Goal: Task Accomplishment & Management: Manage account settings

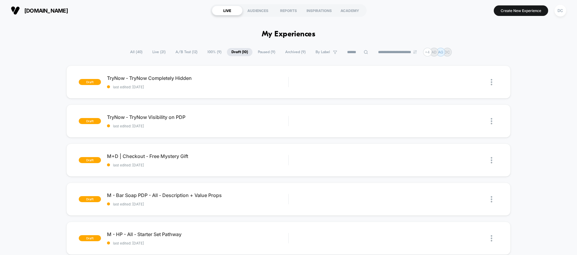
click at [188, 50] on span "A/B Test ( 12 )" at bounding box center [186, 52] width 31 height 8
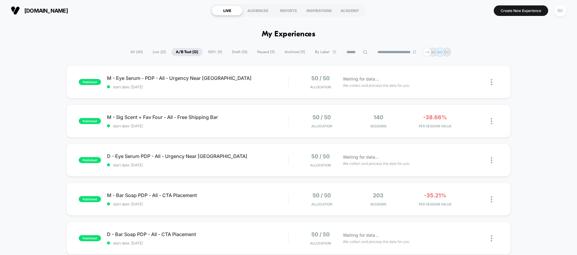
click at [242, 51] on span "Draft ( 10 )" at bounding box center [239, 52] width 24 height 8
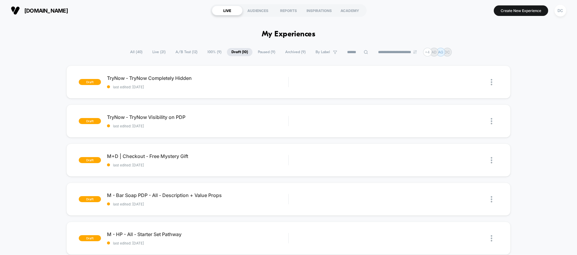
click at [179, 53] on span "A/B Test ( 12 )" at bounding box center [186, 52] width 31 height 8
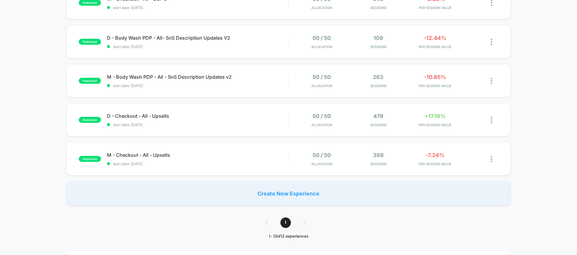
scroll to position [383, 0]
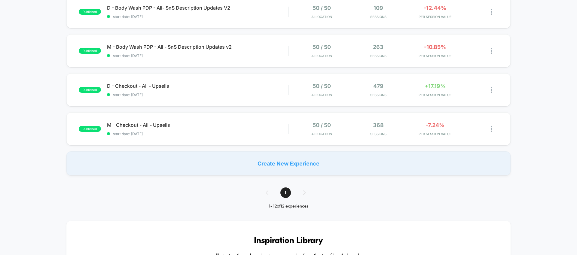
click at [296, 171] on div "Create New Experience" at bounding box center [288, 163] width 444 height 24
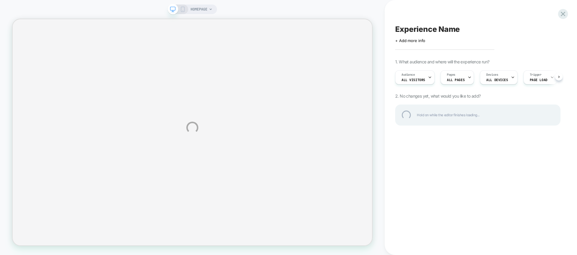
click at [568, 14] on div "HOMEPAGE Experience Name Click to edit experience details + Add more info 1. Wh…" at bounding box center [288, 127] width 577 height 255
click at [566, 14] on div at bounding box center [563, 14] width 12 height 12
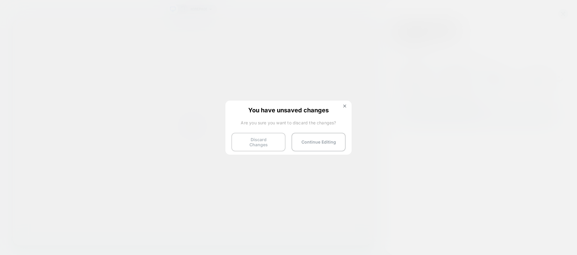
click at [257, 144] on button "Discard Changes" at bounding box center [258, 142] width 54 height 19
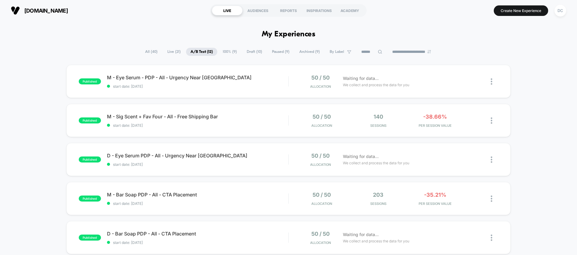
click at [249, 53] on span "Draft ( 10 )" at bounding box center [254, 52] width 24 height 8
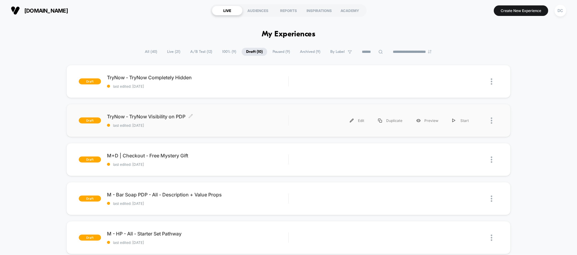
click at [215, 125] on span "last edited: [DATE]" at bounding box center [197, 125] width 181 height 5
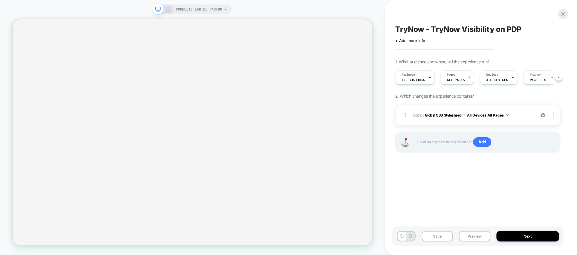
scroll to position [0, 0]
click at [428, 78] on icon at bounding box center [430, 77] width 4 height 4
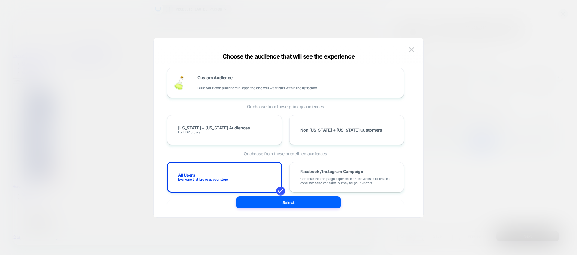
scroll to position [0, 0]
click at [303, 87] on span "Build your own audience in-case the one you want isn't within the list below" at bounding box center [256, 88] width 119 height 4
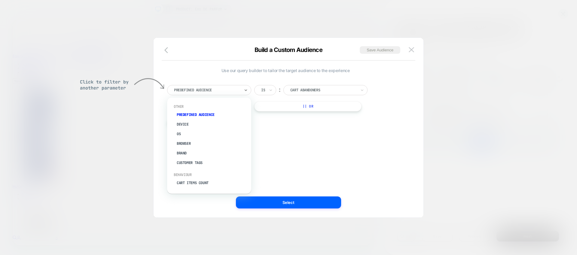
click at [233, 91] on div at bounding box center [207, 89] width 66 height 5
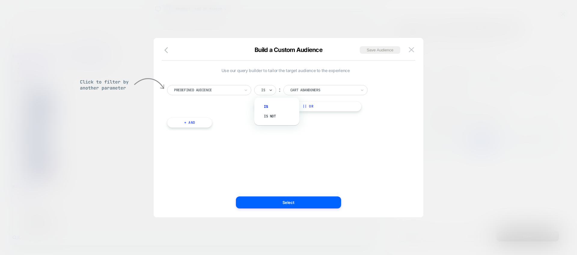
click at [261, 89] on input "text" at bounding box center [262, 89] width 2 height 5
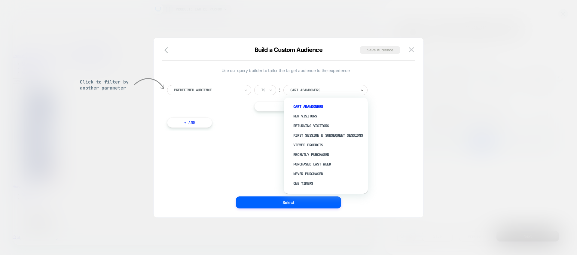
click at [305, 88] on div at bounding box center [323, 89] width 66 height 5
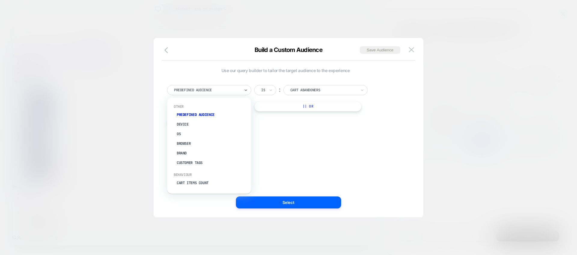
click at [239, 90] on div at bounding box center [207, 89] width 66 height 5
click at [217, 86] on div "Predefined Audience" at bounding box center [209, 90] width 84 height 10
click at [396, 127] on div "Predefined Audience Is ︰ Cart Abandoners || Or + And" at bounding box center [285, 103] width 243 height 55
click at [412, 48] on img at bounding box center [411, 49] width 5 height 5
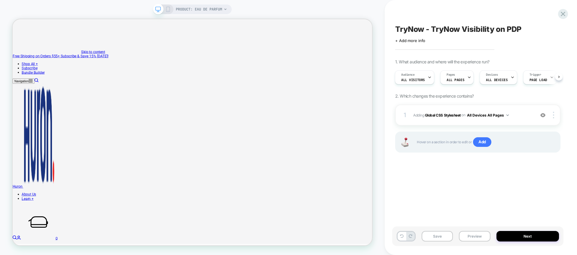
scroll to position [0, 5]
click at [560, 76] on div "Audience All Visitors Pages ALL PAGES Devices ALL DEVICES Trigger Page Load" at bounding box center [477, 77] width 165 height 20
click at [563, 11] on icon at bounding box center [563, 14] width 8 height 8
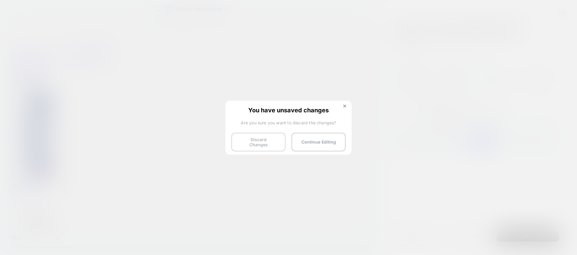
click at [271, 142] on button "Discard Changes" at bounding box center [258, 142] width 54 height 19
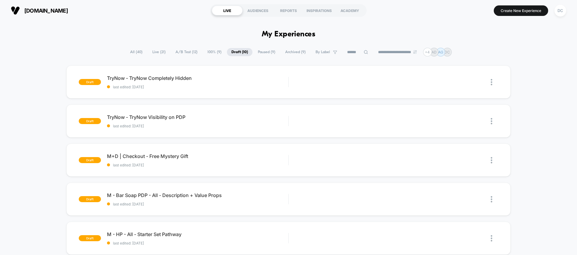
click at [178, 54] on span "A/B Test ( 12 )" at bounding box center [186, 52] width 31 height 8
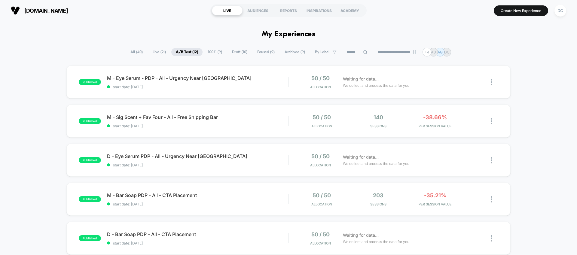
click at [132, 49] on span "All ( 40 )" at bounding box center [136, 52] width 21 height 8
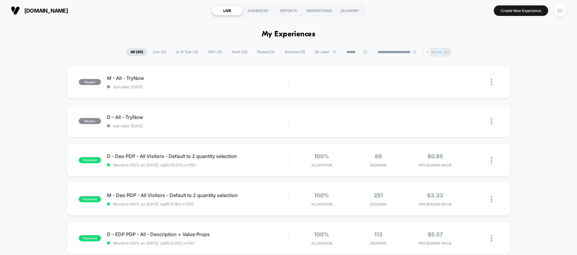
click at [181, 53] on span "A/B Test ( 12 )" at bounding box center [187, 52] width 31 height 8
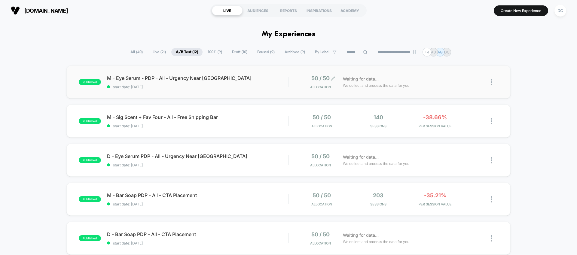
click at [314, 81] on span "50 / 50" at bounding box center [320, 78] width 18 height 6
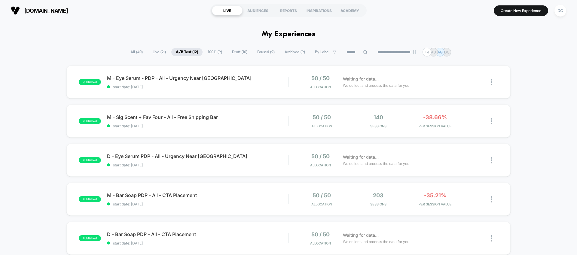
click at [240, 53] on span "Draft ( 10 )" at bounding box center [239, 52] width 24 height 8
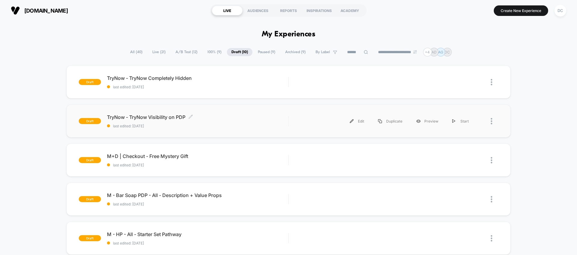
click at [225, 123] on div "TryNow - TryNow Visibility on PDP Click to edit experience details Click to edi…" at bounding box center [197, 121] width 181 height 14
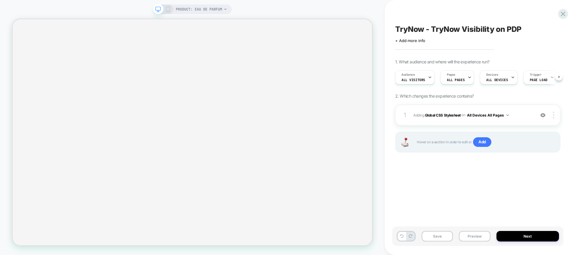
scroll to position [0, 0]
click at [468, 235] on button "Preview" at bounding box center [474, 236] width 31 height 11
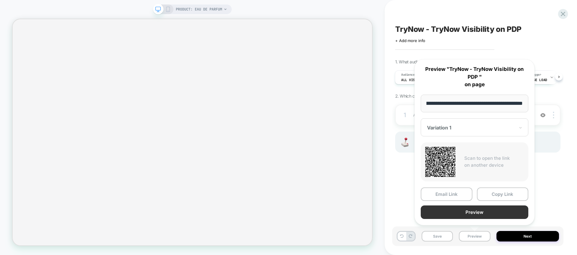
scroll to position [0, 0]
click at [474, 217] on button "Preview" at bounding box center [475, 213] width 108 height 14
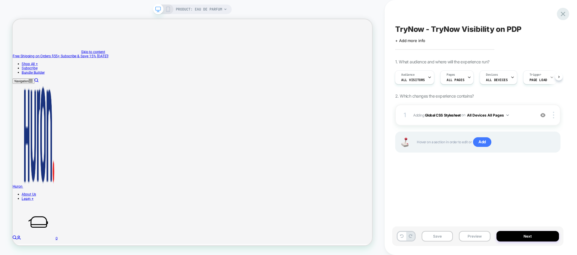
click at [560, 14] on icon at bounding box center [563, 14] width 8 height 8
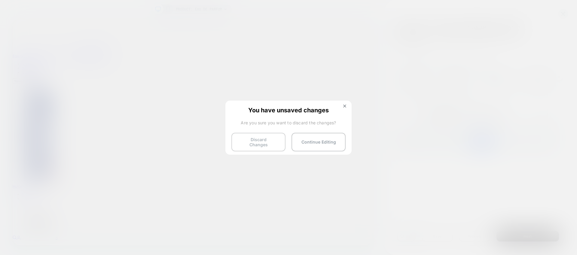
click at [262, 141] on button "Discard Changes" at bounding box center [258, 142] width 54 height 19
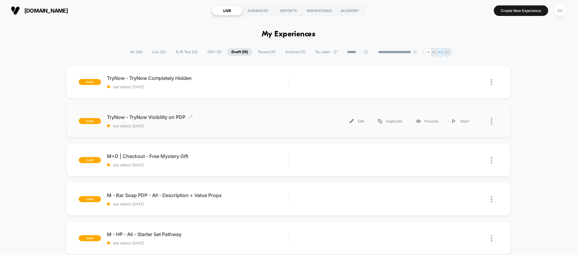
click at [268, 122] on div "TryNow - TryNow Visibility on PDP Click to edit experience details Click to edi…" at bounding box center [197, 121] width 181 height 14
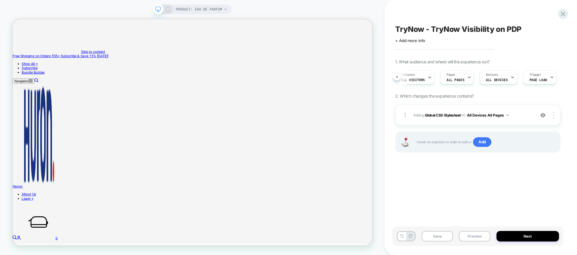
scroll to position [0, 5]
click at [558, 78] on div "Audience All Visitors Pages ALL PAGES Devices ALL DEVICES Trigger Page Load" at bounding box center [477, 77] width 165 height 20
click at [537, 79] on span "Page Load" at bounding box center [536, 80] width 18 height 4
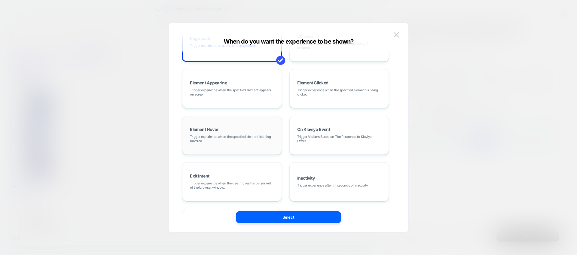
scroll to position [76, 0]
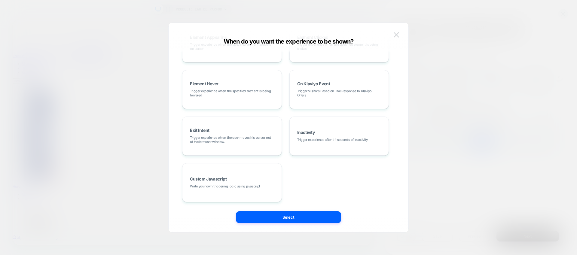
click at [396, 35] on img at bounding box center [396, 34] width 5 height 5
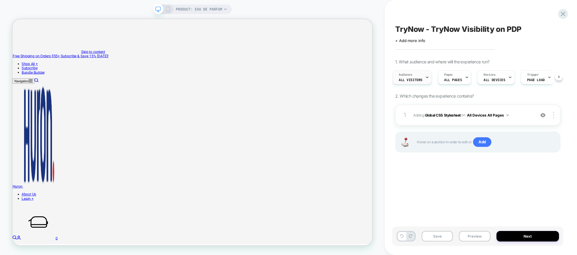
click at [417, 75] on div "Audience All Visitors" at bounding box center [411, 78] width 36 height 14
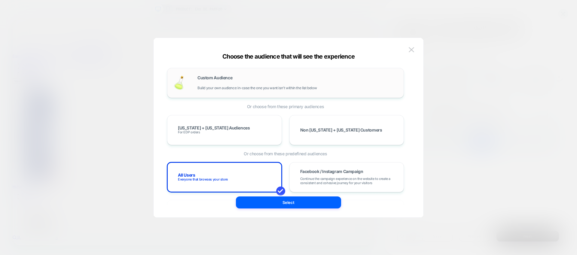
click at [260, 78] on div "Custom Audience Build your own audience in-case the one you want isn't within t…" at bounding box center [297, 83] width 200 height 14
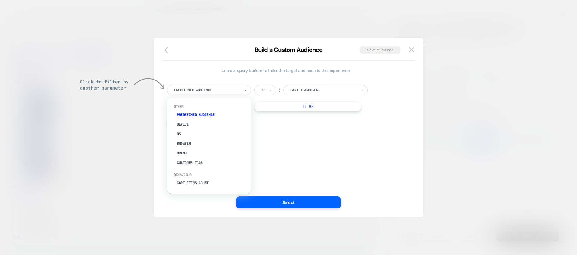
click at [230, 92] on div at bounding box center [207, 89] width 66 height 5
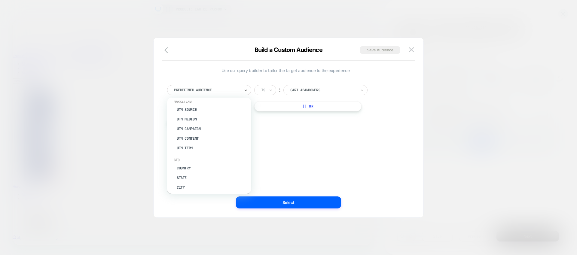
scroll to position [245, 0]
click at [388, 71] on span "Use our query builder to tailor the target audience to the experience" at bounding box center [285, 70] width 237 height 5
click at [412, 51] on img at bounding box center [411, 49] width 5 height 5
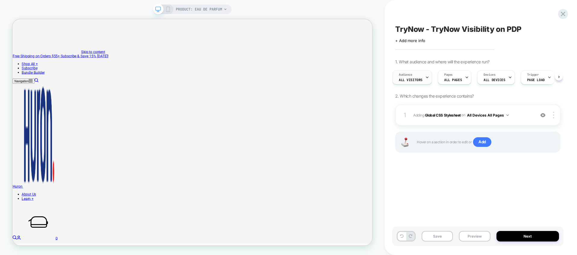
click at [405, 76] on span "Audience" at bounding box center [406, 75] width 14 height 4
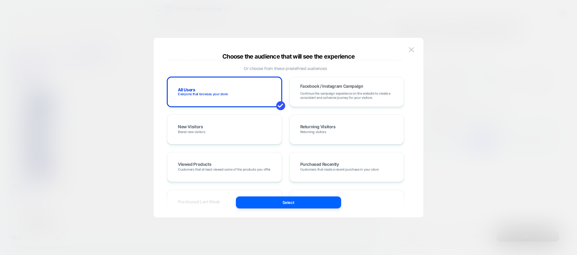
scroll to position [82, 0]
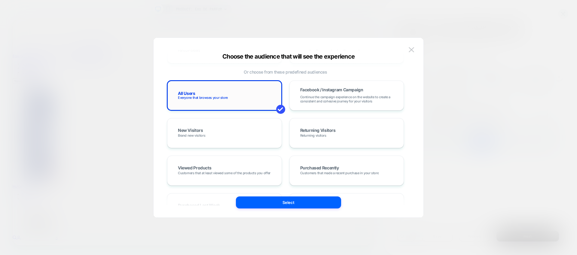
click at [215, 96] on span "Everyone that browses your store" at bounding box center [203, 98] width 50 height 4
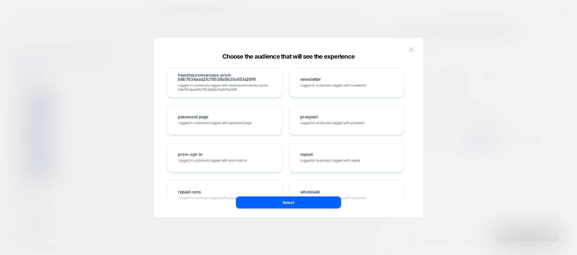
scroll to position [1821, 0]
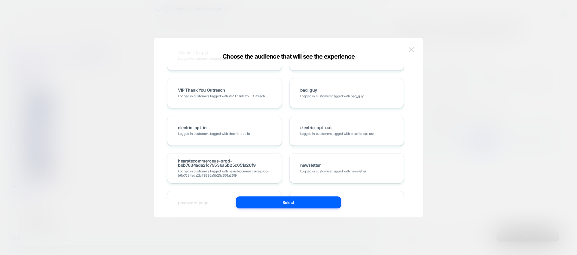
click at [412, 48] on img at bounding box center [411, 49] width 5 height 5
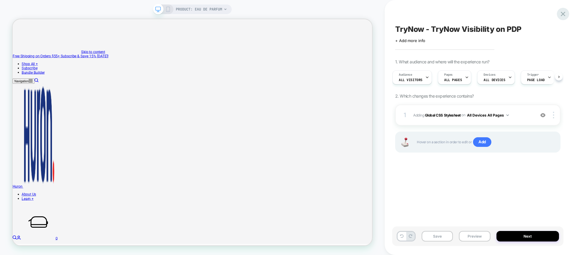
click at [565, 11] on icon at bounding box center [563, 14] width 8 height 8
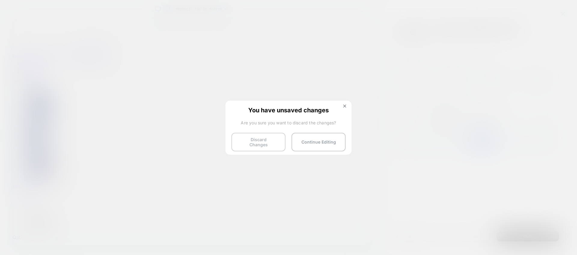
click at [277, 141] on button "Discard Changes" at bounding box center [258, 142] width 54 height 19
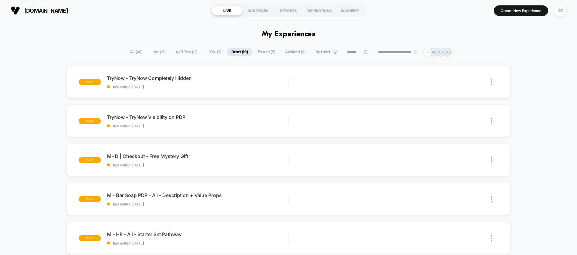
click at [188, 55] on span "A/B Test ( 12 )" at bounding box center [186, 52] width 31 height 8
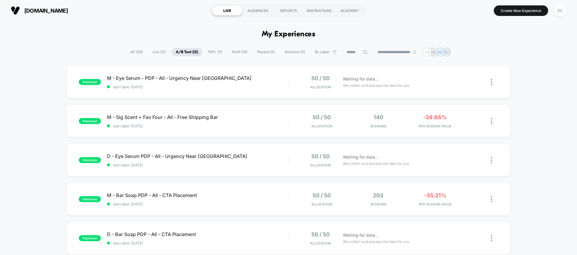
click at [173, 52] on span "A/B Test ( 12 )" at bounding box center [186, 52] width 31 height 8
click at [314, 81] on span "50 / 50" at bounding box center [320, 78] width 18 height 6
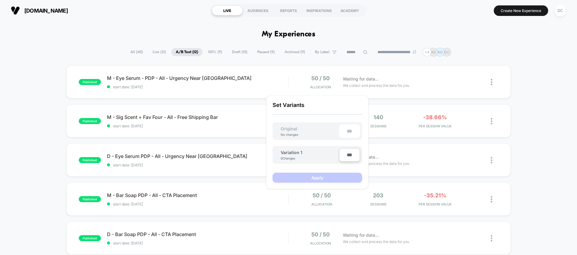
click at [242, 52] on span "Draft ( 10 )" at bounding box center [239, 52] width 24 height 8
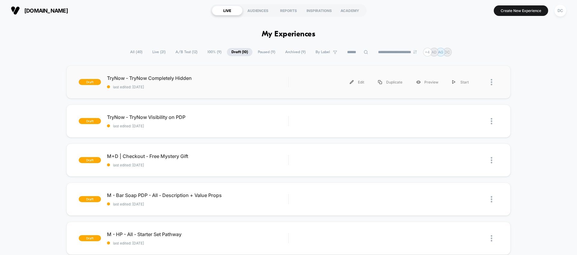
click at [493, 83] on div at bounding box center [495, 82] width 8 height 14
click at [206, 52] on span "100% ( 9 )" at bounding box center [214, 52] width 23 height 8
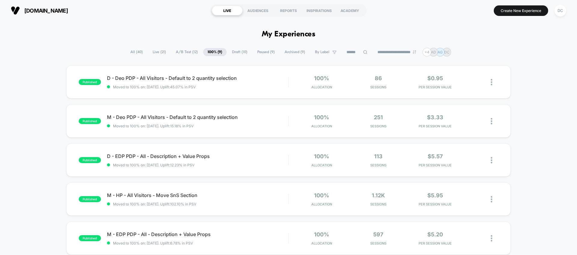
click at [230, 53] on span "Draft ( 10 )" at bounding box center [239, 52] width 24 height 8
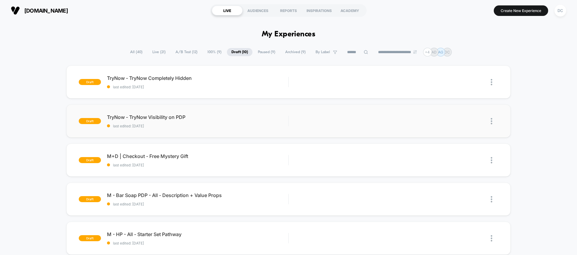
click at [491, 120] on img at bounding box center [492, 121] width 2 height 6
click at [458, 123] on div "Start" at bounding box center [461, 122] width 54 height 14
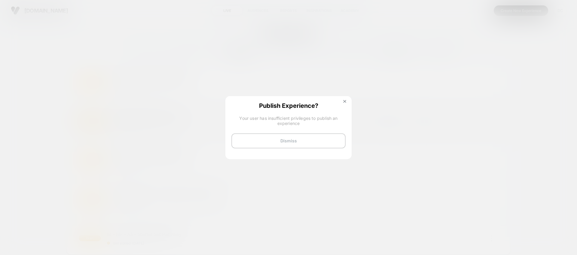
click at [309, 140] on button "Dismiss" at bounding box center [288, 140] width 114 height 15
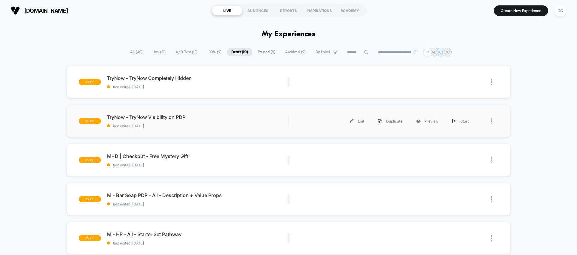
click at [490, 121] on div at bounding box center [487, 121] width 23 height 14
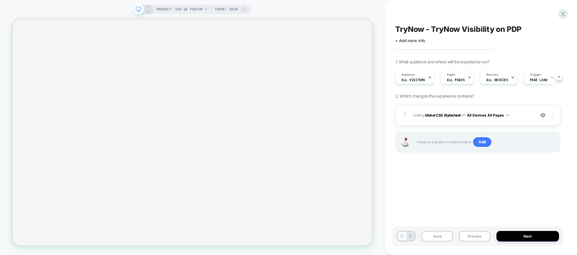
scroll to position [0, 0]
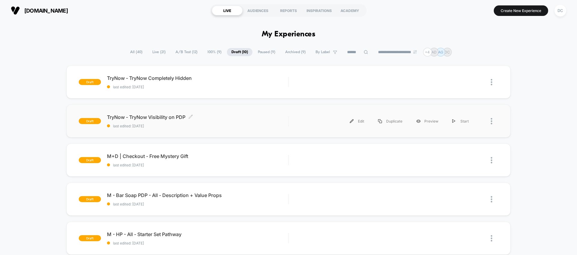
click at [195, 127] on span "last edited: [DATE]" at bounding box center [197, 126] width 181 height 5
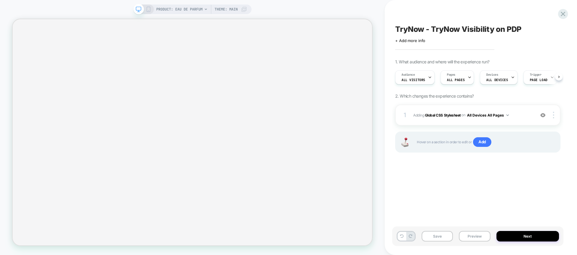
scroll to position [0, 0]
click at [521, 112] on span "Adding Global CSS Stylesheet on All Devices All Pages" at bounding box center [472, 115] width 119 height 8
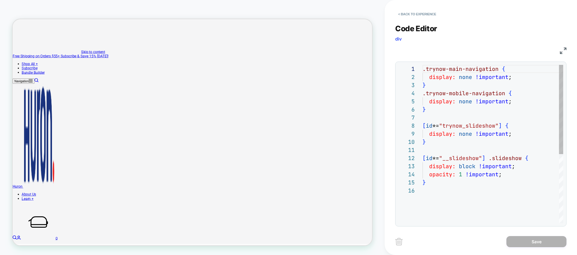
scroll to position [0, 0]
click at [400, 11] on button "< Back to experience" at bounding box center [417, 14] width 44 height 10
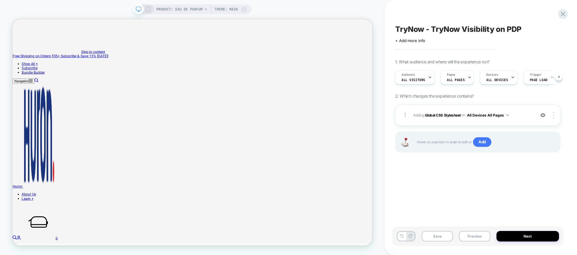
scroll to position [0, 0]
click at [564, 13] on icon at bounding box center [563, 14] width 8 height 8
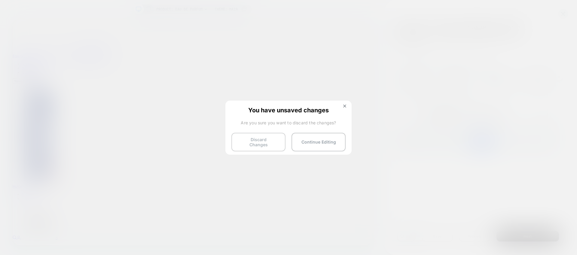
click at [255, 141] on button "Discard Changes" at bounding box center [258, 142] width 54 height 19
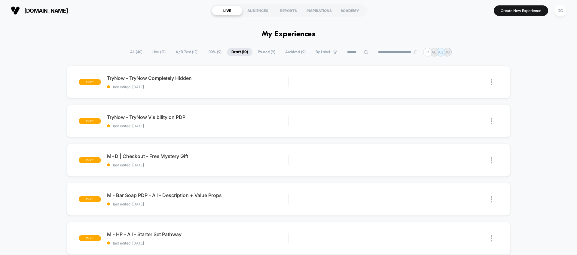
click at [130, 53] on span "All ( 40 )" at bounding box center [136, 52] width 21 height 8
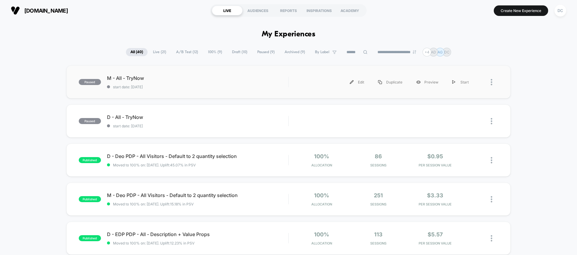
click at [198, 91] on div "paused M - All - TryNow start date: 10/9/2025 Edit Duplicate Preview Start" at bounding box center [288, 82] width 444 height 33
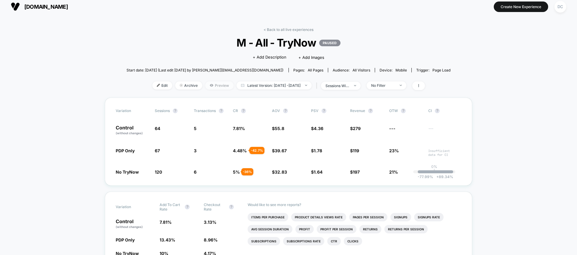
scroll to position [5, 0]
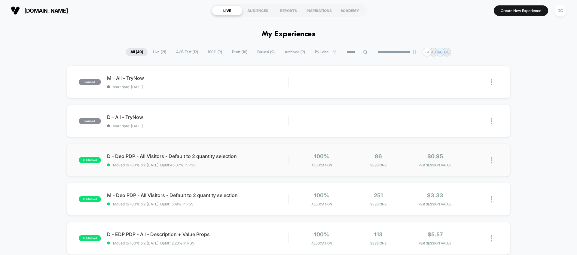
click at [247, 171] on div "published D - Deo PDP - All Visitors - Default to 2 quantity selection Moved to…" at bounding box center [288, 160] width 444 height 33
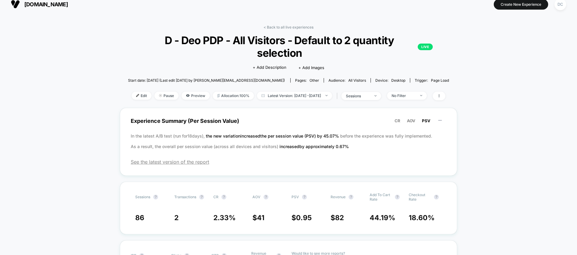
scroll to position [10, 0]
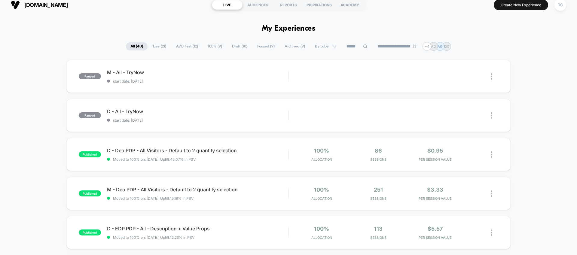
scroll to position [10, 0]
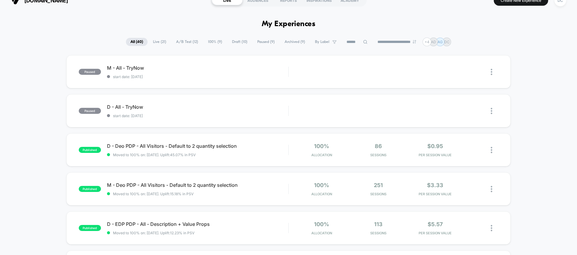
click at [239, 41] on span "Draft ( 10 )" at bounding box center [239, 42] width 24 height 8
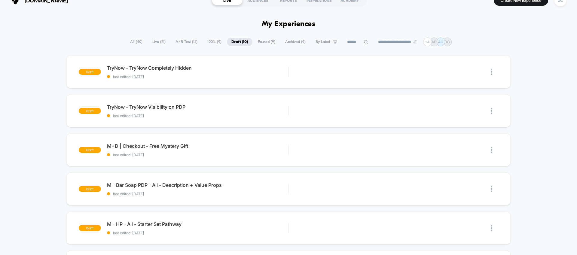
scroll to position [0, 0]
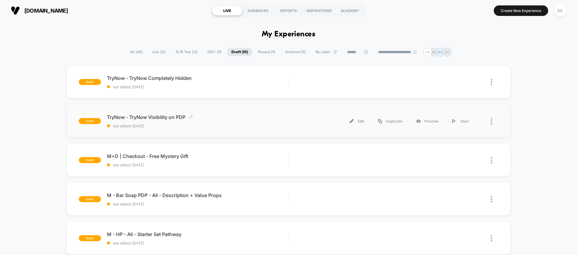
click at [215, 125] on span "last edited: [DATE]" at bounding box center [197, 126] width 181 height 5
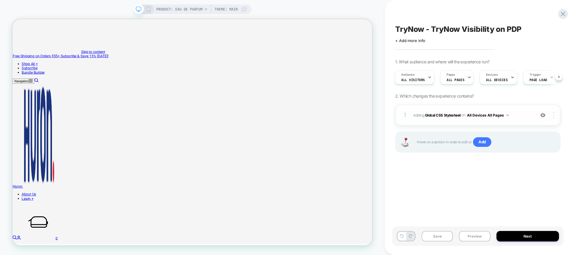
click at [554, 115] on div at bounding box center [554, 115] width 11 height 7
click at [561, 14] on icon at bounding box center [563, 14] width 8 height 8
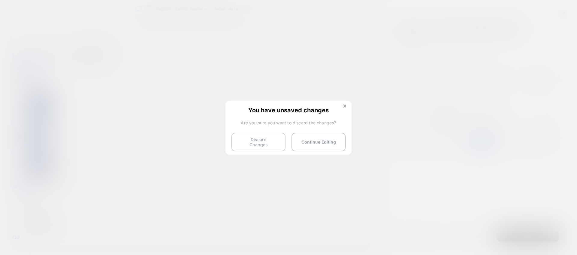
click at [268, 138] on button "Discard Changes" at bounding box center [258, 142] width 54 height 19
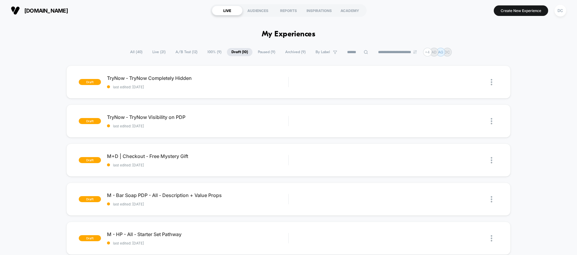
click at [127, 50] on span "All ( 40 )" at bounding box center [136, 52] width 21 height 8
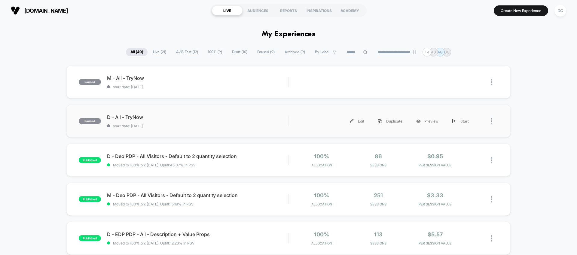
click at [493, 120] on div at bounding box center [495, 121] width 8 height 14
click at [468, 100] on div "Duplicate" at bounding box center [461, 101] width 54 height 14
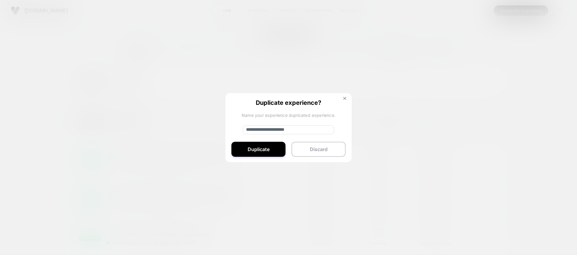
drag, startPoint x: 267, startPoint y: 130, endPoint x: 208, endPoint y: 127, distance: 58.6
click at [491, 127] on div "**********" at bounding box center [495, 121] width 8 height 14
type input "**********"
click at [248, 148] on button "Duplicate" at bounding box center [258, 149] width 54 height 15
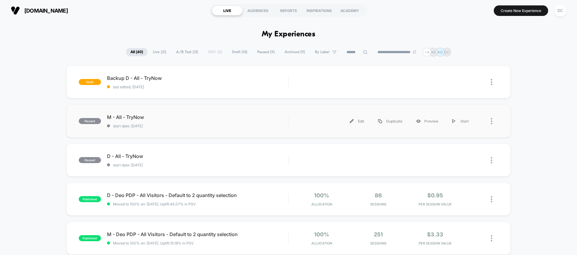
click at [492, 120] on div at bounding box center [495, 121] width 8 height 14
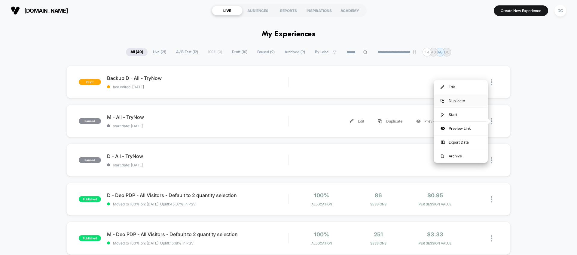
click at [459, 101] on div "Duplicate" at bounding box center [461, 101] width 54 height 14
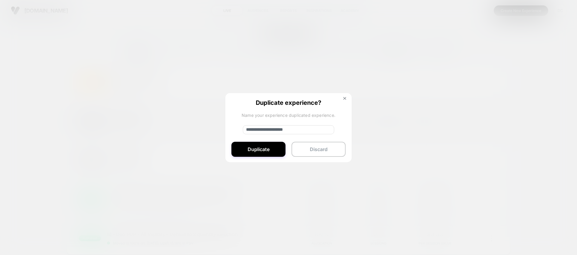
click at [249, 129] on input "**********" at bounding box center [288, 129] width 91 height 9
type input "**********"
click at [255, 153] on button "Duplicate" at bounding box center [258, 149] width 54 height 15
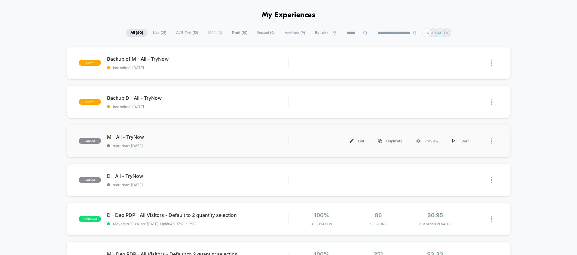
scroll to position [21, 0]
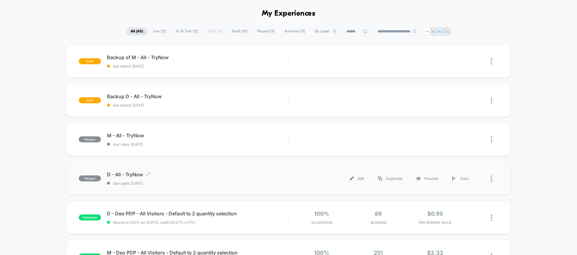
click at [188, 175] on span "D - All - TryNow Click to edit experience details" at bounding box center [197, 175] width 181 height 6
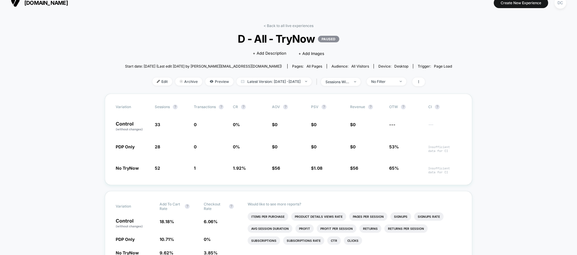
scroll to position [8, 0]
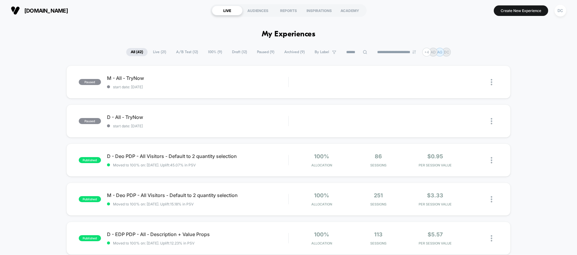
click at [238, 53] on span "Draft ( 12 )" at bounding box center [239, 52] width 24 height 8
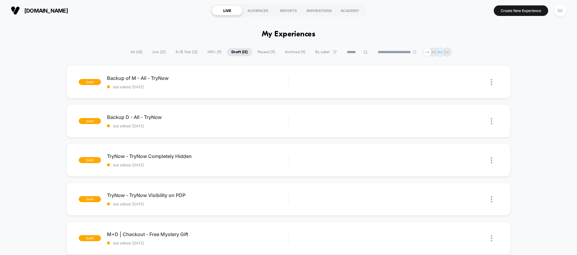
click at [132, 50] on span "All ( 42 )" at bounding box center [136, 52] width 21 height 8
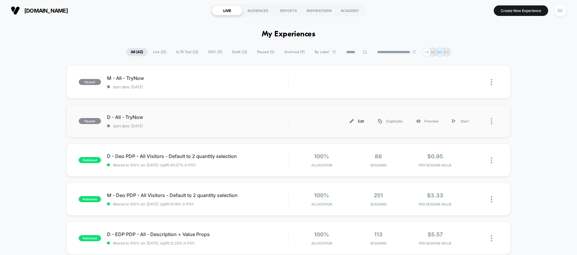
click at [354, 121] on img at bounding box center [352, 121] width 4 height 4
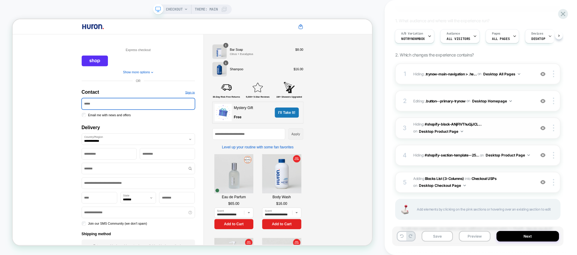
scroll to position [72, 0]
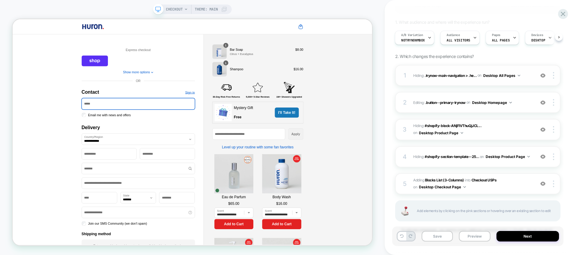
click at [455, 82] on div "1 Hiding : .trynow-main-navigation > .he... .trynow-main-navigation > .header__…" at bounding box center [477, 75] width 165 height 21
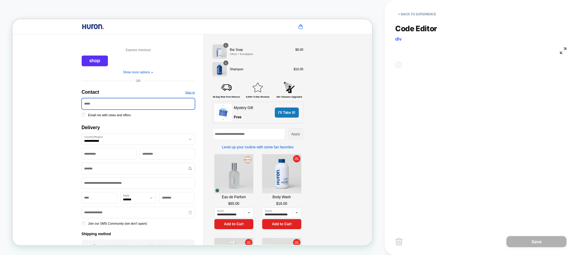
scroll to position [24, 0]
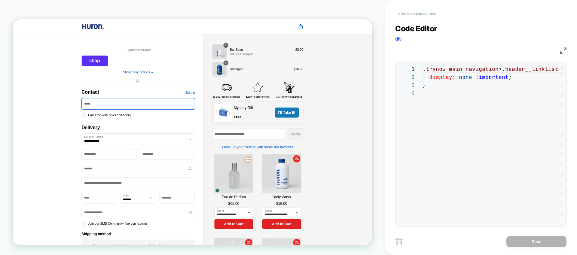
click at [398, 12] on button "< Back to experience" at bounding box center [417, 14] width 44 height 10
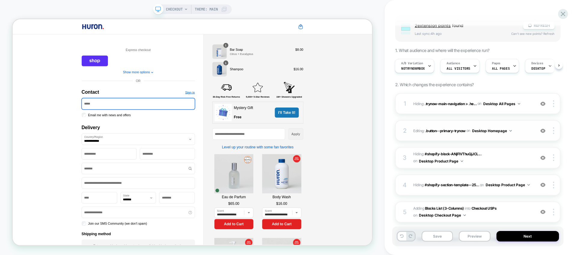
scroll to position [48, 0]
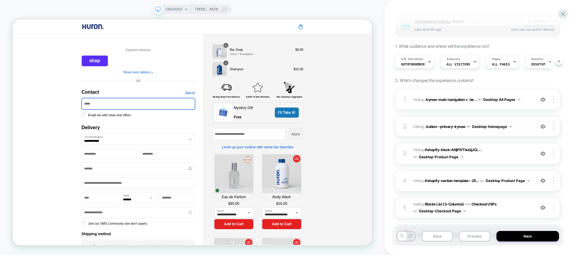
click at [466, 133] on div "2 Editing : .button--primary-trynow .button--primary-trynow on Desktop Homepage…" at bounding box center [477, 126] width 165 height 21
click at [398, 138] on div "1 Hiding : .trynow-main-navigation > .he... .trynow-main-navigation > .header__…" at bounding box center [477, 180] width 165 height 183
click at [408, 133] on div "2 Editing : .button--primary-trynow .button--primary-trynow on Desktop Homepage…" at bounding box center [477, 126] width 165 height 21
click at [468, 119] on div "2 Editing : .button--primary-trynow .button--primary-trynow on Desktop Homepage…" at bounding box center [477, 126] width 165 height 21
click at [454, 125] on span ".button--primary-trynow" at bounding box center [445, 126] width 40 height 5
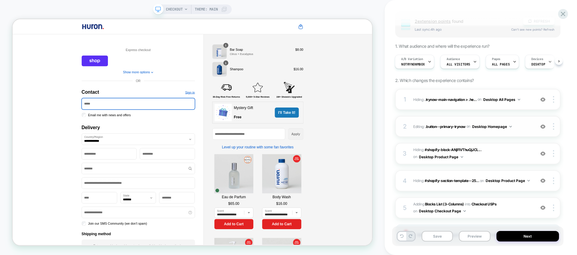
click at [453, 120] on div "2 Editing : .button--primary-trynow .button--primary-trynow on Desktop Homepage…" at bounding box center [477, 126] width 165 height 21
click at [556, 126] on div at bounding box center [554, 126] width 11 height 7
click at [473, 120] on div "2 Editing : .button--primary-trynow .button--primary-trynow on Desktop Homepage…" at bounding box center [477, 126] width 165 height 21
click at [501, 153] on span "Hiding : #shopify-block-ANjFIVThuQjJCL... #shopify-block-ANjFIVThuQjJCL09rM__tr…" at bounding box center [472, 154] width 119 height 14
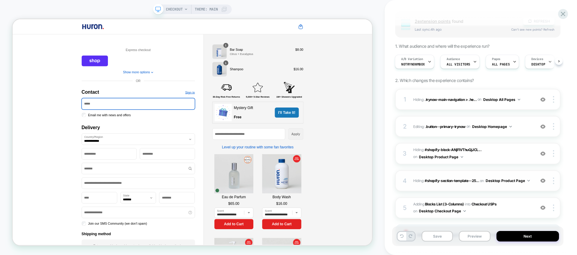
click at [430, 173] on div "4 Hiding : #shopify-section-template--25... #shopify-section-template--25135575…" at bounding box center [477, 180] width 165 height 21
click at [424, 198] on div "5 #_loomi_addon_1757602574343 Adding Blocks List (3-Columns) INTO Checkout USPs…" at bounding box center [477, 207] width 165 height 21
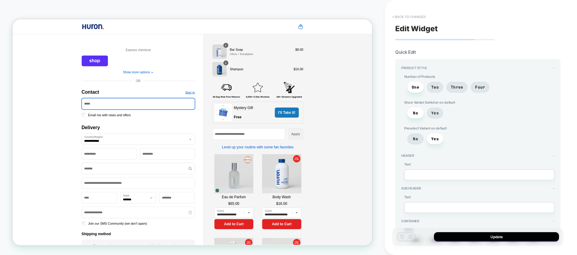
click at [395, 14] on button "< Back to changes" at bounding box center [409, 17] width 40 height 10
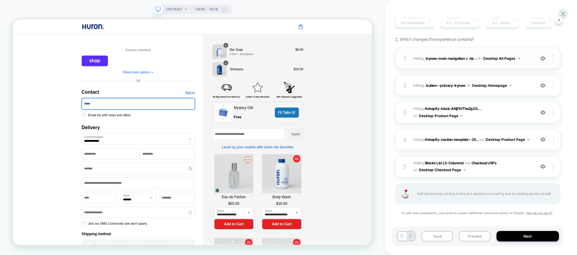
scroll to position [90, 0]
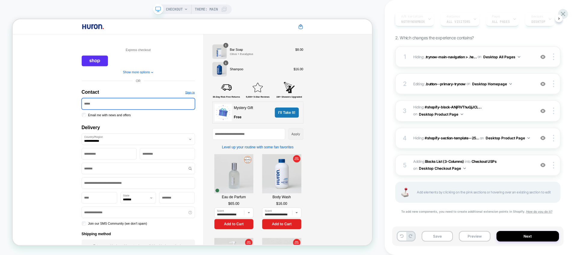
click at [485, 65] on div "1 Hiding : .trynow-main-navigation > .he... .trynow-main-navigation > .header__…" at bounding box center [477, 56] width 165 height 21
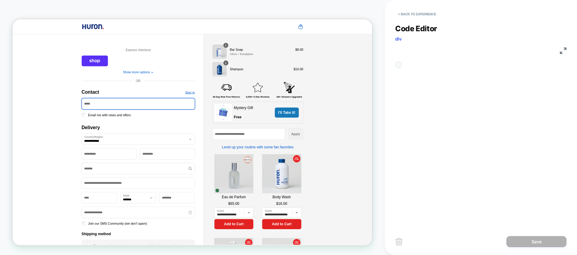
scroll to position [24, 0]
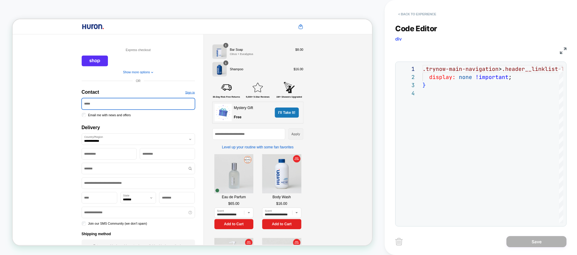
click at [402, 12] on button "< Back to experience" at bounding box center [417, 14] width 44 height 10
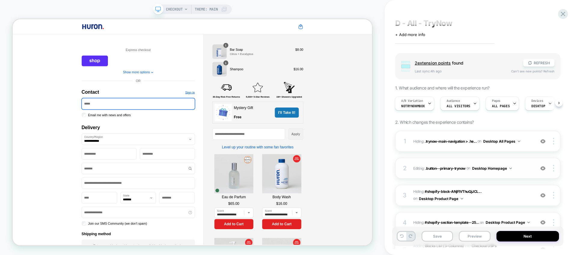
scroll to position [10, 0]
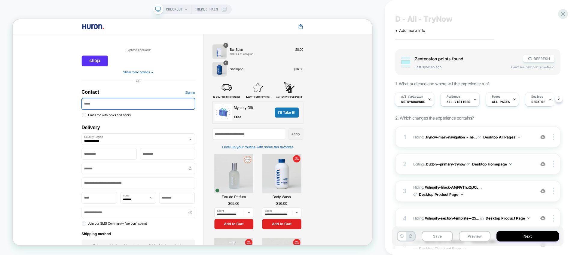
click at [472, 173] on div "2 Editing : .button--primary-trynow .button--primary-trynow on Desktop Homepage…" at bounding box center [477, 164] width 165 height 21
click at [526, 169] on div "2 Editing : .button--primary-trynow .button--primary-trynow on Desktop Homepage…" at bounding box center [477, 164] width 165 height 21
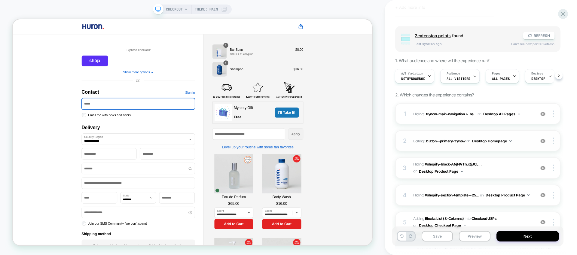
scroll to position [43, 0]
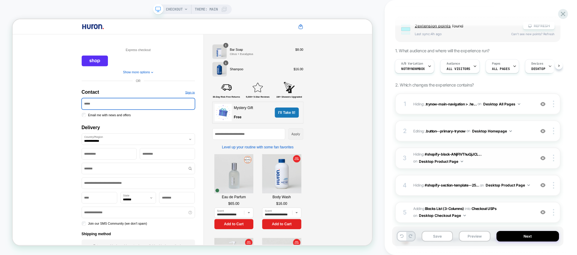
click at [477, 161] on span "Hiding : #shopify-block-ANjFIVThuQjJCL... #shopify-block-ANjFIVThuQjJCL09rM__tr…" at bounding box center [472, 158] width 119 height 14
click at [494, 160] on span "Hiding : #shopify-block-ANjFIVThuQjJCL... #shopify-block-ANjFIVThuQjJCL09rM__tr…" at bounding box center [472, 158] width 119 height 14
click at [496, 154] on span "Hiding : #shopify-block-ANjFIVThuQjJCL... #shopify-block-ANjFIVThuQjJCL09rM__tr…" at bounding box center [472, 158] width 119 height 14
click at [499, 168] on div "3 Hiding : #shopify-block-ANjFIVThuQjJCL... #shopify-block-ANjFIVThuQjJCL09rM__…" at bounding box center [477, 158] width 165 height 21
click at [554, 156] on img at bounding box center [553, 158] width 1 height 7
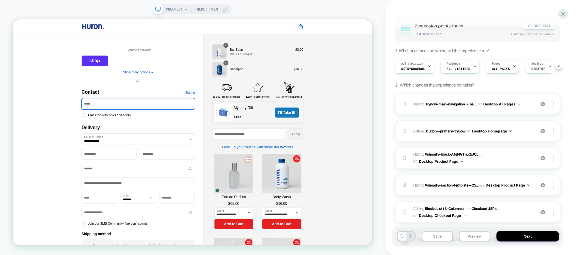
click at [562, 146] on div "D - All - TryNow Click to edit experience details + Add more info Group 2 exten…" at bounding box center [477, 127] width 171 height 243
click at [517, 133] on span "Editing : .button--primary-trynow .button--primary-trynow on Desktop Homepage" at bounding box center [472, 131] width 119 height 8
click at [519, 133] on span "Editing : .button--primary-trynow .button--primary-trynow on Desktop Homepage" at bounding box center [472, 131] width 119 height 8
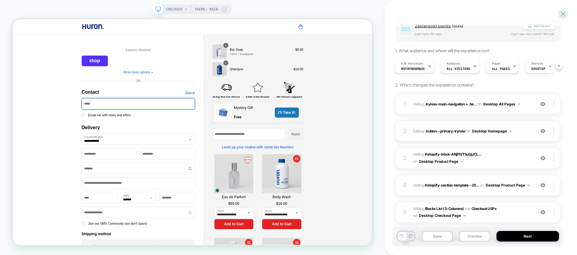
click at [519, 133] on span "Editing : .button--primary-trynow .button--primary-trynow on Desktop Homepage" at bounding box center [472, 131] width 119 height 8
click at [517, 133] on span "Editing : .button--primary-trynow .button--primary-trynow on Desktop Homepage" at bounding box center [472, 131] width 119 height 8
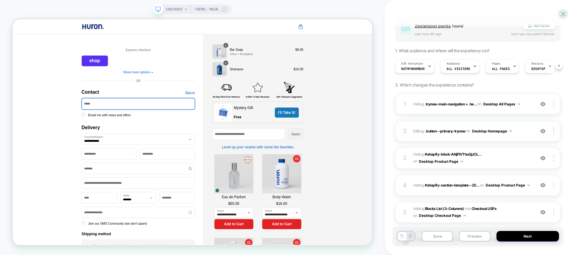
click at [517, 133] on span "Editing : .button--primary-trynow .button--primary-trynow on Desktop Homepage" at bounding box center [472, 131] width 119 height 8
click at [510, 137] on div "2 Editing : .button--primary-trynow .button--primary-trynow on Desktop Homepage…" at bounding box center [477, 130] width 165 height 21
click at [543, 133] on img at bounding box center [542, 131] width 5 height 5
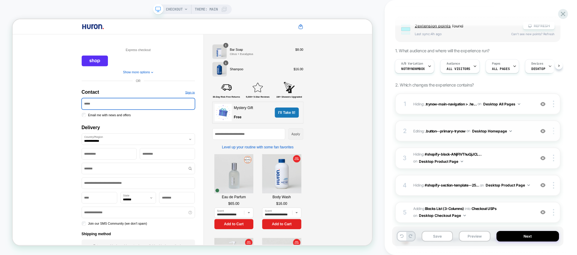
click at [554, 131] on div at bounding box center [554, 131] width 11 height 7
click at [406, 129] on div "2" at bounding box center [405, 131] width 6 height 11
click at [419, 131] on span "Editing : .button--primary-trynow .button--primary-trynow on Desktop Homepage" at bounding box center [472, 131] width 119 height 8
click at [432, 130] on span ".button--primary-trynow" at bounding box center [445, 131] width 40 height 5
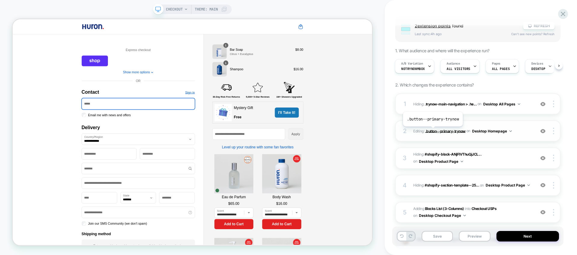
click at [432, 131] on span ".button--primary-trynow" at bounding box center [445, 131] width 40 height 5
click at [494, 131] on button "Desktop Homepage" at bounding box center [492, 131] width 40 height 8
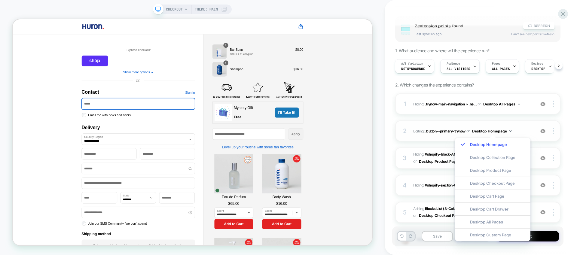
click at [487, 124] on div "2 Editing : .button--primary-trynow .button--primary-trynow on Desktop Homepage…" at bounding box center [477, 130] width 165 height 21
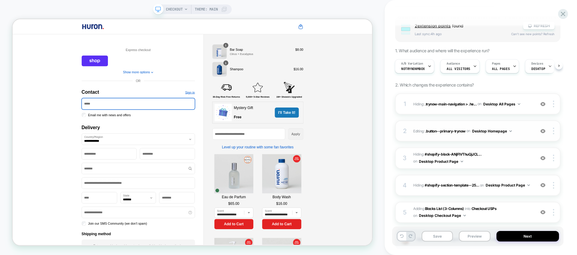
click at [484, 125] on div "2 Editing : .button--primary-trynow .button--primary-trynow on Desktop Homepage…" at bounding box center [477, 130] width 165 height 21
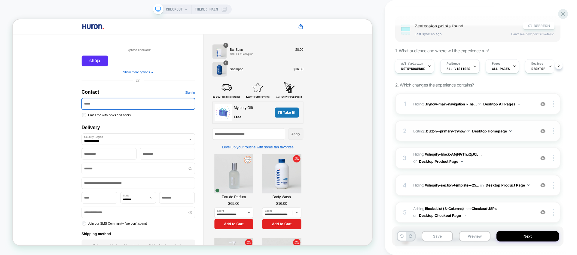
click at [484, 125] on div "2 Editing : .button--primary-trynow .button--primary-trynow on Desktop Homepage…" at bounding box center [477, 130] width 165 height 21
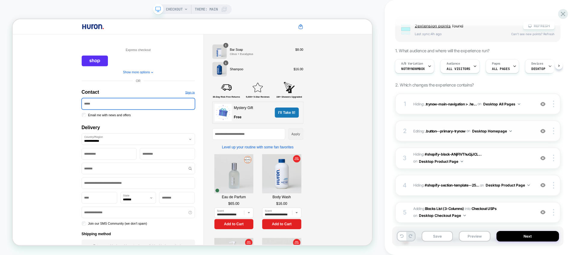
click at [484, 125] on div "2 Editing : .button--primary-trynow .button--primary-trynow on Desktop Homepage…" at bounding box center [477, 130] width 165 height 21
click at [447, 130] on span ".button--primary-trynow" at bounding box center [445, 131] width 40 height 5
click at [476, 237] on button "Preview" at bounding box center [474, 236] width 31 height 11
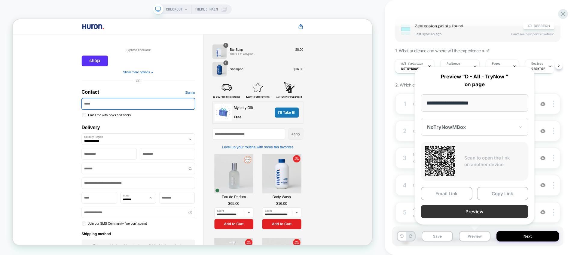
click at [475, 212] on button "Preview" at bounding box center [475, 212] width 108 height 14
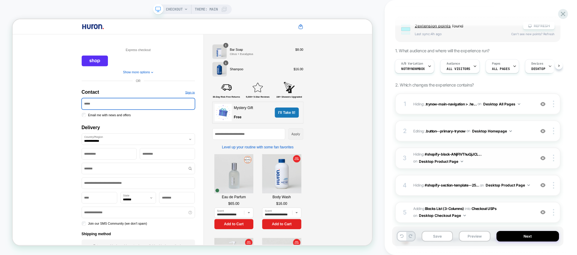
click at [514, 155] on span "Hiding : #shopify-block-ANjFIVThuQjJCL... #shopify-block-ANjFIVThuQjJCL09rM__tr…" at bounding box center [472, 158] width 119 height 14
click at [486, 177] on div "4 Hiding : #shopify-section-template--25... #shopify-section-template--25135575…" at bounding box center [477, 185] width 165 height 21
click at [477, 192] on div "4 Hiding : #shopify-section-template--25... #shopify-section-template--25135575…" at bounding box center [477, 185] width 165 height 21
click at [480, 216] on span "#_loomi_addon_1757602574343 Adding Blocks List (3-Columns) INTO Checkout USPs C…" at bounding box center [472, 213] width 119 height 14
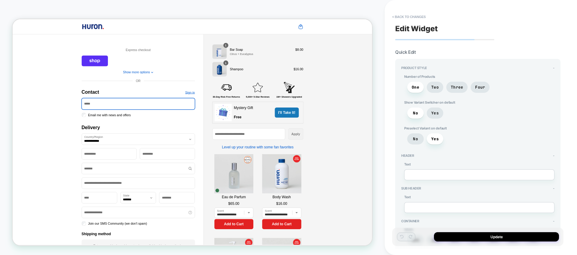
type textarea "*"
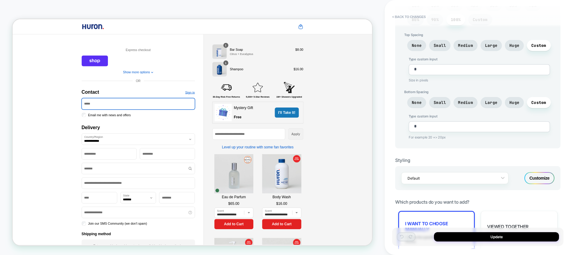
scroll to position [0, 0]
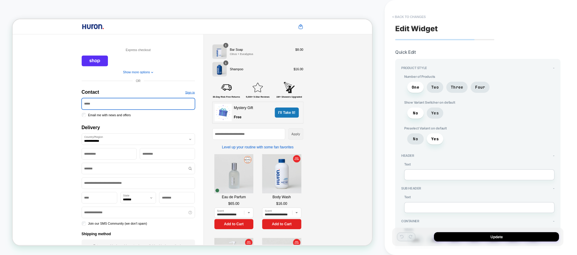
click at [392, 17] on button "< Back to changes" at bounding box center [409, 17] width 40 height 10
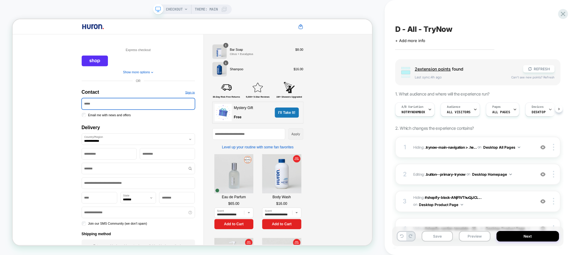
scroll to position [0, 0]
click at [562, 13] on icon at bounding box center [563, 14] width 5 height 5
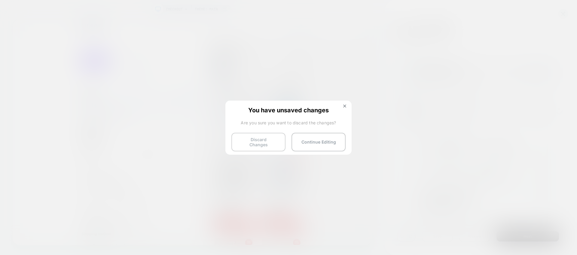
click at [276, 144] on button "Discard Changes" at bounding box center [258, 142] width 54 height 19
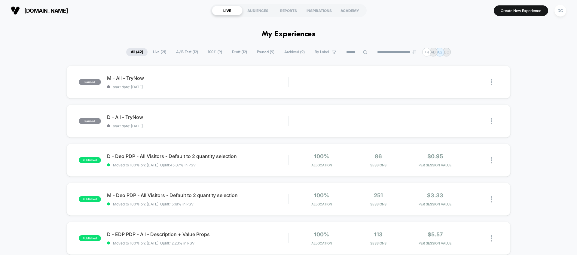
click at [231, 51] on span "Draft ( 12 )" at bounding box center [239, 52] width 24 height 8
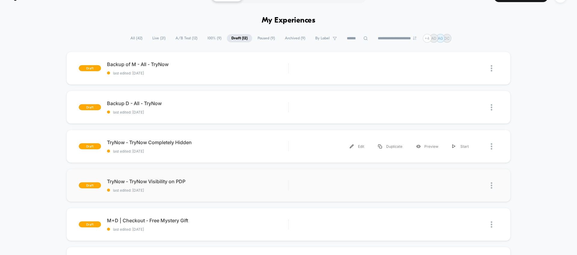
scroll to position [52, 0]
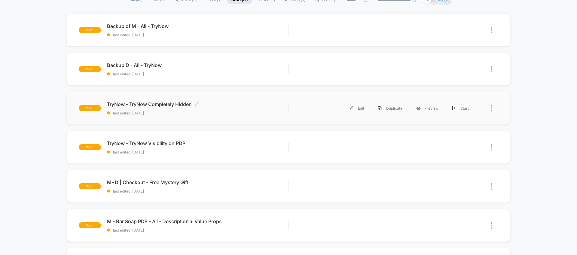
click at [220, 113] on span "last edited: [DATE]" at bounding box center [197, 113] width 181 height 5
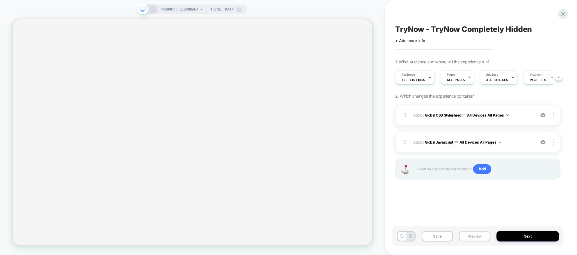
scroll to position [0, 0]
click at [463, 235] on button "Preview" at bounding box center [474, 236] width 31 height 11
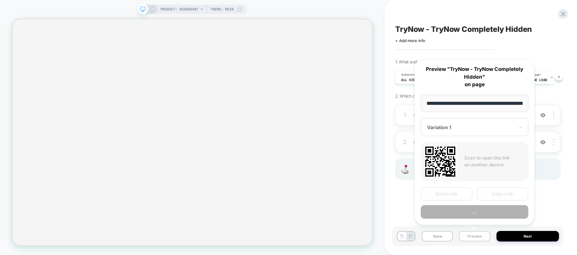
scroll to position [0, 53]
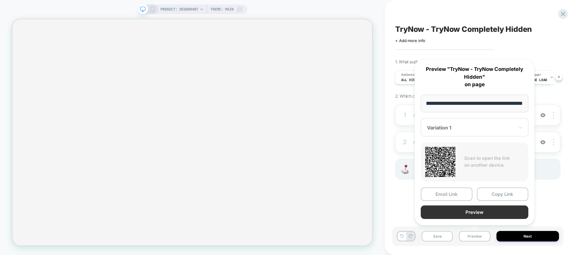
click at [477, 206] on button "Preview" at bounding box center [475, 213] width 108 height 14
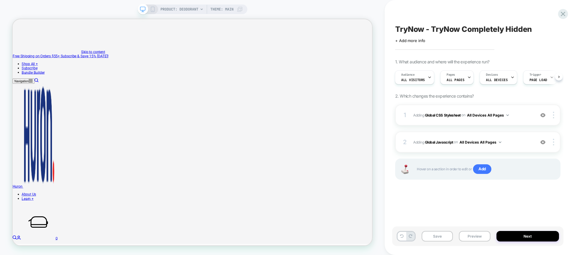
scroll to position [0, 0]
click at [562, 14] on icon at bounding box center [563, 14] width 5 height 5
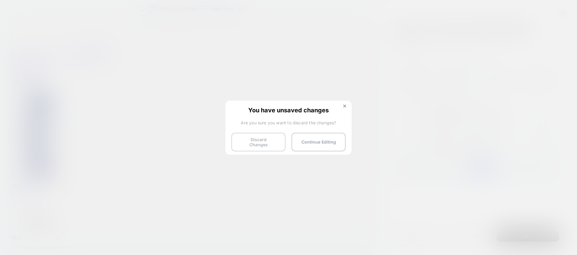
click at [271, 141] on button "Discard Changes" at bounding box center [258, 142] width 54 height 19
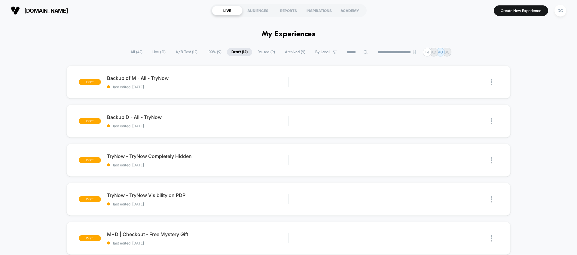
click at [127, 50] on span "All ( 42 )" at bounding box center [136, 52] width 21 height 8
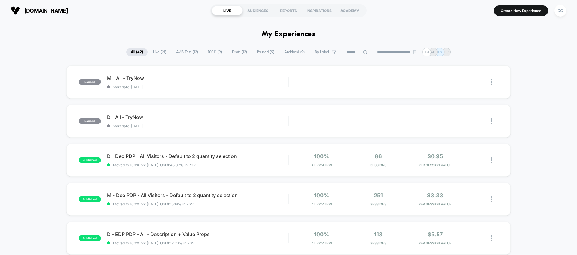
click at [214, 52] on span "100% ( 9 )" at bounding box center [214, 52] width 23 height 8
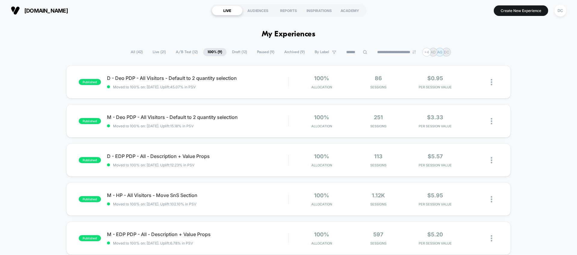
click at [185, 53] on span "A/B Test ( 12 )" at bounding box center [186, 52] width 31 height 8
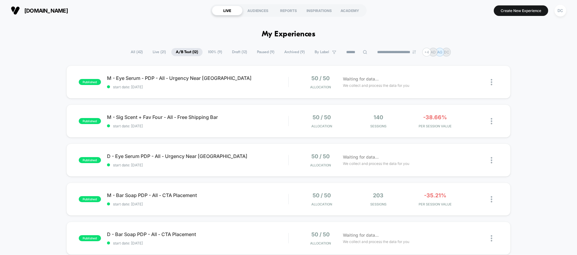
click at [236, 53] on span "Draft ( 12 )" at bounding box center [239, 52] width 24 height 8
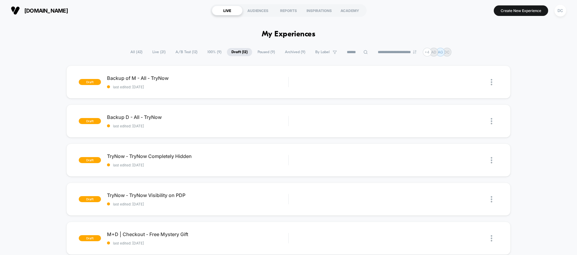
click at [177, 52] on span "A/B Test ( 12 )" at bounding box center [186, 52] width 31 height 8
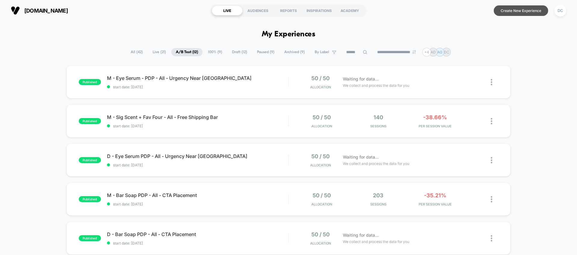
click at [528, 10] on button "Create New Experience" at bounding box center [521, 10] width 54 height 11
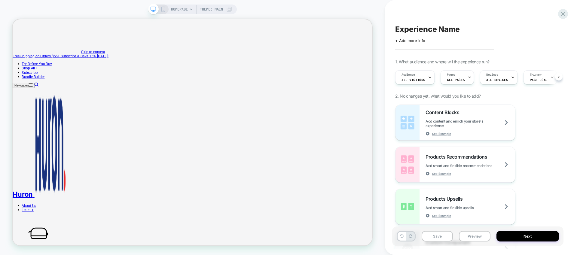
scroll to position [0, 0]
click at [433, 30] on span "Experience Name" at bounding box center [427, 29] width 65 height 9
type textarea "******"
click at [437, 29] on icon at bounding box center [438, 30] width 8 height 8
click at [522, 239] on button "Next" at bounding box center [527, 236] width 63 height 11
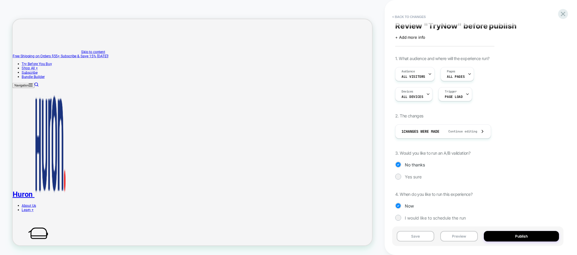
scroll to position [0, 0]
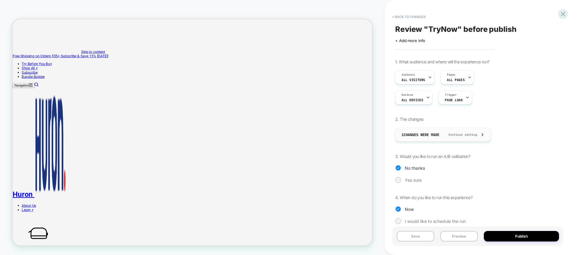
click at [476, 133] on span "Continue editing" at bounding box center [459, 135] width 35 height 4
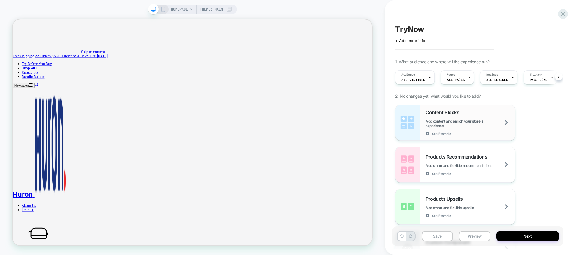
scroll to position [0, 0]
click at [538, 233] on button "Next" at bounding box center [527, 236] width 63 height 11
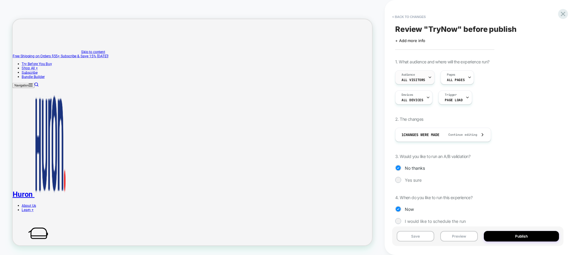
click at [422, 81] on span "All Visitors" at bounding box center [413, 80] width 24 height 4
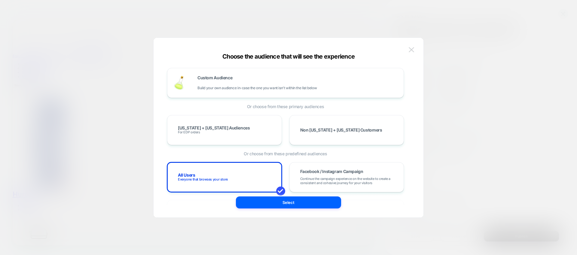
click at [409, 52] on button at bounding box center [411, 49] width 9 height 9
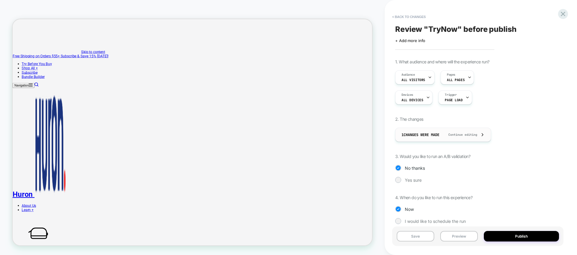
click at [489, 138] on div "1 Changes were made Continue editing" at bounding box center [443, 135] width 96 height 14
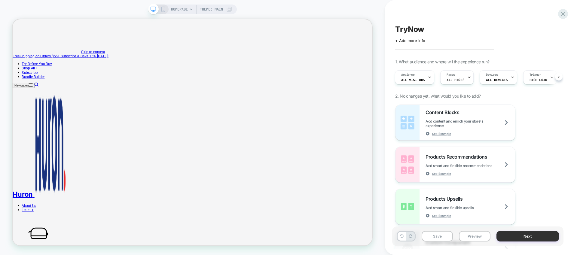
click at [503, 232] on button "Next" at bounding box center [527, 236] width 63 height 11
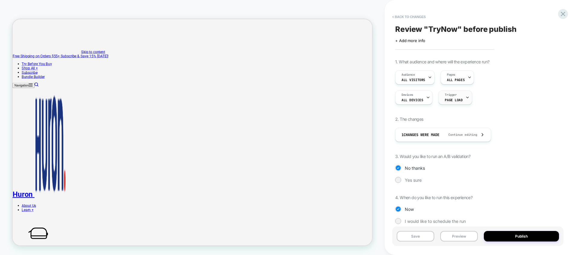
scroll to position [8, 0]
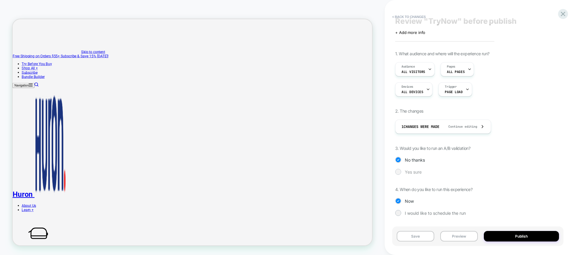
click at [398, 172] on div at bounding box center [398, 171] width 5 height 5
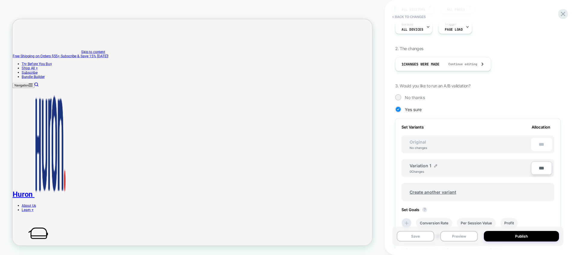
scroll to position [102, 0]
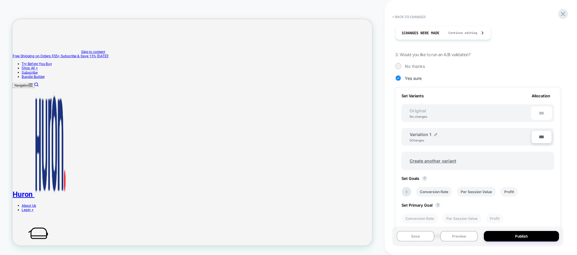
click at [439, 113] on div "Original No changes ***" at bounding box center [477, 113] width 153 height 18
click at [498, 144] on div "Variation 1 0 Changes ***" at bounding box center [477, 137] width 153 height 18
click at [423, 115] on div "No changes" at bounding box center [418, 117] width 29 height 4
click at [416, 137] on div "Variation 1 0 Changes" at bounding box center [470, 137] width 121 height 10
click at [438, 158] on span "Create another variant" at bounding box center [433, 161] width 59 height 14
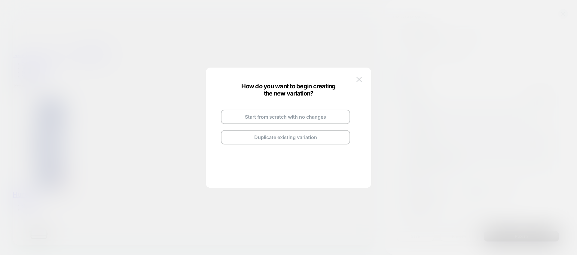
drag, startPoint x: 357, startPoint y: 80, endPoint x: 459, endPoint y: 81, distance: 102.2
click at [357, 80] on img at bounding box center [358, 79] width 5 height 5
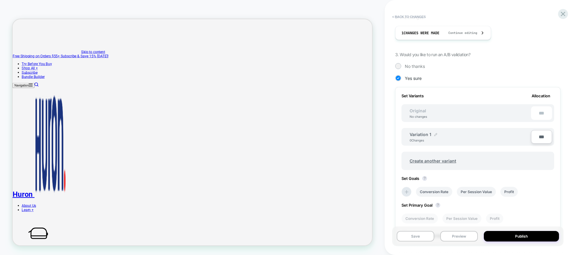
click at [436, 132] on div at bounding box center [435, 134] width 3 height 5
click at [458, 139] on img at bounding box center [459, 137] width 3 height 3
click at [460, 138] on div "Variation 1 0 Changes" at bounding box center [470, 137] width 121 height 10
click at [445, 159] on span "Create another variant" at bounding box center [433, 161] width 59 height 14
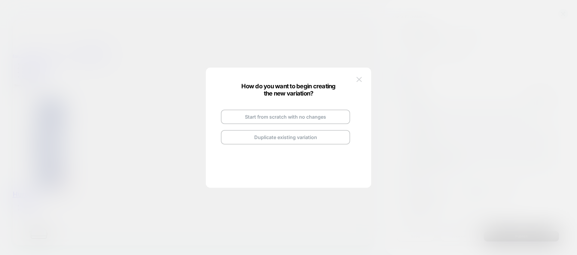
click at [356, 79] on img at bounding box center [358, 79] width 5 height 5
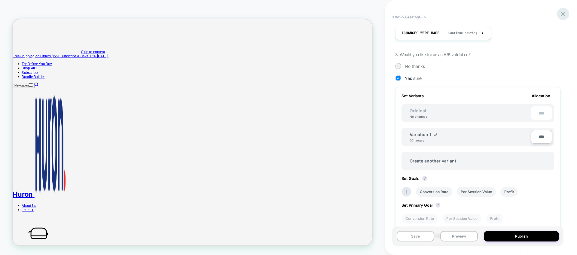
click at [566, 14] on icon at bounding box center [563, 14] width 8 height 8
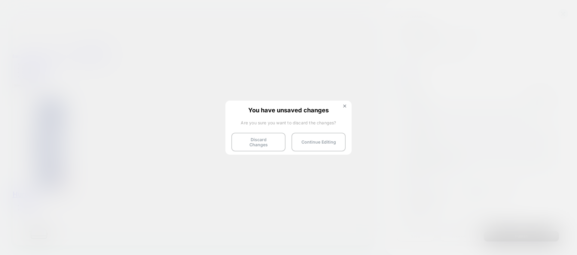
click at [275, 139] on button "Discard Changes" at bounding box center [258, 142] width 54 height 19
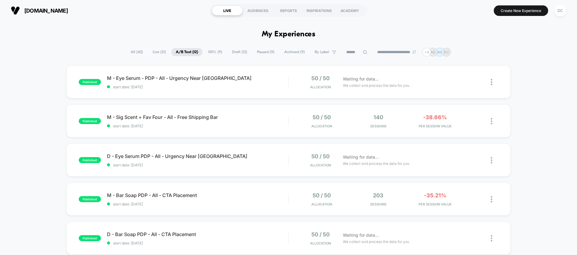
click at [234, 53] on span "Draft ( 12 )" at bounding box center [239, 52] width 24 height 8
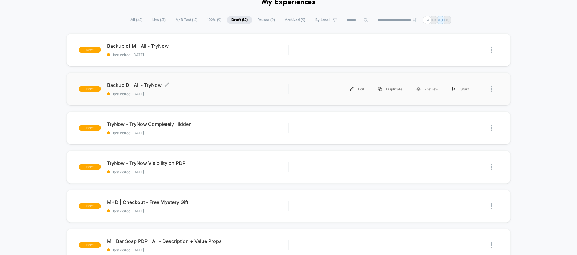
scroll to position [40, 0]
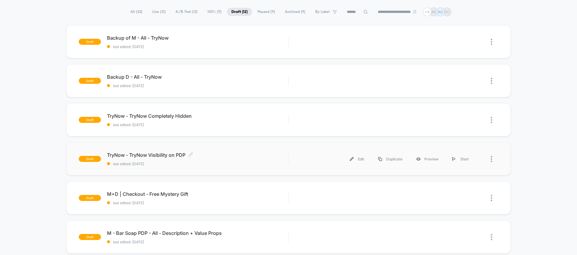
click at [162, 156] on span "TryNow - TryNow Visibility on PDP Click to edit experience details" at bounding box center [197, 155] width 181 height 6
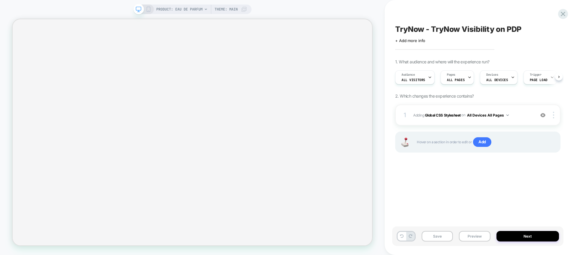
scroll to position [0, 0]
click at [523, 235] on button "Next" at bounding box center [527, 236] width 63 height 11
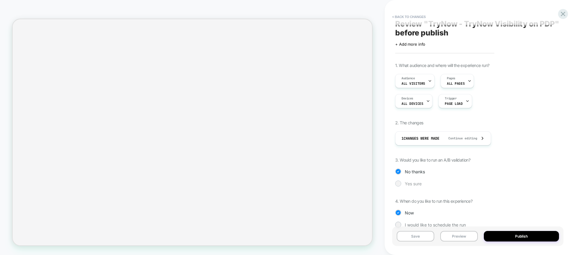
scroll to position [6, 0]
click at [402, 184] on div "Yes sure" at bounding box center [477, 183] width 165 height 6
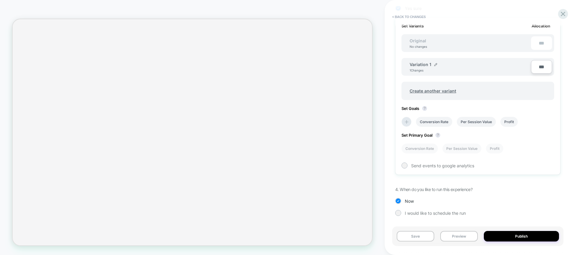
scroll to position [167, 0]
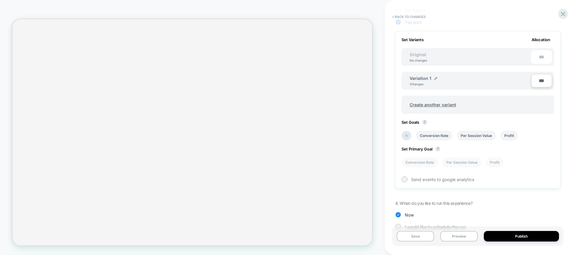
click at [420, 77] on span "Variation 1" at bounding box center [421, 78] width 22 height 5
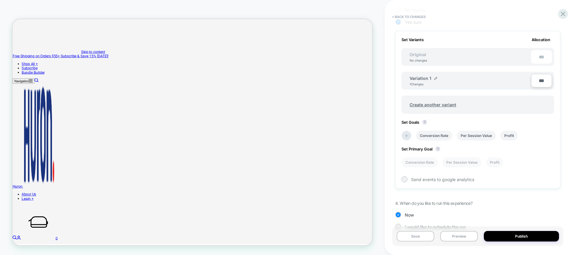
scroll to position [0, 0]
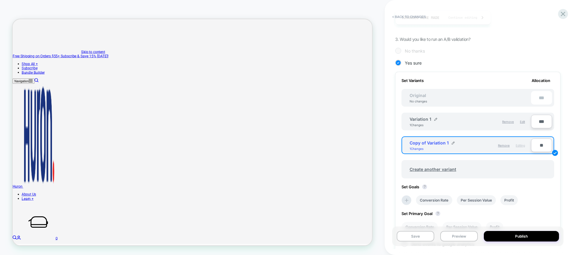
click at [538, 121] on input "***" at bounding box center [541, 122] width 21 height 14
type input "***"
type input "**"
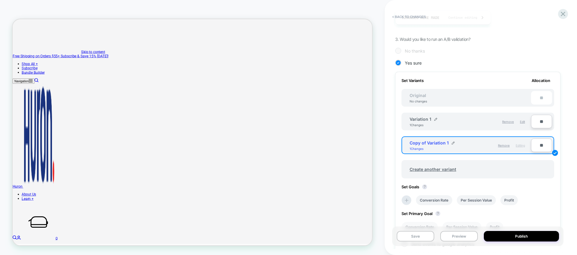
type input "***"
type input "**"
type input "***"
click at [542, 141] on input "**" at bounding box center [541, 146] width 21 height 14
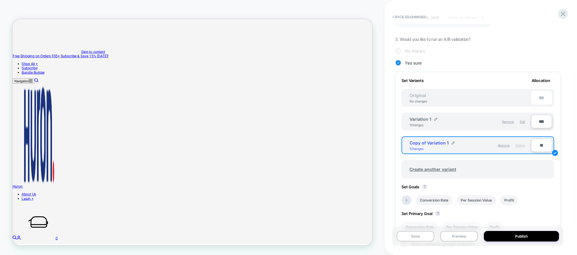
type input "***"
type input "**"
type input "***"
click at [566, 111] on div "< Back to changes Review " TryNow - TryNow Visibility on PDP " before publish C…" at bounding box center [481, 127] width 192 height 255
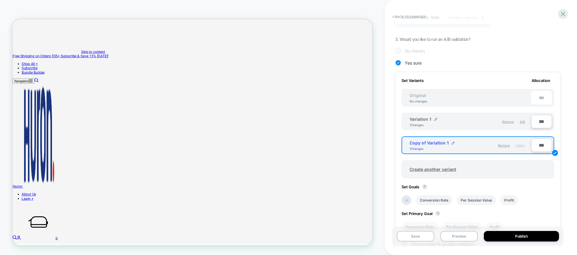
click at [543, 187] on div "Set Goals ? Conversion Rate Per Session Value Profit" at bounding box center [477, 194] width 153 height 21
click at [468, 145] on div "Copy of Variation 1 1 Changes" at bounding box center [440, 145] width 61 height 10
click at [416, 145] on span "Copy of Variation 1" at bounding box center [429, 142] width 39 height 5
click at [416, 144] on span "Copy of Variation 1" at bounding box center [429, 142] width 39 height 5
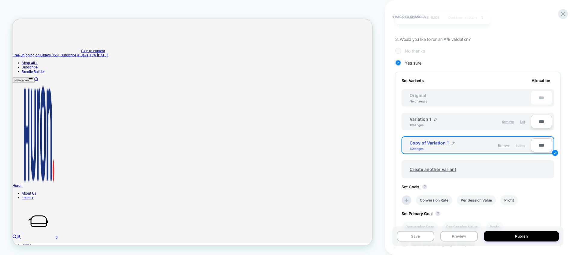
click at [416, 144] on span "Copy of Variation 1" at bounding box center [429, 142] width 39 height 5
click at [505, 144] on span "Remove" at bounding box center [504, 146] width 12 height 4
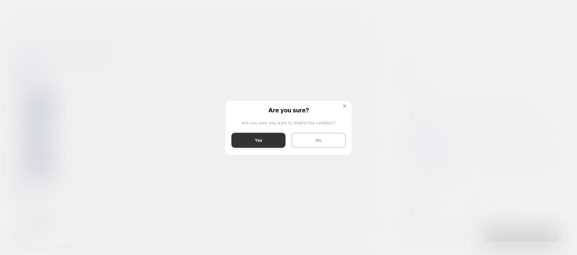
click at [264, 140] on button "Yes" at bounding box center [258, 140] width 54 height 15
type input "***"
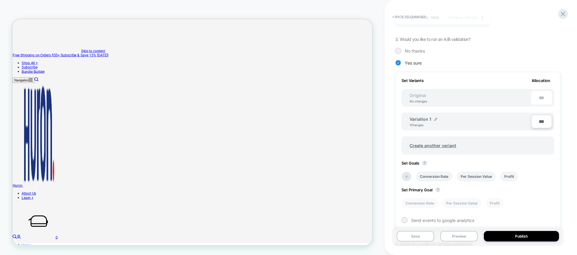
click at [426, 119] on span "Variation 1" at bounding box center [421, 119] width 22 height 5
click at [434, 121] on div at bounding box center [435, 120] width 3 height 4
drag, startPoint x: 458, startPoint y: 142, endPoint x: 445, endPoint y: 152, distance: 16.3
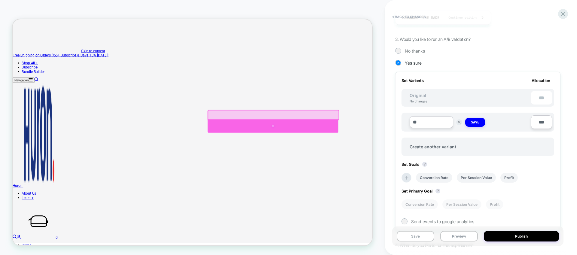
type input "*"
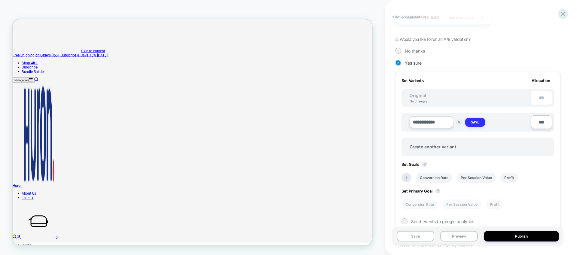
type input "**********"
click at [475, 123] on strong "Save" at bounding box center [475, 122] width 8 height 5
click at [434, 145] on span "Create another variant" at bounding box center [433, 146] width 59 height 14
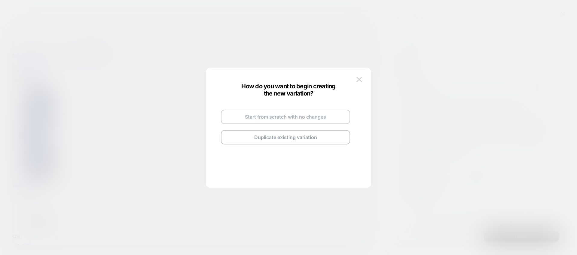
click at [301, 116] on button "Start from scratch with no changes" at bounding box center [285, 117] width 129 height 14
click at [293, 130] on button "Go and Edit the New Variation" at bounding box center [285, 129] width 129 height 14
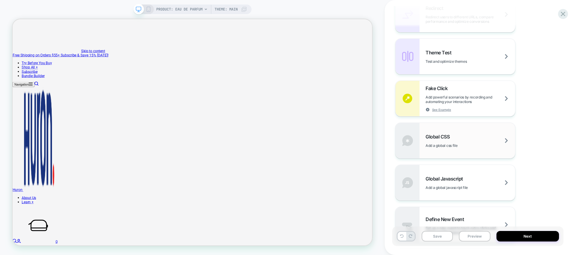
scroll to position [291, 0]
click at [450, 146] on div "Global CSS Add a global css file" at bounding box center [455, 139] width 120 height 35
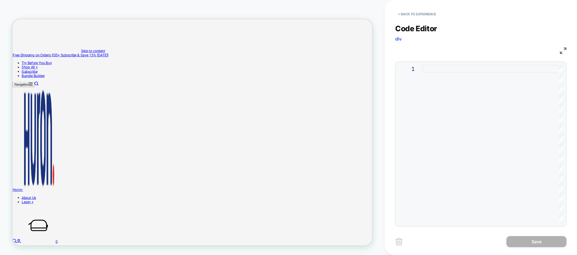
click at [444, 91] on div at bounding box center [492, 144] width 141 height 158
type textarea "**********"
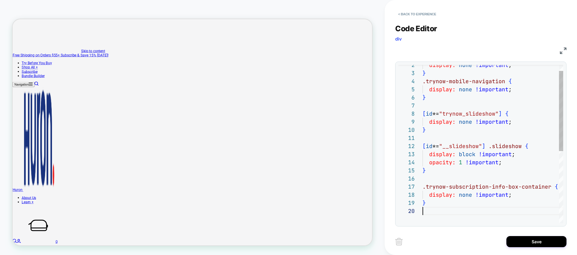
scroll to position [73, 0]
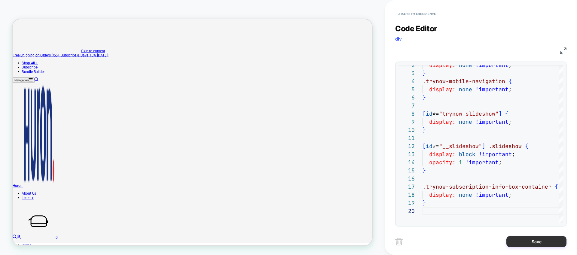
click at [533, 242] on button "Save" at bounding box center [536, 241] width 60 height 11
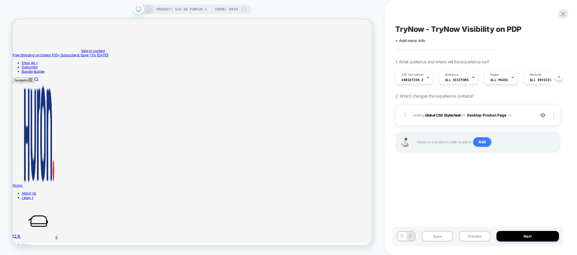
scroll to position [0, 0]
click at [487, 143] on span "Add" at bounding box center [482, 142] width 18 height 10
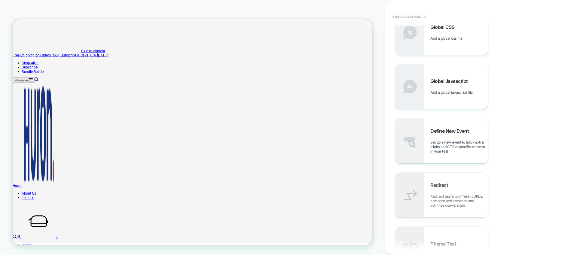
scroll to position [309, 0]
click at [447, 78] on span "Global Javascript" at bounding box center [450, 81] width 41 height 6
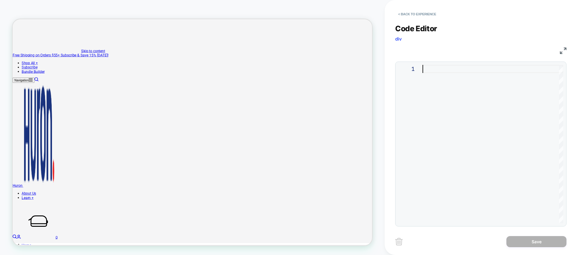
click at [448, 109] on div at bounding box center [492, 144] width 141 height 158
type textarea "**********"
click at [534, 244] on button "Save" at bounding box center [536, 241] width 60 height 11
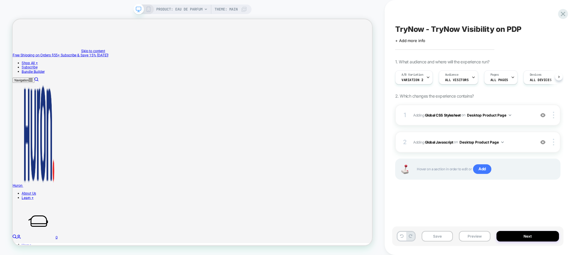
scroll to position [0, 0]
click at [429, 237] on button "Save" at bounding box center [437, 236] width 31 height 11
click at [517, 232] on button "Next" at bounding box center [527, 236] width 63 height 11
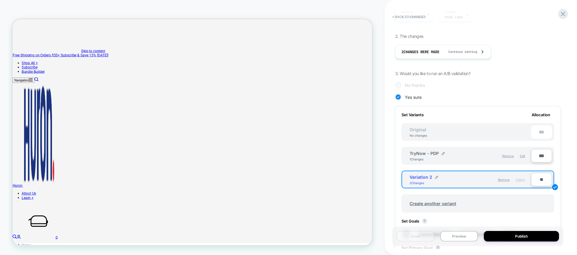
scroll to position [92, 0]
click at [416, 177] on span "Variation 2" at bounding box center [421, 176] width 23 height 5
click at [435, 176] on img at bounding box center [436, 176] width 3 height 3
drag, startPoint x: 439, startPoint y: 179, endPoint x: 402, endPoint y: 173, distance: 37.8
click at [402, 173] on div "**********" at bounding box center [477, 179] width 153 height 19
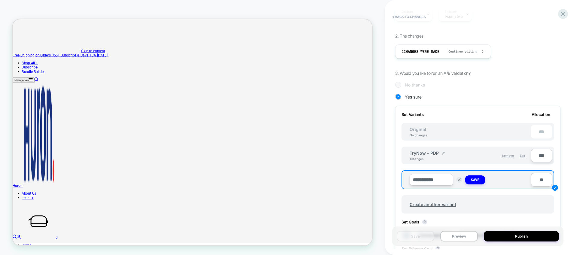
type input "**********"
click at [443, 152] on img at bounding box center [443, 153] width 3 height 3
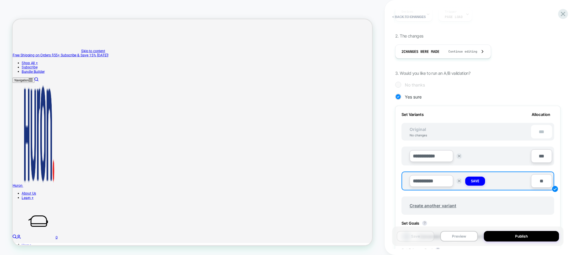
click at [428, 156] on input "**********" at bounding box center [432, 156] width 44 height 12
type input "**********"
click at [476, 157] on strong "Save" at bounding box center [475, 156] width 8 height 5
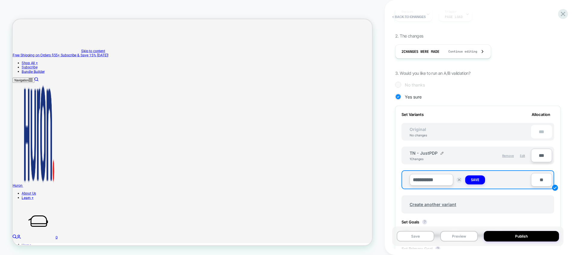
click at [543, 181] on input "**" at bounding box center [541, 180] width 21 height 14
type input "***"
type input "**"
type input "***"
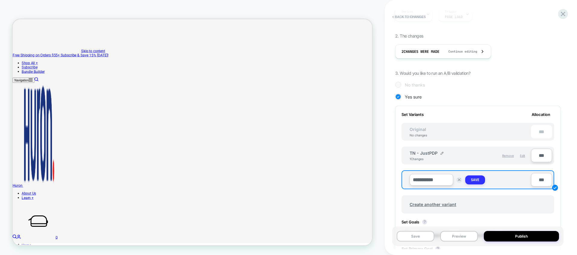
click at [467, 179] on button "Save" at bounding box center [475, 179] width 20 height 9
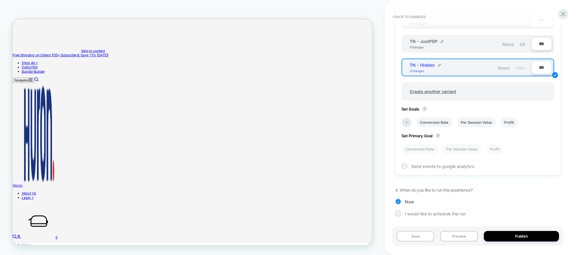
scroll to position [205, 0]
click at [417, 211] on span "I would like to schedule the run" at bounding box center [435, 213] width 61 height 5
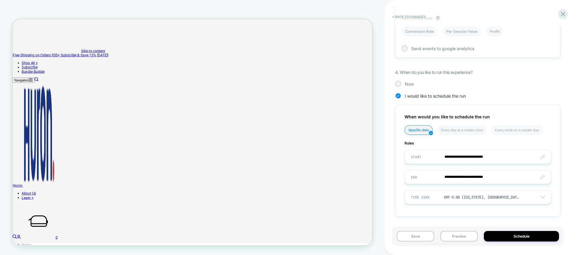
scroll to position [322, 0]
click at [406, 81] on span "Now" at bounding box center [409, 83] width 9 height 5
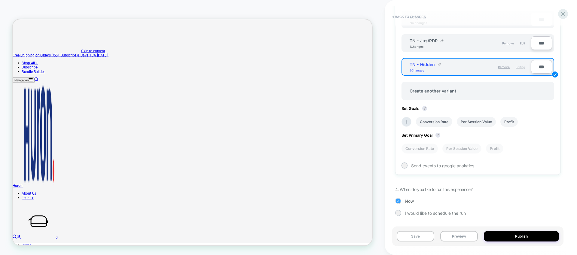
scroll to position [205, 0]
click at [415, 232] on button "Save" at bounding box center [416, 236] width 38 height 11
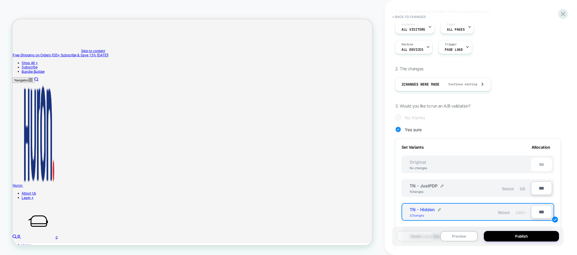
scroll to position [0, 0]
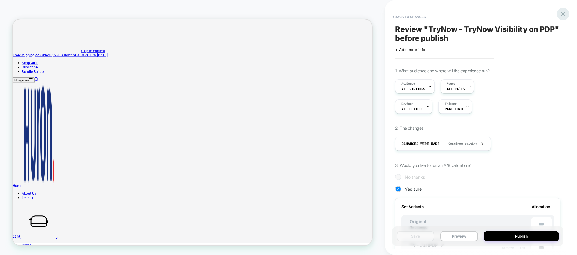
click at [562, 16] on icon at bounding box center [563, 14] width 8 height 8
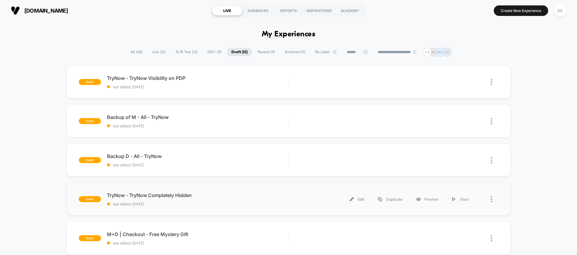
click at [489, 198] on div at bounding box center [487, 200] width 23 height 14
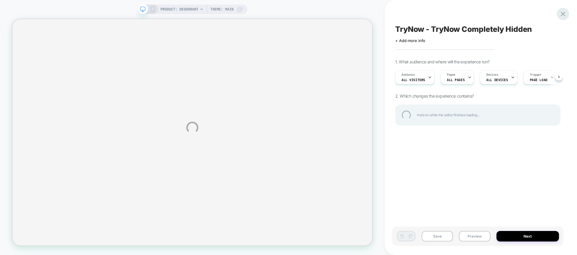
click at [563, 12] on div at bounding box center [563, 14] width 12 height 12
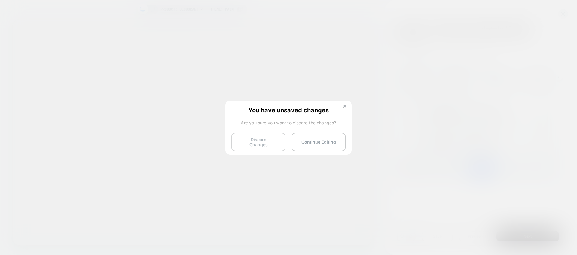
scroll to position [0, 0]
click at [261, 143] on button "Discard Changes" at bounding box center [258, 142] width 54 height 19
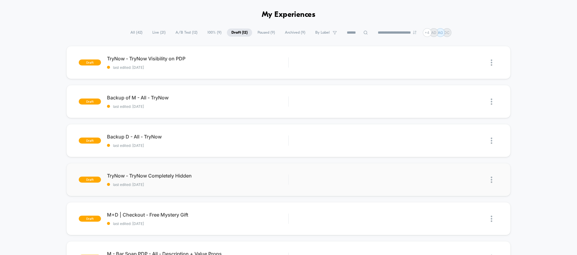
scroll to position [37, 0]
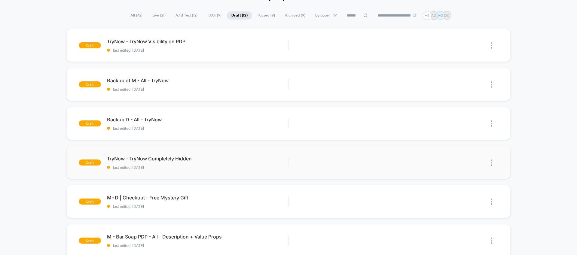
click at [492, 163] on img at bounding box center [492, 163] width 2 height 6
click at [466, 190] on div "Delete" at bounding box center [461, 191] width 54 height 14
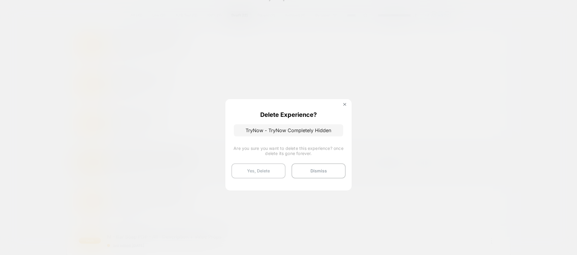
click at [253, 166] on button "Yes, Delete" at bounding box center [258, 170] width 54 height 15
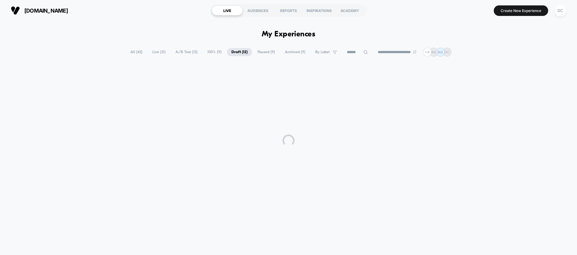
scroll to position [0, 0]
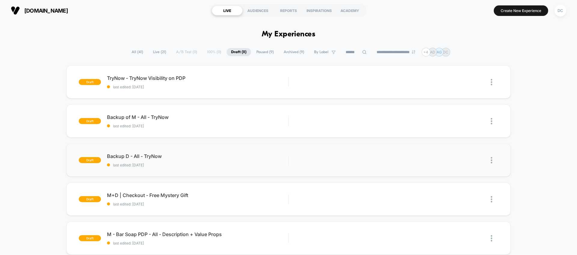
click at [492, 160] on img at bounding box center [492, 160] width 2 height 6
click at [465, 188] on div "Delete" at bounding box center [461, 188] width 54 height 14
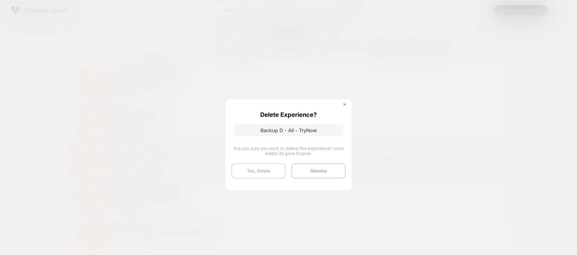
click at [251, 171] on button "Yes, Delete" at bounding box center [258, 170] width 54 height 15
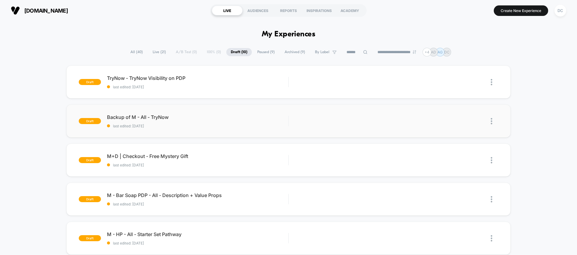
click at [492, 122] on img at bounding box center [492, 121] width 2 height 6
click at [460, 147] on div "Delete" at bounding box center [461, 149] width 54 height 14
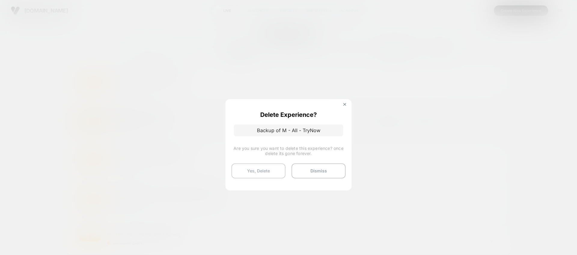
click at [277, 173] on button "Yes, Delete" at bounding box center [258, 170] width 54 height 15
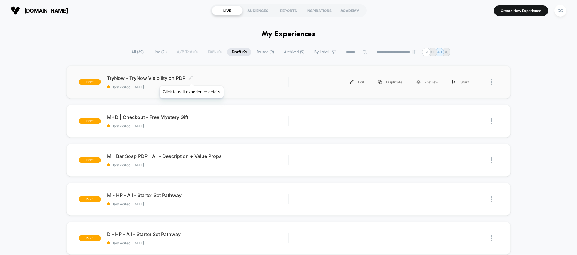
click at [191, 78] on icon at bounding box center [190, 77] width 5 height 5
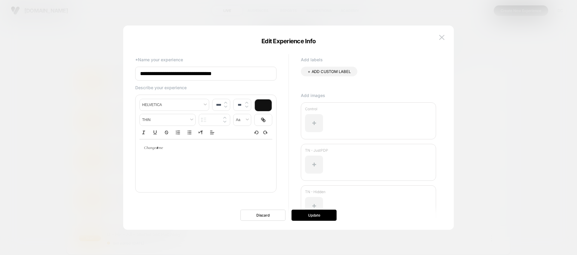
drag, startPoint x: 159, startPoint y: 75, endPoint x: 378, endPoint y: 96, distance: 220.0
click at [378, 96] on div "**********" at bounding box center [285, 142] width 306 height 179
type input "******"
click at [442, 36] on img at bounding box center [441, 37] width 5 height 5
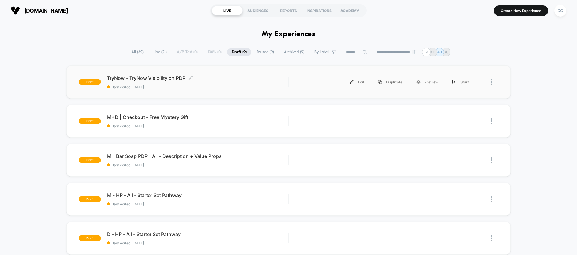
click at [169, 80] on span "TryNow - TryNow Visibility on PDP Click to edit experience details" at bounding box center [197, 78] width 181 height 6
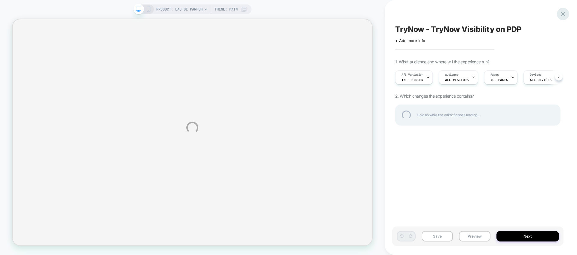
click at [564, 13] on div at bounding box center [563, 14] width 12 height 12
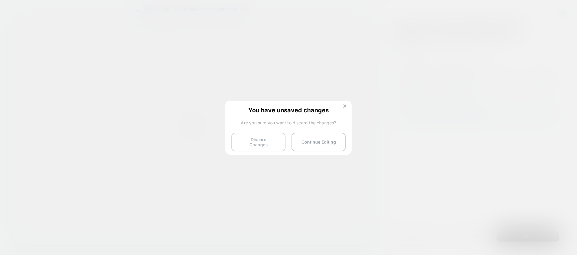
click at [254, 145] on button "Discard Changes" at bounding box center [258, 142] width 54 height 19
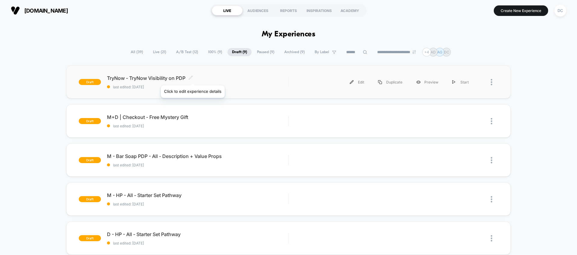
click at [193, 77] on icon at bounding box center [190, 77] width 5 height 5
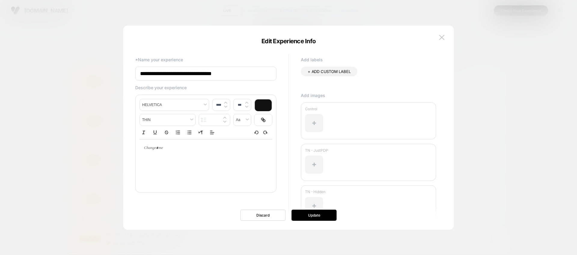
drag, startPoint x: 232, startPoint y: 75, endPoint x: 163, endPoint y: 75, distance: 68.8
click at [163, 75] on input "**********" at bounding box center [205, 74] width 141 height 14
type input "******"
click at [315, 217] on button "Update" at bounding box center [313, 215] width 45 height 11
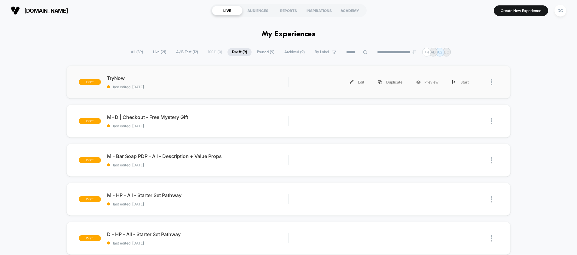
click at [275, 86] on span "last edited: [DATE]" at bounding box center [197, 87] width 181 height 5
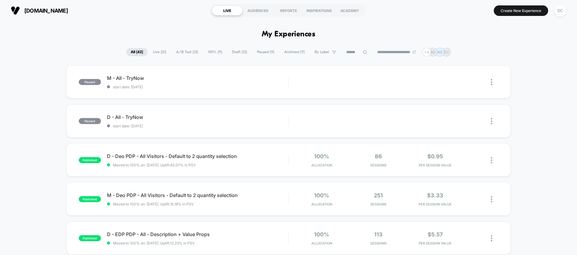
click at [240, 50] on span "Draft ( 12 )" at bounding box center [239, 52] width 24 height 8
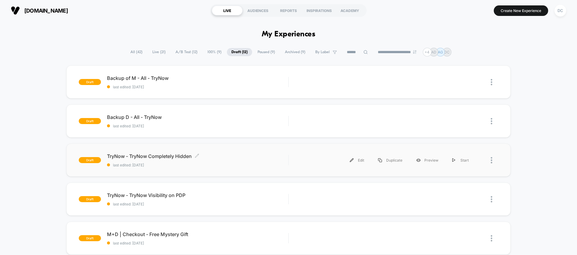
click at [155, 155] on span "TryNow - TryNow Completely Hidden Click to edit experience details" at bounding box center [197, 156] width 181 height 6
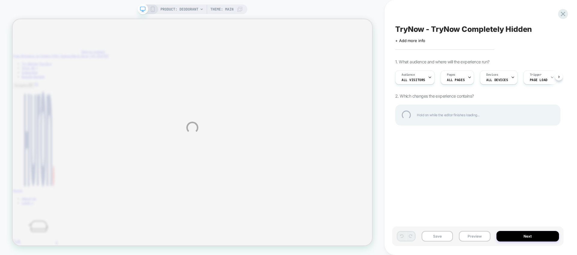
type input "*"
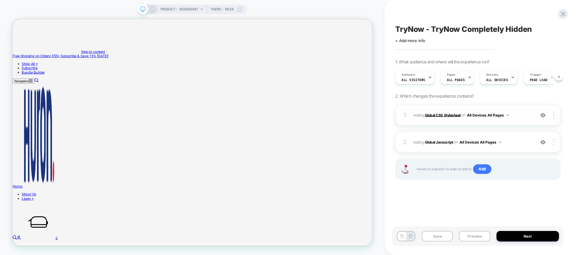
scroll to position [0, 0]
click at [489, 121] on div "1 Adding Global CSS Stylesheet on All Devices All Pages Add Before Add After Ta…" at bounding box center [477, 115] width 165 height 21
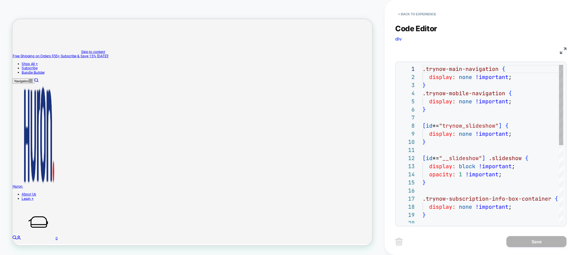
scroll to position [81, 0]
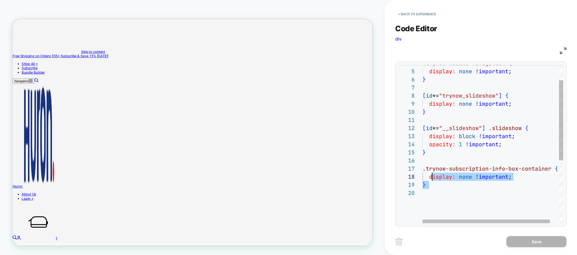
type textarea "**********"
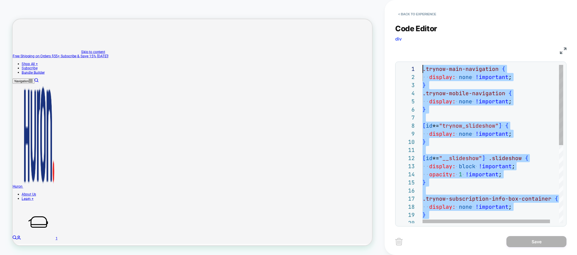
drag, startPoint x: 440, startPoint y: 193, endPoint x: 399, endPoint y: 24, distance: 173.8
click at [422, 65] on div ".trynow-subscription-info-box-container { display: none !important ; } } displa…" at bounding box center [497, 221] width 150 height 312
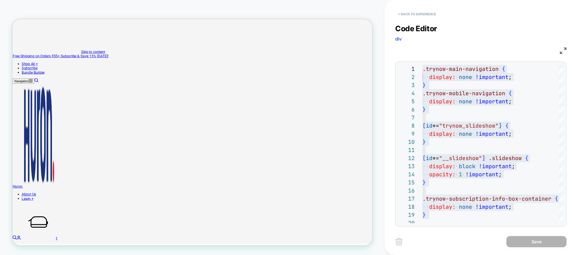
click at [407, 13] on button "< Back to experience" at bounding box center [417, 14] width 44 height 10
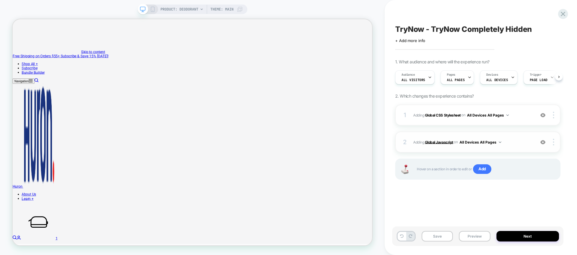
scroll to position [0, 0]
click at [511, 143] on span "Adding Global Javascript on All Devices All Pages" at bounding box center [472, 143] width 119 height 8
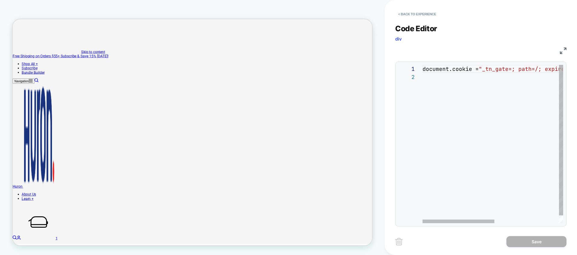
scroll to position [0, 0]
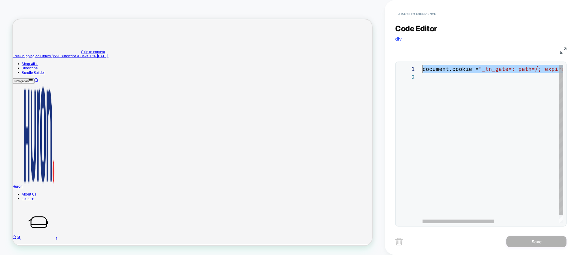
drag, startPoint x: 415, startPoint y: 51, endPoint x: 407, endPoint y: 40, distance: 13.8
click at [422, 65] on div "document.cookie = "_tn_gate=; path=/; expires=Thu, 01 Jan 1970 00:00 :00 GMT" ;" at bounding box center [555, 148] width 267 height 166
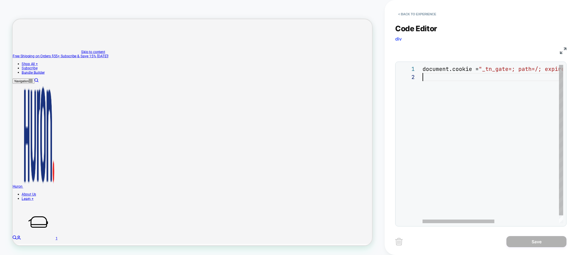
scroll to position [8, 0]
click at [435, 109] on div "document.cookie = "_tn_gate=; path=/; expires=Thu, 01 Jan 1970 00:00 :00 GMT" ;" at bounding box center [555, 148] width 267 height 166
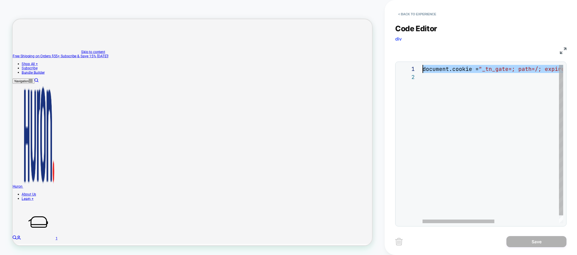
drag, startPoint x: 438, startPoint y: 110, endPoint x: 405, endPoint y: 32, distance: 85.2
click at [422, 65] on div "document.cookie = "_tn_gate=; path=/; expires=Thu, 01 Jan 1970 00:00 :00 GMT" ;" at bounding box center [555, 148] width 267 height 166
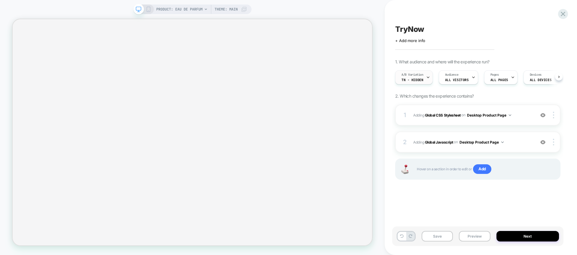
scroll to position [0, 0]
click at [431, 78] on div "A/B Variation TN - Hidden" at bounding box center [414, 77] width 38 height 14
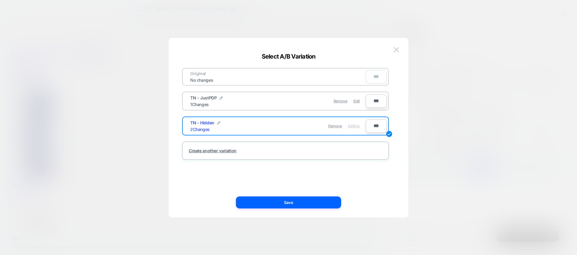
scroll to position [0, 0]
click at [396, 51] on img at bounding box center [396, 49] width 5 height 5
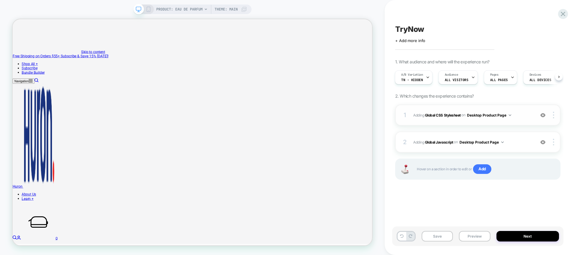
click at [506, 114] on button "Desktop Product Page" at bounding box center [489, 115] width 44 height 8
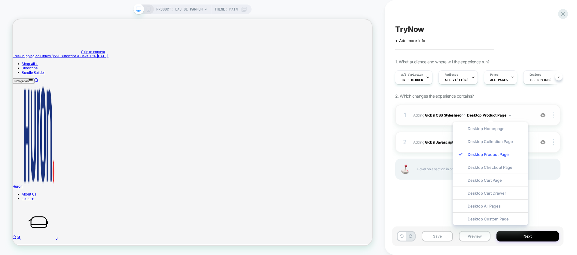
click at [556, 116] on div at bounding box center [554, 115] width 11 height 7
click at [553, 116] on img at bounding box center [553, 115] width 1 height 7
click at [556, 189] on div "1 Adding Global CSS Stylesheet on Desktop Product Page Add Before Add After Cop…" at bounding box center [477, 150] width 165 height 90
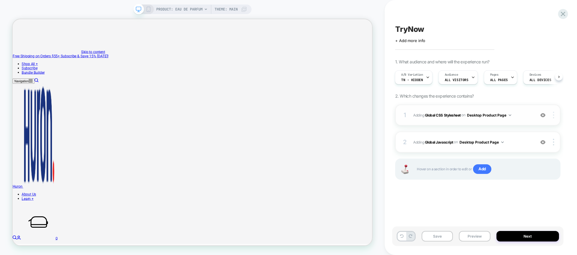
click at [553, 114] on div at bounding box center [554, 115] width 11 height 7
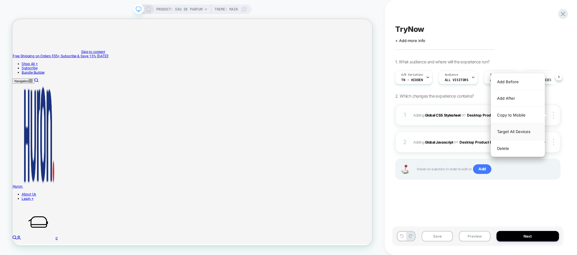
click at [517, 132] on div "Target All Devices" at bounding box center [517, 131] width 53 height 17
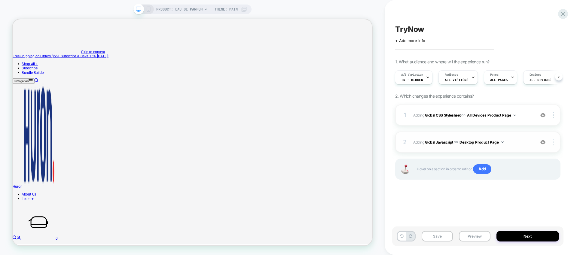
click at [556, 143] on div at bounding box center [554, 142] width 11 height 7
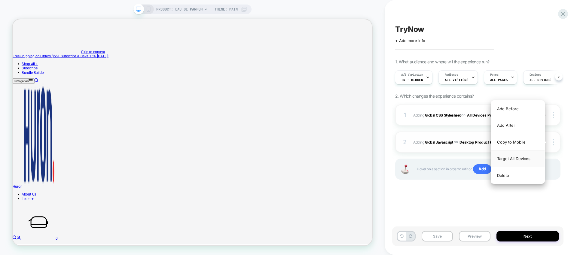
click at [523, 162] on div "Target All Devices" at bounding box center [517, 159] width 53 height 17
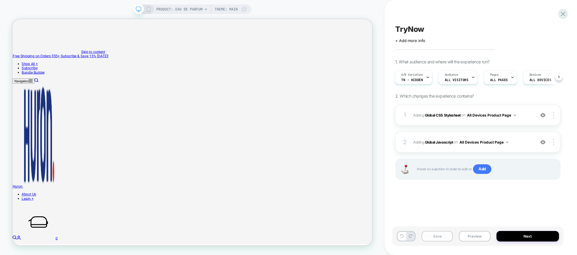
click at [428, 238] on button "Save" at bounding box center [437, 236] width 31 height 11
click at [517, 239] on button "Next" at bounding box center [527, 236] width 63 height 11
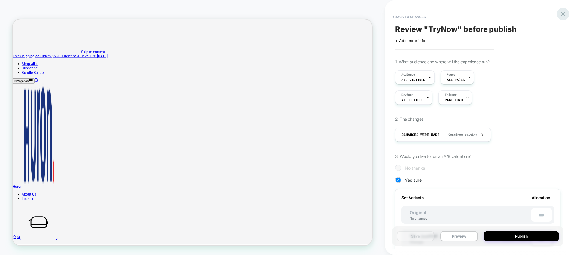
click at [562, 15] on icon at bounding box center [563, 14] width 8 height 8
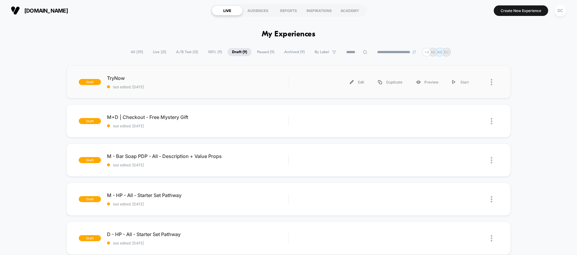
click at [239, 73] on div "draft TryNow last edited: 11/9/2025 Edit Duplicate Preview Start" at bounding box center [288, 82] width 444 height 33
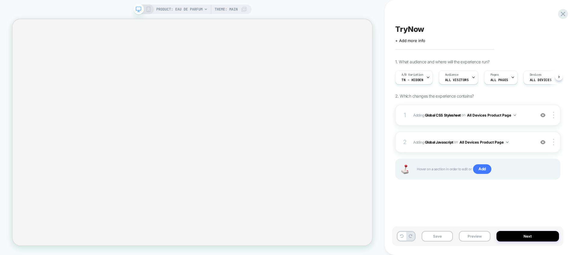
scroll to position [0, 0]
click at [525, 238] on button "Next" at bounding box center [527, 236] width 63 height 11
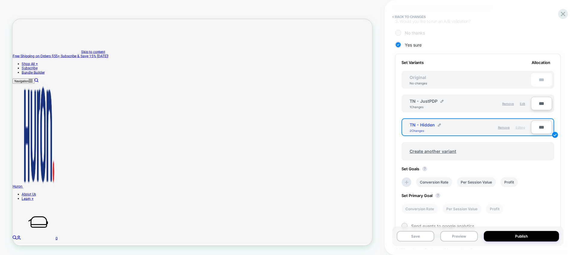
scroll to position [0, 0]
click at [563, 16] on icon at bounding box center [563, 14] width 8 height 8
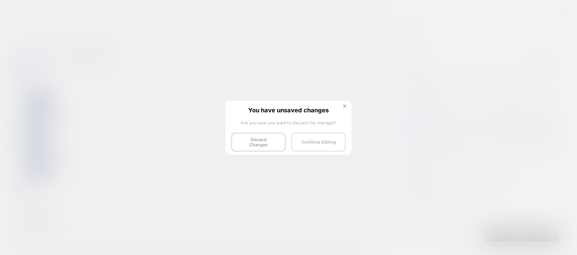
click at [327, 142] on button "Continue Editing" at bounding box center [318, 142] width 54 height 19
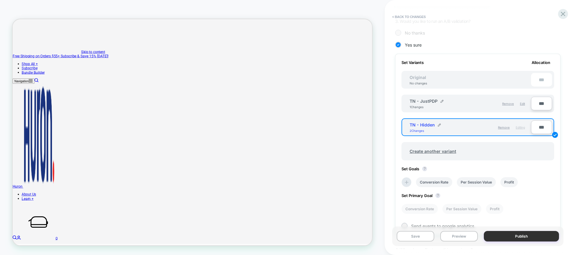
click at [521, 236] on button "Publish" at bounding box center [521, 236] width 75 height 11
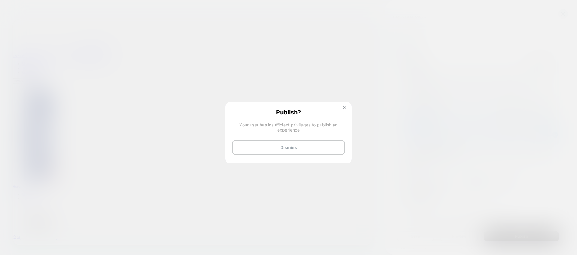
click at [344, 106] on img at bounding box center [344, 107] width 3 height 3
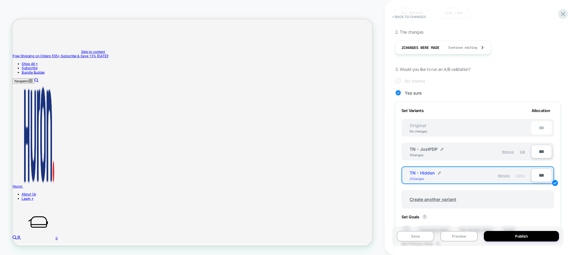
scroll to position [80, 0]
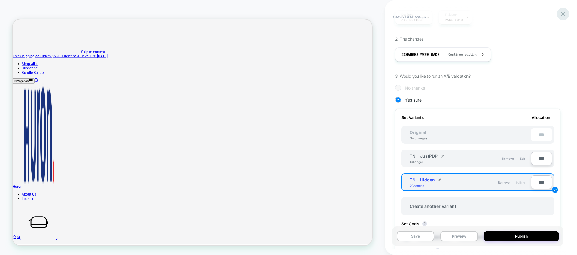
click at [562, 18] on div at bounding box center [563, 14] width 12 height 12
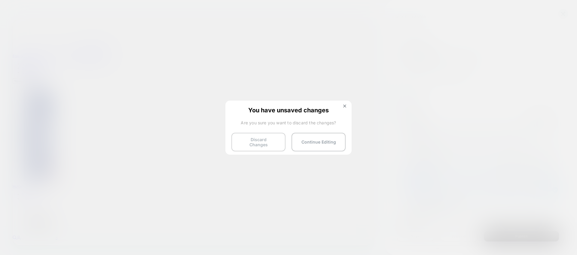
click at [282, 140] on button "Discard Changes" at bounding box center [258, 142] width 54 height 19
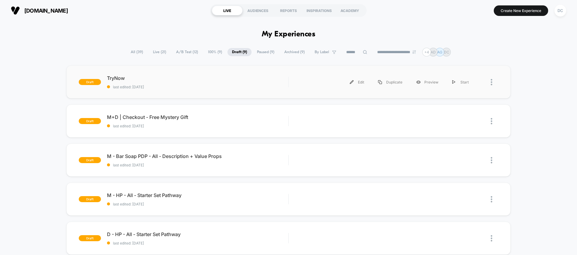
click at [318, 79] on div "Edit Duplicate Preview Start" at bounding box center [385, 82] width 181 height 14
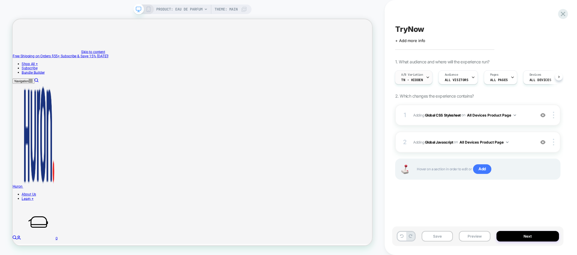
click at [426, 78] on icon at bounding box center [428, 77] width 4 height 4
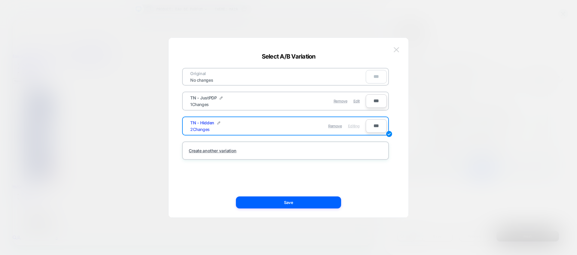
click at [396, 48] on img at bounding box center [396, 49] width 5 height 5
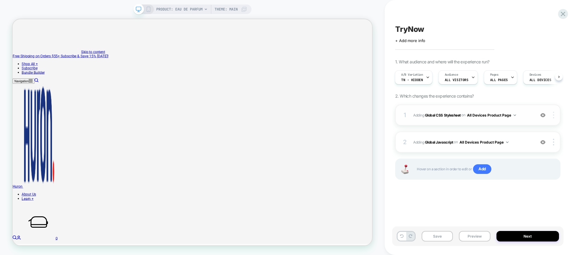
click at [554, 115] on div at bounding box center [554, 115] width 11 height 7
click at [563, 14] on icon at bounding box center [563, 14] width 5 height 5
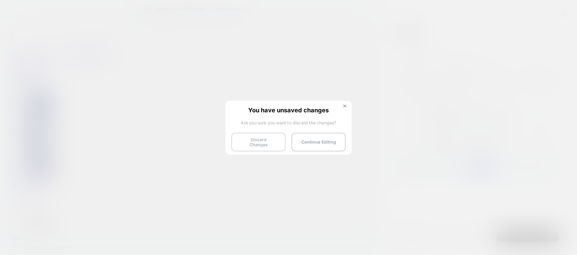
click at [244, 142] on button "Discard Changes" at bounding box center [258, 142] width 54 height 19
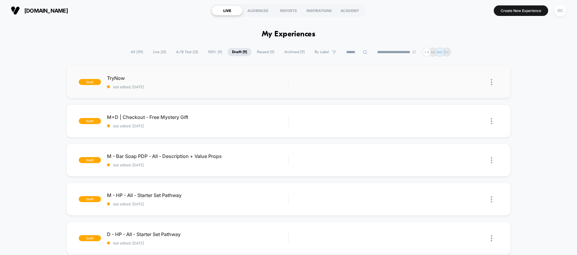
click at [491, 81] on img at bounding box center [492, 82] width 2 height 6
click at [532, 66] on div "draft TryNow last edited: 11/9/2025 Edit Duplicate Preview Start draft M+D | Ch…" at bounding box center [288, 254] width 577 height 376
click at [490, 81] on div at bounding box center [487, 82] width 23 height 14
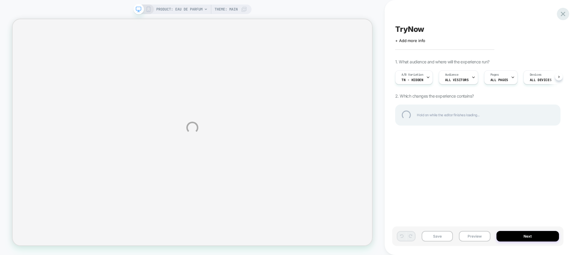
click at [563, 13] on div at bounding box center [563, 14] width 12 height 12
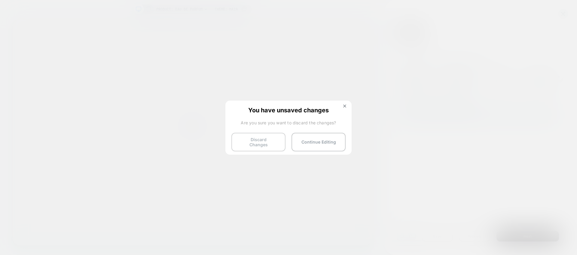
click at [257, 141] on button "Discard Changes" at bounding box center [258, 142] width 54 height 19
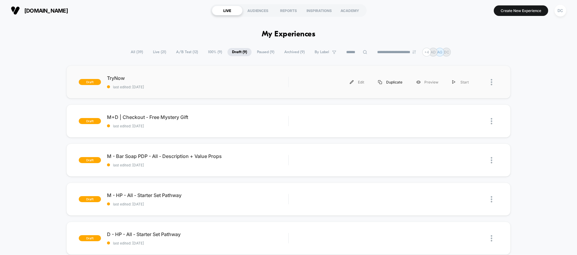
click at [392, 83] on div "Duplicate" at bounding box center [390, 82] width 38 height 14
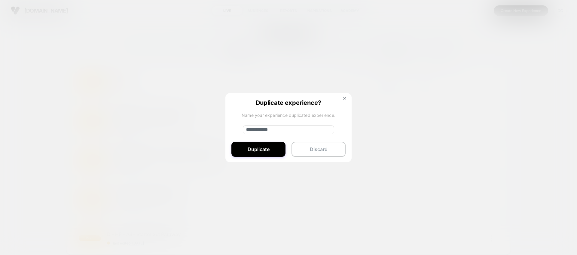
drag, startPoint x: 267, startPoint y: 129, endPoint x: 196, endPoint y: 135, distance: 71.1
click at [295, 89] on div "**********" at bounding box center [385, 82] width 181 height 14
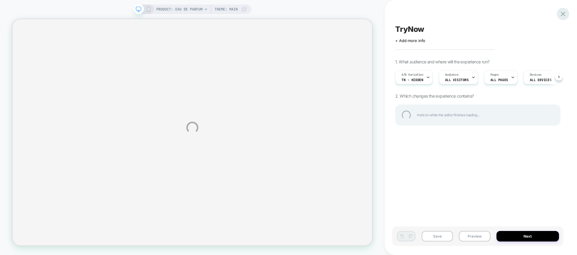
click at [564, 12] on div at bounding box center [563, 14] width 12 height 12
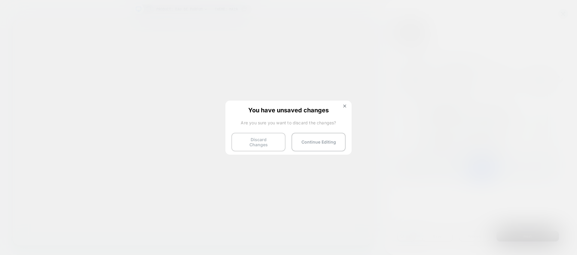
scroll to position [0, 0]
click at [277, 142] on button "Discard Changes" at bounding box center [258, 142] width 54 height 19
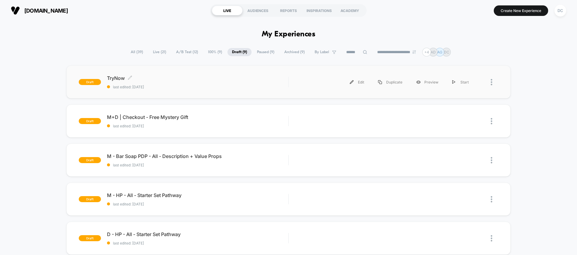
click at [252, 82] on div "TryNow Click to edit experience details Click to edit experience details last e…" at bounding box center [197, 82] width 181 height 14
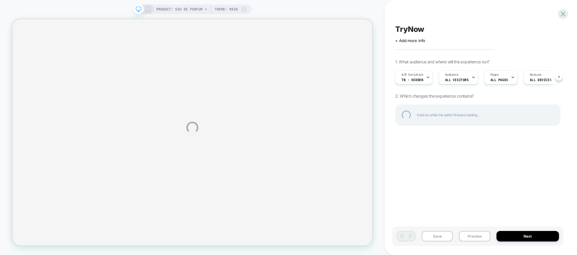
click at [547, 79] on div "PRODUCT: Eau de Parfum PRODUCT: Eau de Parfum Theme: MAIN TryNow Click to edit …" at bounding box center [288, 127] width 577 height 255
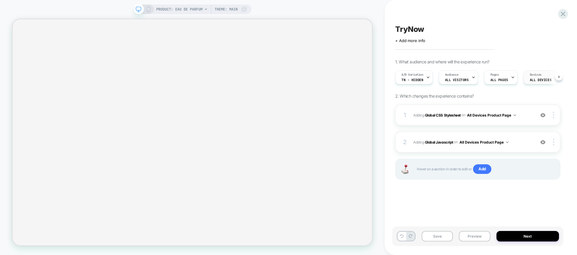
scroll to position [0, 0]
click at [548, 78] on div "Devices ALL DEVICES" at bounding box center [540, 78] width 34 height 14
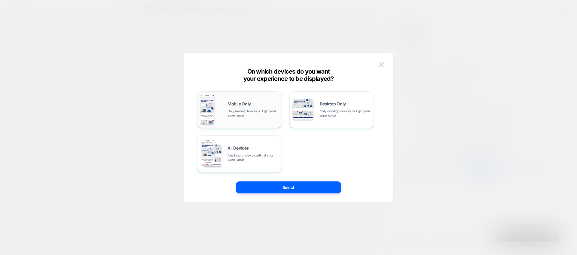
click at [250, 107] on div "Mobile Only Only mobile devices will get your experience" at bounding box center [252, 110] width 51 height 16
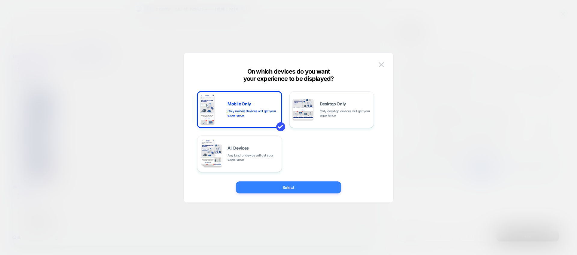
scroll to position [0, 0]
click at [294, 189] on button "Select" at bounding box center [288, 187] width 105 height 12
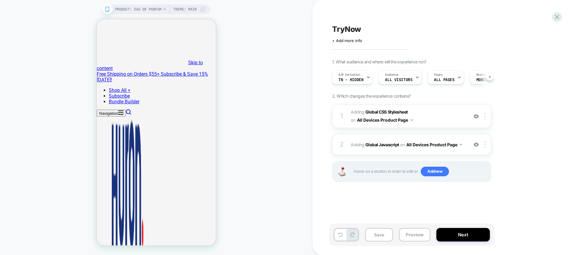
scroll to position [0, 0]
click at [391, 123] on button "All Devices Product Page" at bounding box center [385, 120] width 56 height 9
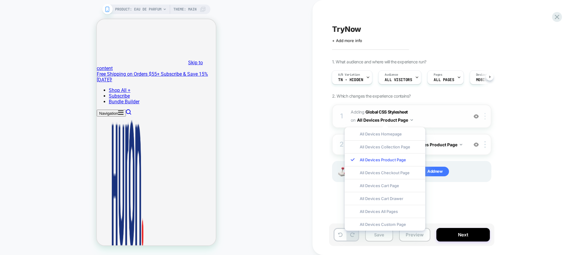
click at [485, 116] on img at bounding box center [484, 116] width 1 height 7
click at [489, 163] on div "Target Mobile" at bounding box center [485, 164] width 53 height 17
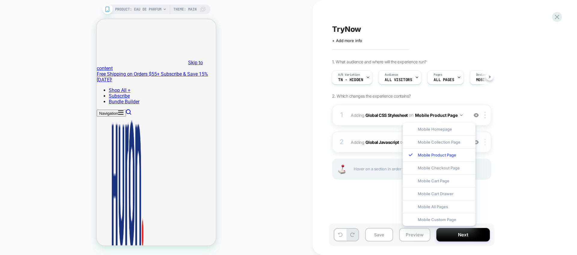
click at [487, 140] on div at bounding box center [486, 142] width 10 height 7
click at [495, 188] on div "Target Mobile" at bounding box center [485, 190] width 53 height 17
click at [547, 116] on div "1. What audience and where will the experience run? A/B Variation TN - Hidden A…" at bounding box center [441, 127] width 219 height 136
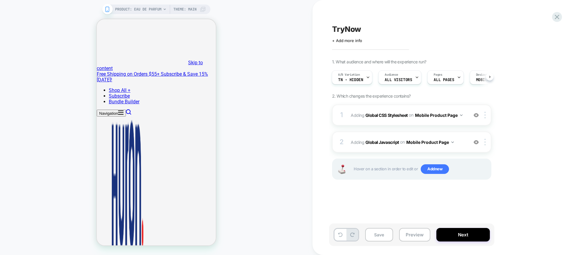
scroll to position [0, 0]
click at [360, 29] on span "TryNow" at bounding box center [346, 29] width 29 height 9
type textarea "**********"
click at [383, 234] on button "Save" at bounding box center [379, 235] width 28 height 14
click at [555, 15] on icon at bounding box center [557, 17] width 8 height 8
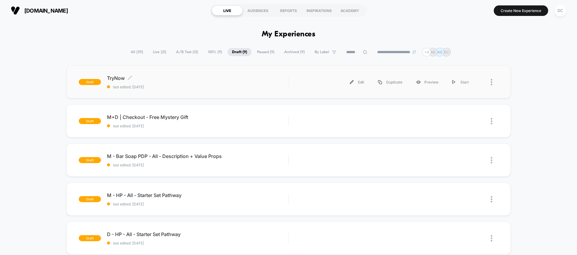
click at [113, 78] on span "TryNow Click to edit experience details" at bounding box center [197, 78] width 181 height 6
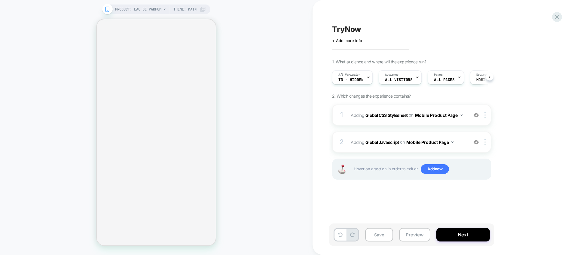
scroll to position [0, 0]
click at [335, 27] on span "TryNow" at bounding box center [346, 29] width 29 height 9
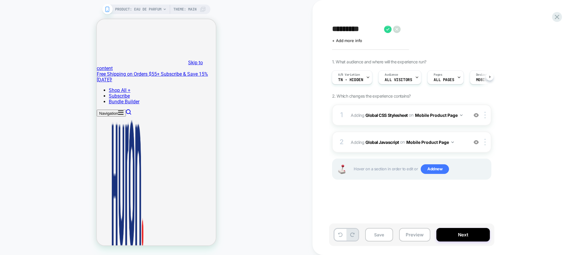
scroll to position [0, 0]
type textarea "**********"
click at [396, 29] on icon at bounding box center [395, 29] width 3 height 2
click at [377, 236] on button "Save" at bounding box center [379, 235] width 28 height 14
click at [556, 18] on icon at bounding box center [557, 17] width 8 height 8
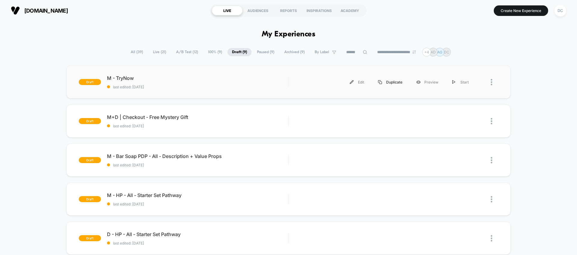
click at [384, 81] on div "Duplicate" at bounding box center [390, 82] width 38 height 14
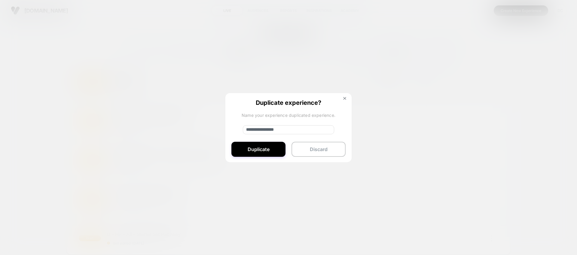
drag, startPoint x: 269, startPoint y: 130, endPoint x: 238, endPoint y: 130, distance: 31.2
click at [238, 130] on div "**********" at bounding box center [288, 128] width 126 height 70
type input "**********"
click at [255, 148] on button "Duplicate" at bounding box center [258, 149] width 54 height 15
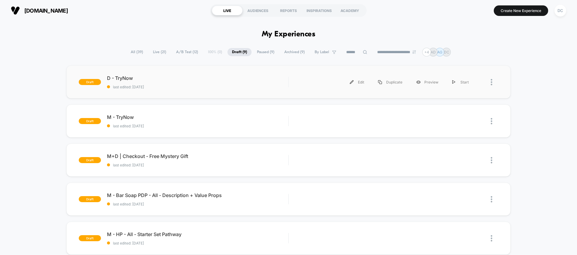
click at [300, 85] on div "Edit Duplicate Preview Start" at bounding box center [385, 82] width 181 height 14
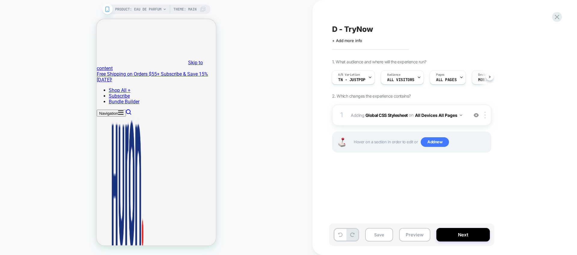
click at [474, 79] on div "Devices MOBILE" at bounding box center [485, 78] width 26 height 14
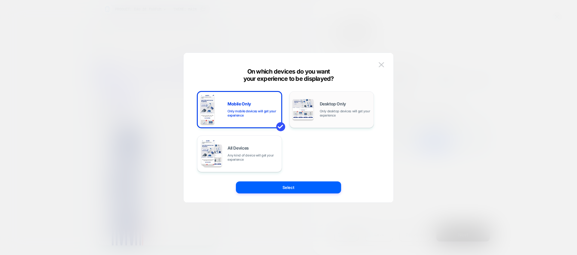
click at [320, 109] on span "Only desktop devices will get your experience" at bounding box center [345, 113] width 51 height 8
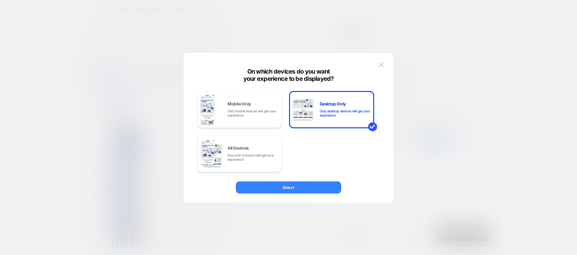
drag, startPoint x: 276, startPoint y: 185, endPoint x: 351, endPoint y: 222, distance: 83.3
click at [276, 185] on button "Select" at bounding box center [288, 187] width 105 height 12
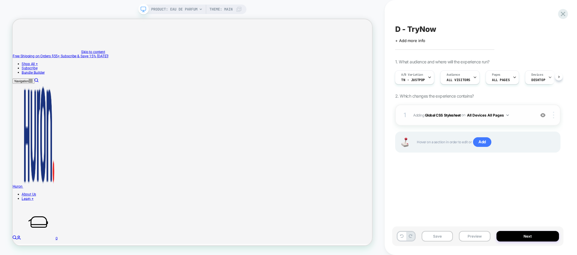
click at [554, 115] on div at bounding box center [554, 115] width 11 height 7
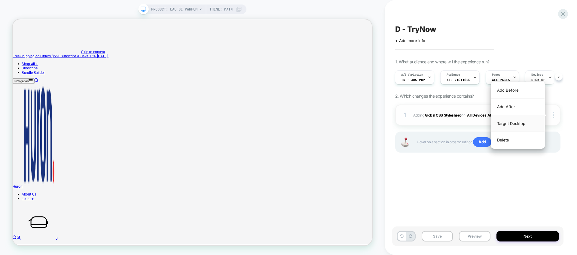
click at [517, 123] on div "Target Desktop" at bounding box center [517, 123] width 53 height 17
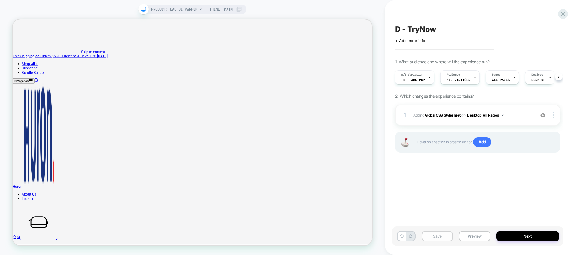
click at [435, 239] on button "Save" at bounding box center [437, 236] width 31 height 11
click at [422, 81] on span "TN - JustPDP" at bounding box center [413, 80] width 24 height 4
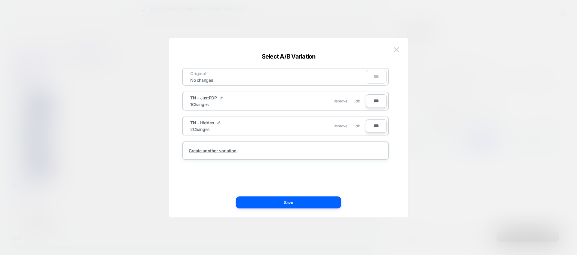
click at [396, 51] on img at bounding box center [396, 49] width 5 height 5
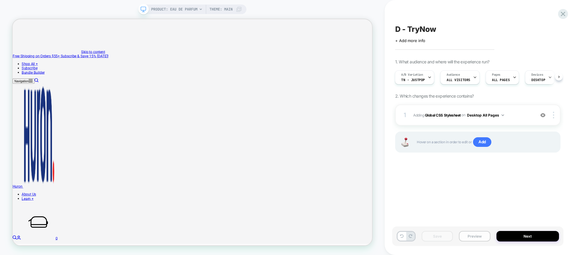
click at [467, 232] on button "Preview" at bounding box center [474, 236] width 31 height 11
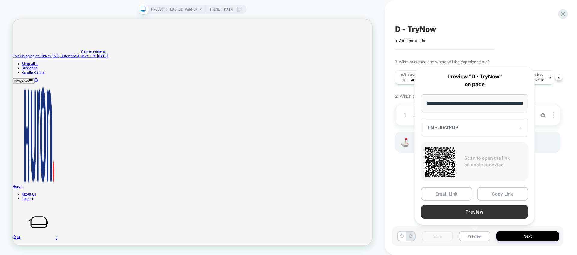
click at [471, 209] on button "Preview" at bounding box center [475, 212] width 108 height 14
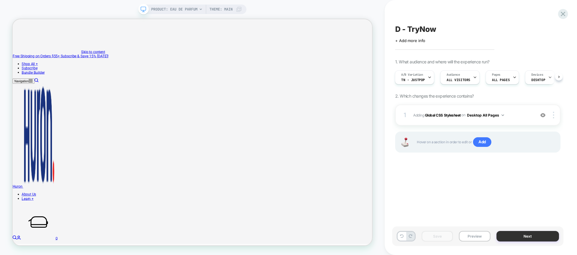
click at [511, 231] on button "Next" at bounding box center [527, 236] width 63 height 11
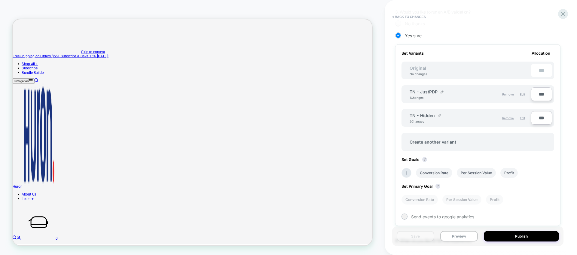
scroll to position [143, 0]
click at [563, 16] on icon at bounding box center [563, 14] width 8 height 8
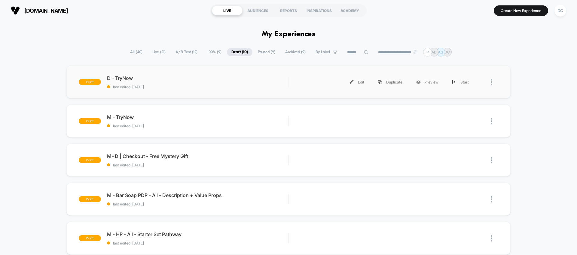
click at [303, 84] on div "Edit Duplicate Preview Start" at bounding box center [385, 82] width 181 height 14
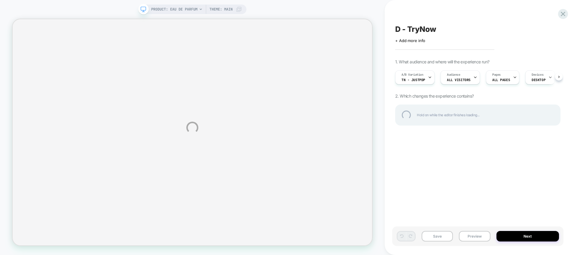
click at [426, 78] on div "PRODUCT: Eau de Parfum PRODUCT: Eau de Parfum Theme: MAIN D - TryNow Click to e…" at bounding box center [288, 127] width 577 height 255
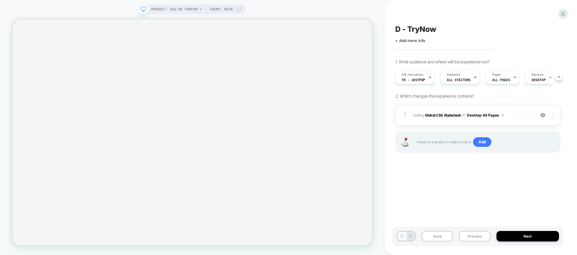
scroll to position [0, 0]
click at [428, 75] on icon at bounding box center [430, 77] width 4 height 4
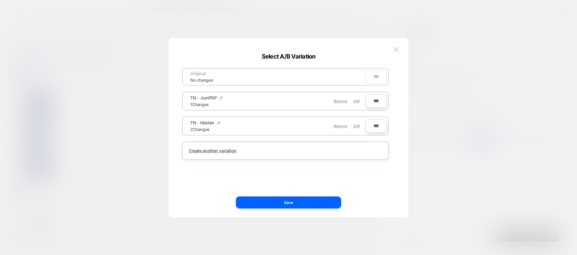
scroll to position [0, 0]
click at [205, 123] on span "TN - Hidden" at bounding box center [202, 122] width 24 height 5
click at [302, 126] on div "Remove Edit" at bounding box center [320, 126] width 85 height 12
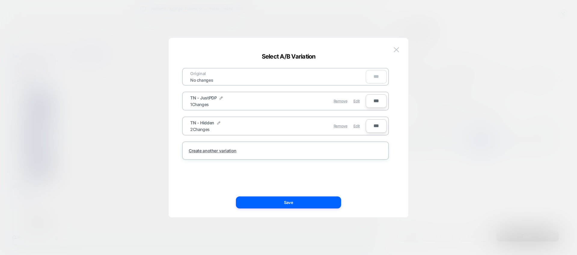
click at [279, 129] on div "Remove Edit" at bounding box center [320, 126] width 85 height 12
click at [355, 125] on span "Edit" at bounding box center [356, 126] width 6 height 5
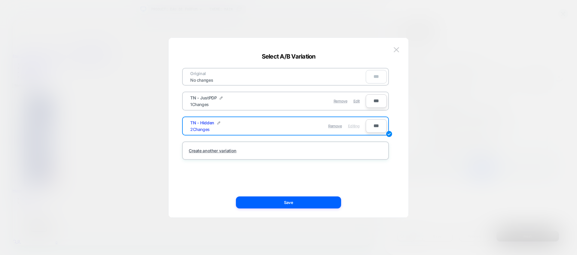
click at [289, 127] on div "Remove Editing" at bounding box center [320, 126] width 85 height 12
click at [197, 123] on span "TN - Hidden" at bounding box center [202, 122] width 24 height 5
click at [193, 187] on div "Original No changes *** TN - JustPDP 1 Changes Remove Edit *** TN - Hidden 2 Ch…" at bounding box center [286, 128] width 222 height 156
click at [390, 135] on img at bounding box center [389, 134] width 6 height 6
click at [397, 48] on img at bounding box center [396, 49] width 5 height 5
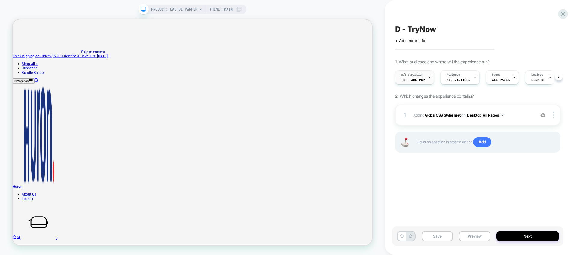
click at [422, 80] on span "TN - JustPDP" at bounding box center [413, 80] width 24 height 4
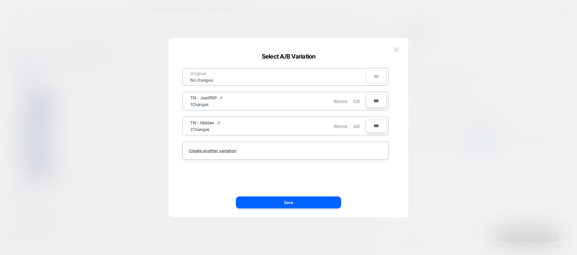
click at [187, 125] on div "TN - Hidden 2 Changes Remove Edit" at bounding box center [274, 126] width 181 height 15
click at [194, 122] on span "TN - Hidden" at bounding box center [202, 122] width 24 height 5
click at [397, 48] on img at bounding box center [396, 49] width 5 height 5
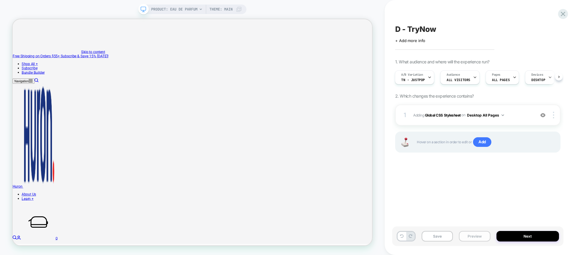
click at [474, 240] on button "Preview" at bounding box center [474, 236] width 31 height 11
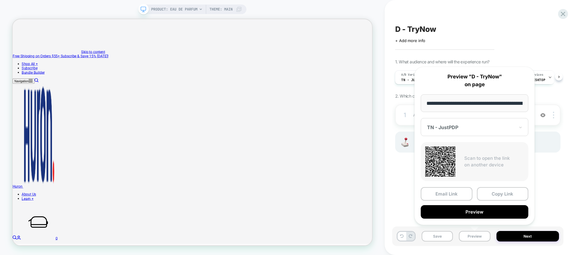
click at [493, 122] on div "TN - JustPDP" at bounding box center [475, 127] width 108 height 18
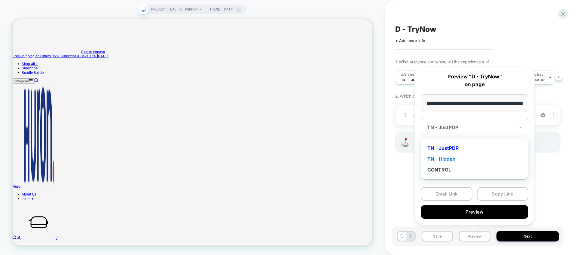
click at [451, 160] on div "TN - Hidden" at bounding box center [475, 159] width 102 height 11
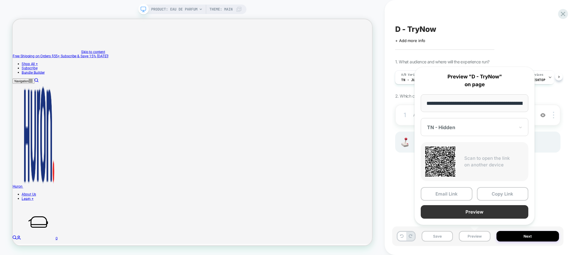
click at [466, 208] on button "Preview" at bounding box center [475, 212] width 108 height 14
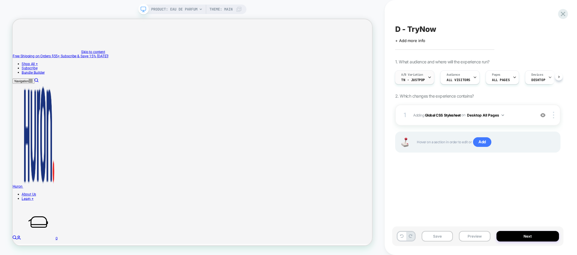
click at [419, 80] on span "TN - JustPDP" at bounding box center [413, 80] width 24 height 4
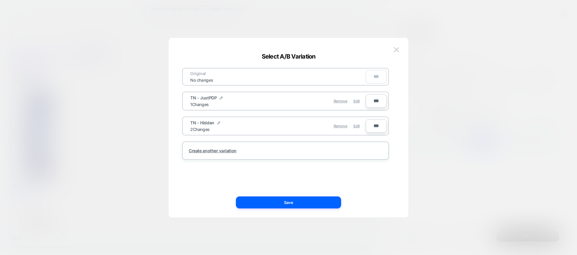
click at [269, 121] on div "TN - Hidden 2 Changes" at bounding box center [234, 126] width 88 height 12
click at [398, 48] on img at bounding box center [396, 49] width 5 height 5
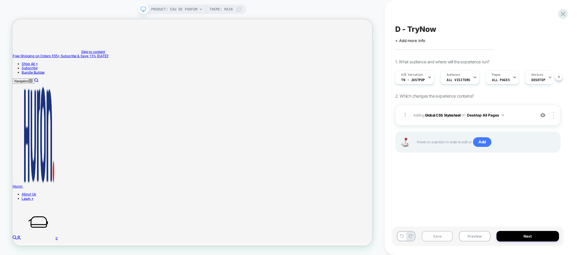
click at [434, 233] on button "Save" at bounding box center [437, 236] width 31 height 11
click at [431, 76] on div "A/B Variation TN - JustPDP" at bounding box center [414, 77] width 39 height 14
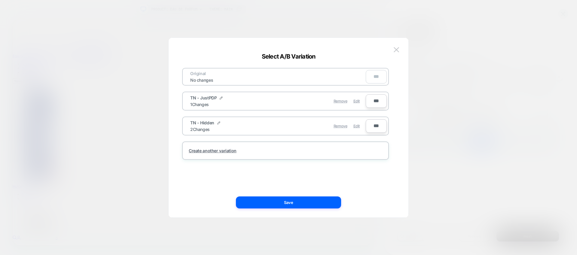
click at [305, 123] on div "Remove Edit" at bounding box center [320, 126] width 85 height 12
click at [356, 126] on span "Edit" at bounding box center [356, 126] width 6 height 5
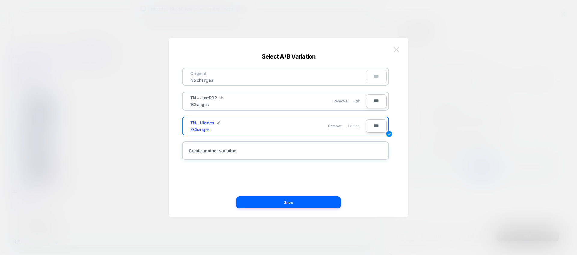
click at [398, 51] on img at bounding box center [396, 49] width 5 height 5
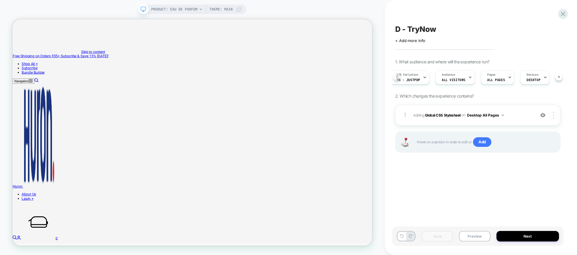
scroll to position [0, 1]
click at [512, 234] on button "Next" at bounding box center [527, 236] width 63 height 11
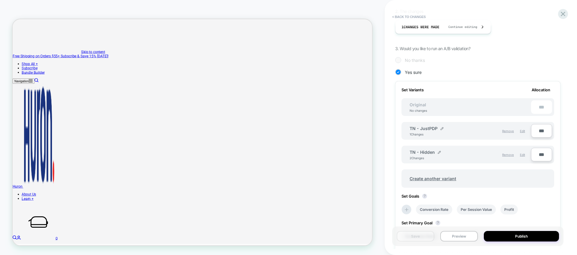
scroll to position [118, 0]
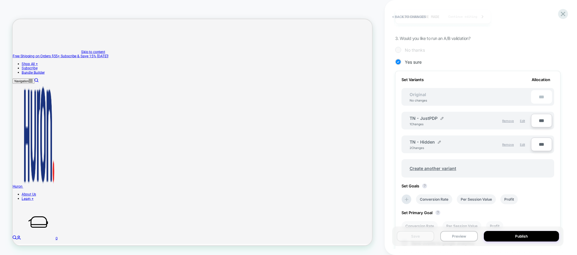
click at [423, 142] on span "TN - Hidden" at bounding box center [422, 141] width 25 height 5
click at [444, 145] on div "TN - Hidden 2 Changes" at bounding box center [440, 144] width 61 height 10
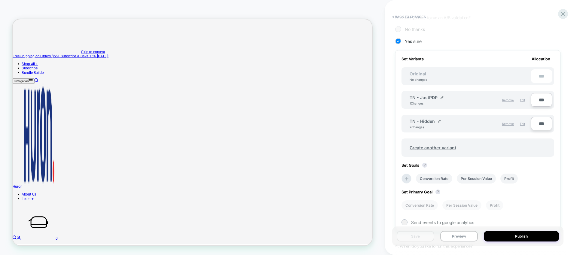
scroll to position [139, 0]
click at [560, 14] on icon at bounding box center [563, 14] width 8 height 8
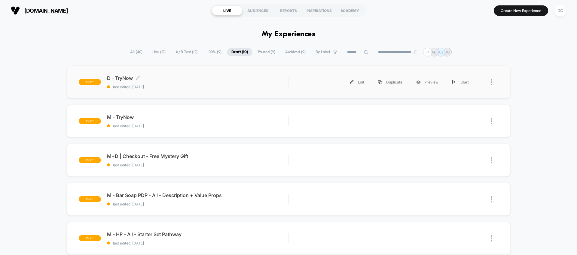
click at [186, 81] on span "D - TryNow Click to edit experience details" at bounding box center [197, 78] width 181 height 6
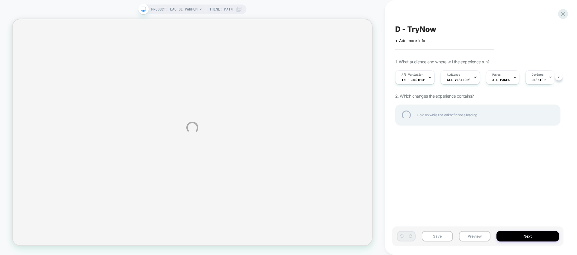
click at [428, 76] on div "PRODUCT: Eau de Parfum PRODUCT: Eau de Parfum Theme: MAIN D - TryNow Click to e…" at bounding box center [288, 127] width 577 height 255
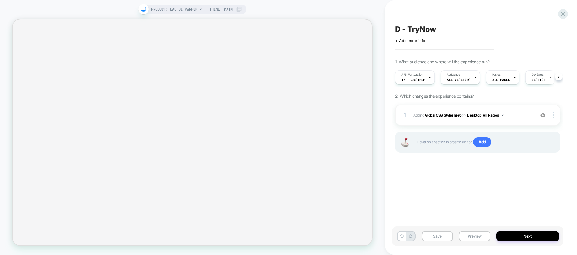
scroll to position [0, 0]
click at [430, 79] on div at bounding box center [430, 78] width 4 height 14
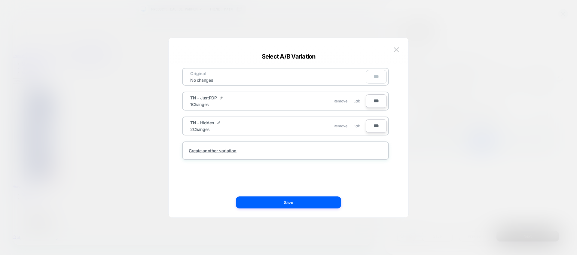
scroll to position [0, 0]
click at [227, 131] on div "TN - Hidden 2 Changes Remove Edit" at bounding box center [274, 126] width 181 height 15
click at [227, 131] on div "TN - Hidden 2 Changes" at bounding box center [234, 126] width 88 height 12
click at [206, 123] on span "TN - Hidden" at bounding box center [202, 122] width 24 height 5
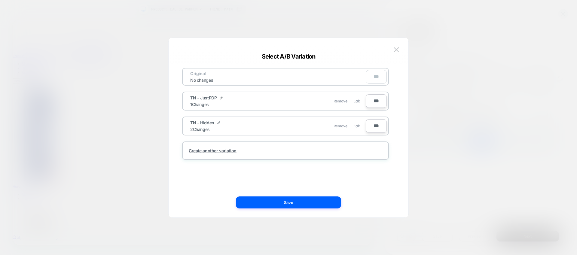
click at [206, 123] on span "TN - Hidden" at bounding box center [202, 122] width 24 height 5
click at [395, 46] on button at bounding box center [396, 49] width 9 height 9
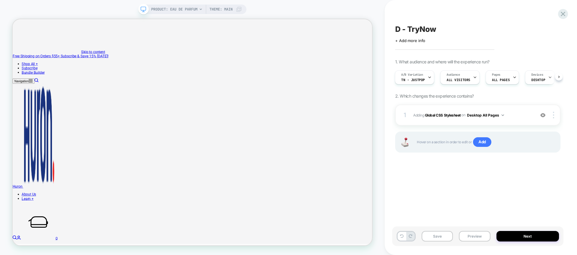
click at [202, 8] on icon at bounding box center [201, 10] width 4 height 4
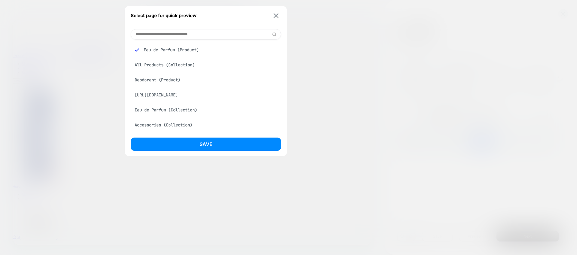
click at [193, 38] on input at bounding box center [206, 34] width 150 height 11
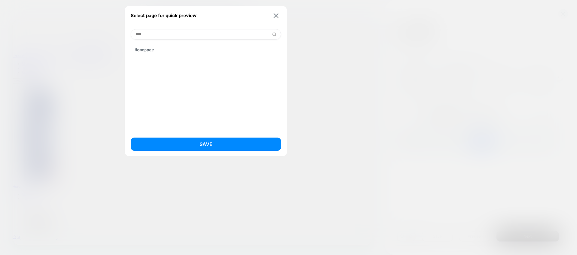
type input "****"
click at [194, 45] on div "Homepage" at bounding box center [206, 49] width 150 height 11
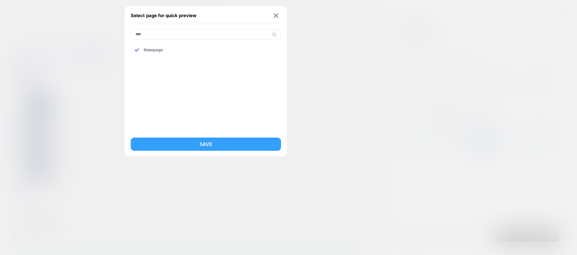
click at [202, 148] on button "Save" at bounding box center [206, 144] width 150 height 13
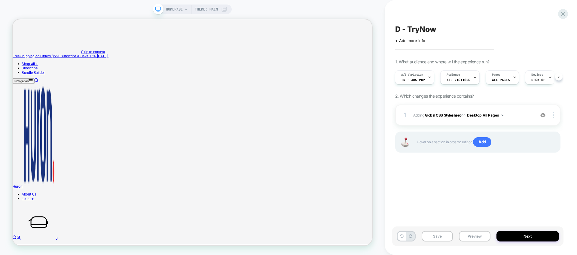
scroll to position [0, 1]
click at [425, 75] on div "A/B Variation TN - JustPDP" at bounding box center [413, 78] width 36 height 14
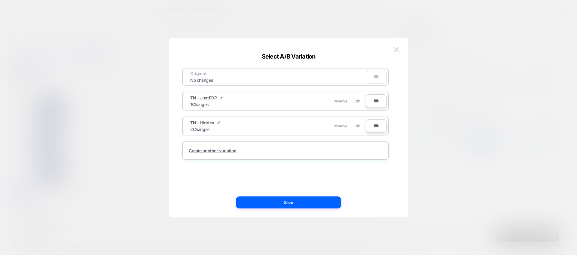
click at [234, 126] on div "TN - Hidden 2 Changes" at bounding box center [234, 126] width 88 height 12
click at [197, 128] on div "2 Changes" at bounding box center [200, 129] width 20 height 5
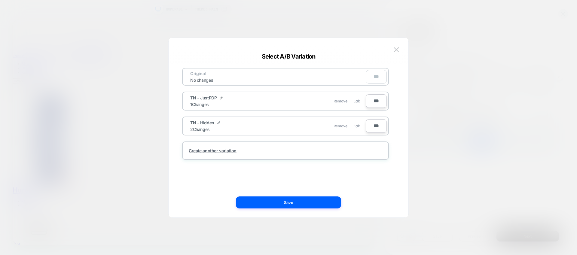
click at [197, 128] on div "2 Changes" at bounding box center [200, 129] width 20 height 5
click at [395, 49] on img at bounding box center [396, 49] width 5 height 5
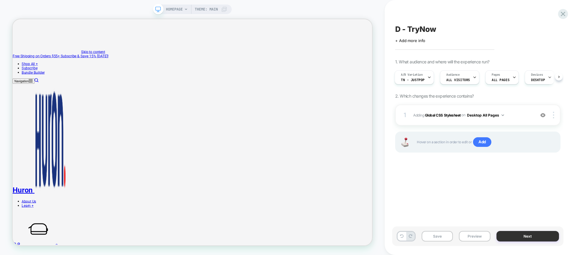
click at [511, 234] on button "Next" at bounding box center [527, 236] width 63 height 11
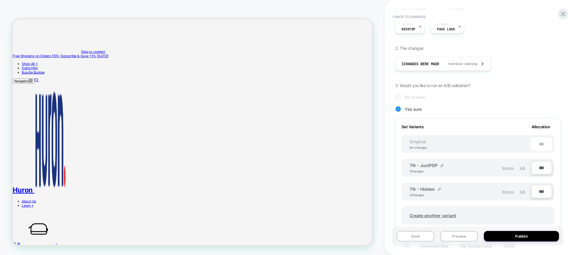
scroll to position [71, 0]
click at [454, 171] on div "TN - JustPDP 1 Changes" at bounding box center [440, 168] width 61 height 10
click at [425, 190] on span "TN - Hidden" at bounding box center [422, 188] width 25 height 5
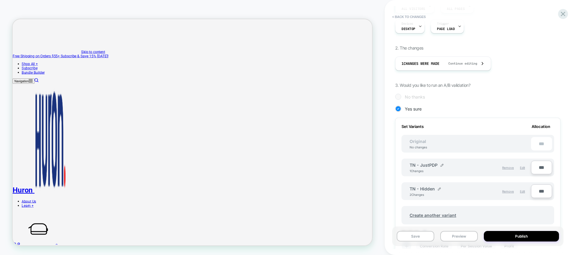
click at [425, 190] on span "TN - Hidden" at bounding box center [422, 188] width 25 height 5
drag, startPoint x: 422, startPoint y: 237, endPoint x: 437, endPoint y: 235, distance: 14.9
click at [422, 237] on button "Save" at bounding box center [416, 236] width 38 height 11
click at [449, 235] on button "Preview" at bounding box center [459, 236] width 38 height 11
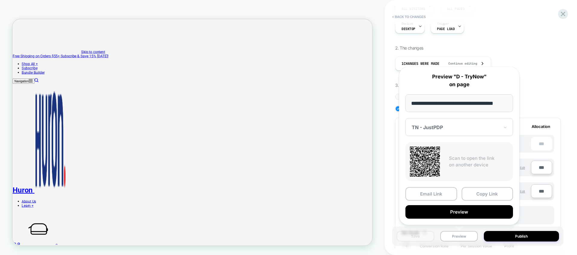
scroll to position [0, 0]
click at [457, 131] on div "TN - JustPDP" at bounding box center [459, 127] width 108 height 18
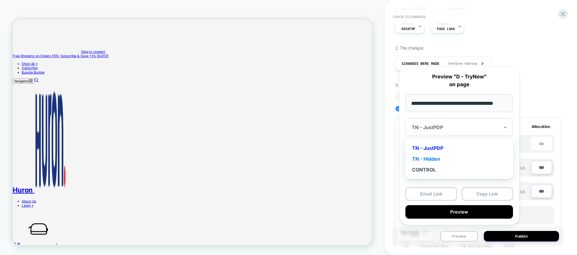
click at [431, 162] on div "TN - Hidden" at bounding box center [459, 159] width 102 height 11
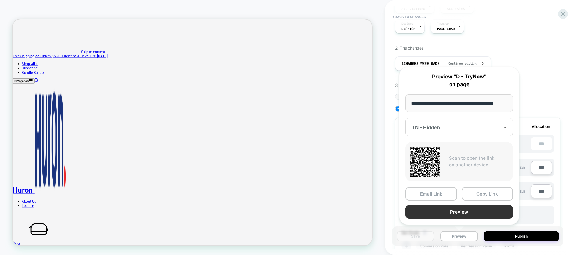
click at [476, 215] on button "Preview" at bounding box center [459, 212] width 108 height 14
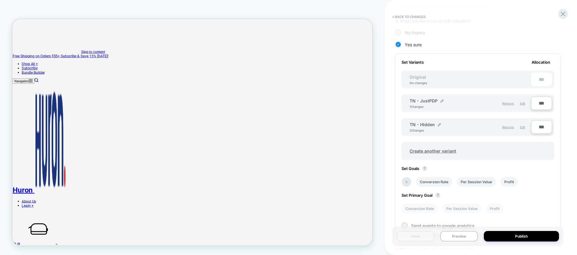
scroll to position [136, 0]
click at [478, 124] on div "Remove Edit" at bounding box center [499, 127] width 58 height 10
click at [523, 126] on span "Edit" at bounding box center [522, 127] width 5 height 4
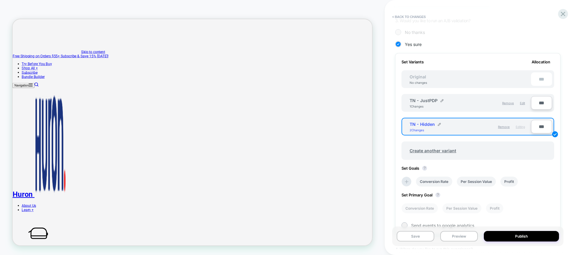
drag, startPoint x: 463, startPoint y: 125, endPoint x: 430, endPoint y: 126, distance: 33.1
click at [463, 125] on div "TN - Hidden 2 Changes" at bounding box center [440, 127] width 61 height 10
click at [416, 124] on span "TN - Hidden" at bounding box center [422, 124] width 25 height 5
click at [423, 139] on div "Create another variant" at bounding box center [477, 148] width 153 height 24
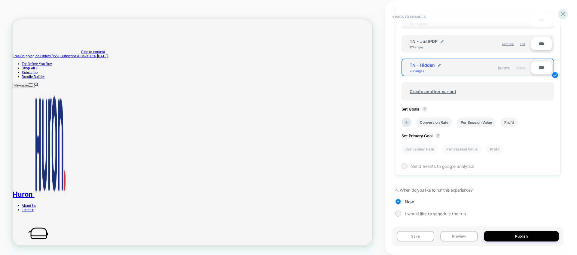
scroll to position [196, 0]
click at [391, 19] on button "< Back to changes" at bounding box center [409, 17] width 40 height 10
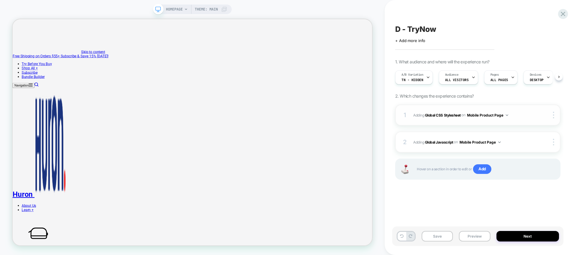
scroll to position [0, 0]
click at [428, 77] on icon at bounding box center [428, 77] width 4 height 4
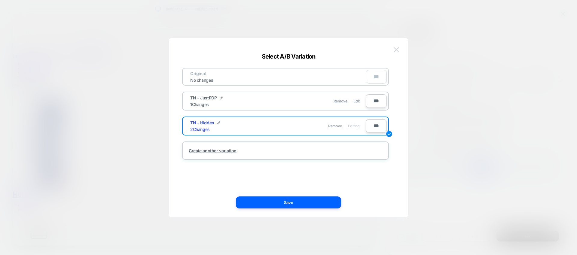
click at [397, 50] on img at bounding box center [396, 49] width 5 height 5
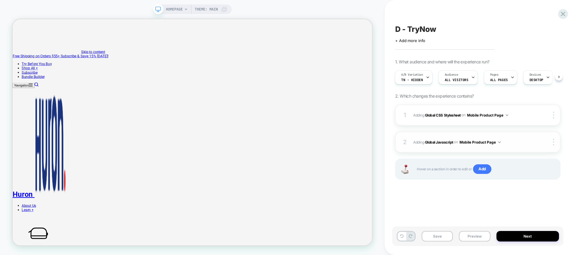
click at [522, 144] on span "Adding Global Javascript on Mobile Product Page" at bounding box center [472, 143] width 119 height 8
click at [485, 115] on button "Mobile Product Page" at bounding box center [487, 115] width 41 height 8
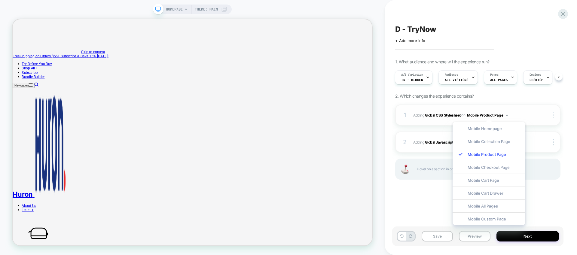
click at [556, 114] on div at bounding box center [554, 115] width 11 height 7
click at [574, 97] on div "D - TryNow Click to edit experience details + Add more info 1. What audience an…" at bounding box center [481, 127] width 192 height 255
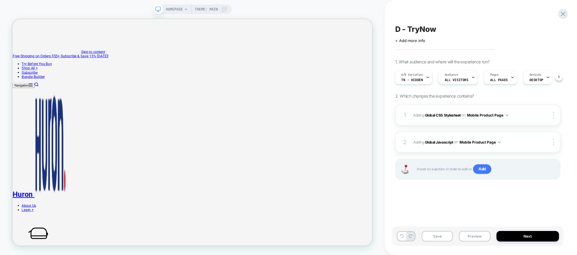
click at [553, 111] on div "1 Adding Global CSS Stylesheet on Mobile Product Page Copy to Desktop Target Al…" at bounding box center [477, 115] width 165 height 21
click at [553, 114] on img at bounding box center [553, 115] width 1 height 7
click at [552, 113] on div at bounding box center [554, 115] width 11 height 7
click at [564, 103] on div "D - TryNow Click to edit experience details + Add more info 1. What audience an…" at bounding box center [480, 127] width 171 height 255
click at [489, 117] on button "Mobile Product Page" at bounding box center [487, 115] width 41 height 8
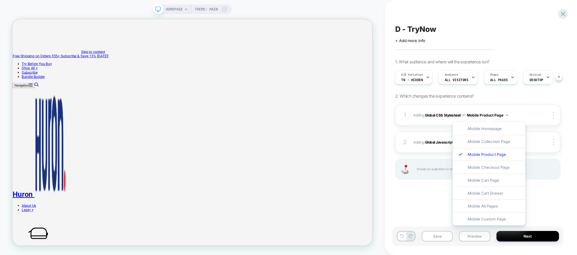
click at [517, 94] on div "1. What audience and where will the experience run? A/B Variation TN - Hidden A…" at bounding box center [477, 127] width 165 height 136
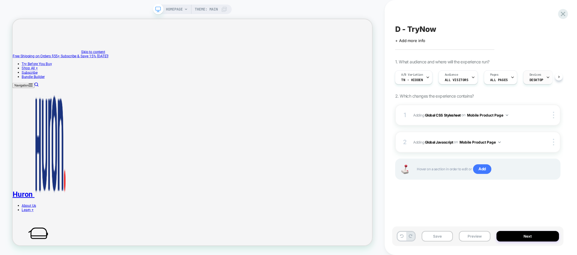
click at [535, 78] on span "DESKTOP" at bounding box center [536, 80] width 14 height 4
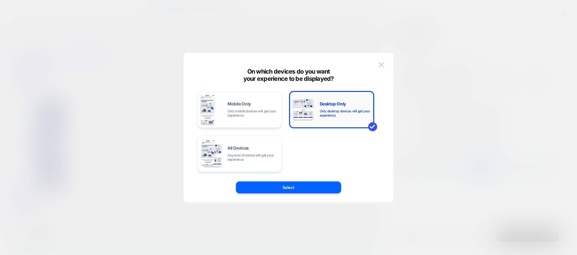
click at [321, 110] on span "Only desktop devices will get your experience" at bounding box center [345, 113] width 51 height 8
click at [319, 185] on button "Select" at bounding box center [288, 187] width 105 height 12
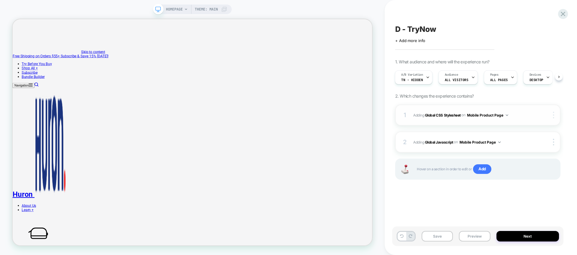
click at [553, 114] on img at bounding box center [553, 115] width 1 height 7
click at [541, 114] on div "Target All Devices" at bounding box center [517, 115] width 53 height 17
click at [511, 115] on button "All Devices Product Page" at bounding box center [491, 115] width 49 height 8
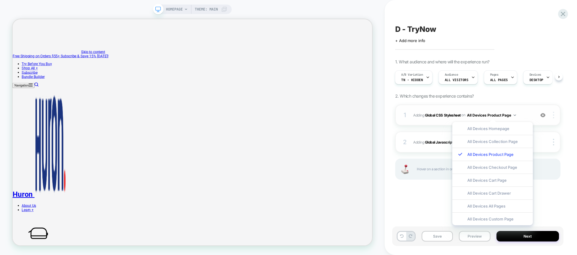
click at [554, 115] on div at bounding box center [554, 115] width 11 height 7
click at [565, 87] on div "D - TryNow Click to edit experience details + Add more info 1. What audience an…" at bounding box center [480, 127] width 171 height 255
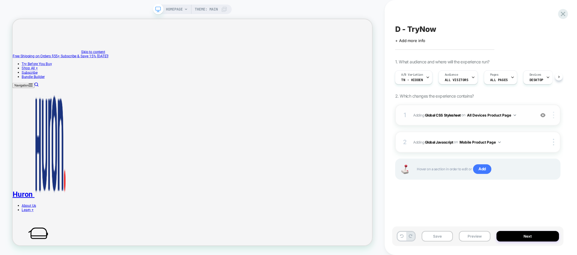
click at [556, 114] on div at bounding box center [554, 115] width 11 height 7
click at [512, 109] on div "Target Desktop" at bounding box center [517, 107] width 53 height 17
click at [487, 143] on button "Mobile Product Page" at bounding box center [479, 143] width 41 height 8
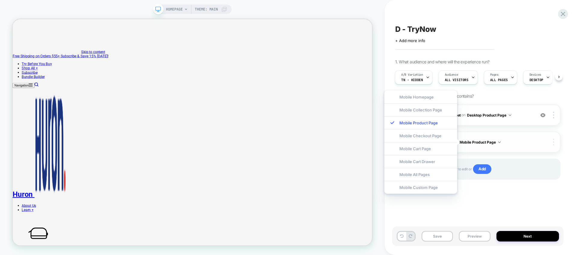
click at [553, 142] on img at bounding box center [553, 142] width 1 height 7
click at [522, 142] on div "Target All Devices" at bounding box center [517, 142] width 53 height 17
click at [488, 143] on button "All Devices Product Page" at bounding box center [483, 143] width 49 height 8
click at [507, 142] on img at bounding box center [507, 143] width 2 height 2
click at [556, 143] on div at bounding box center [554, 142] width 11 height 7
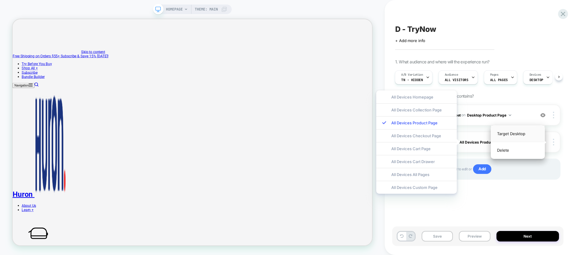
click at [511, 136] on div "Target Desktop" at bounding box center [517, 134] width 53 height 17
click at [476, 92] on div "1. What audience and where will the experience run? A/B Variation TN - Hidden A…" at bounding box center [477, 127] width 165 height 136
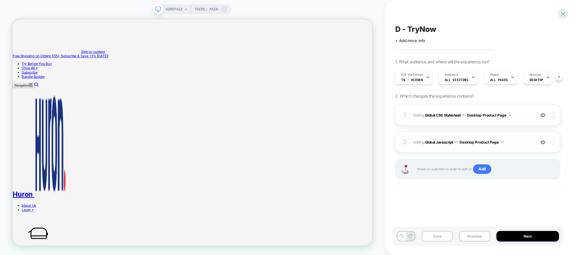
click at [438, 236] on button "Save" at bounding box center [437, 236] width 31 height 11
click at [477, 236] on button "Preview" at bounding box center [474, 236] width 31 height 11
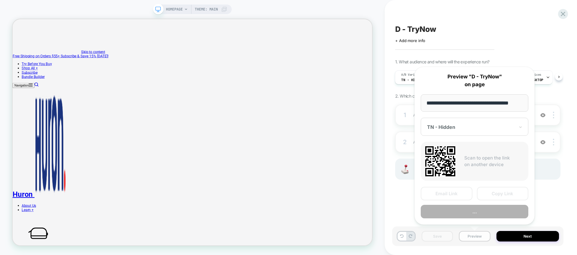
scroll to position [0, 6]
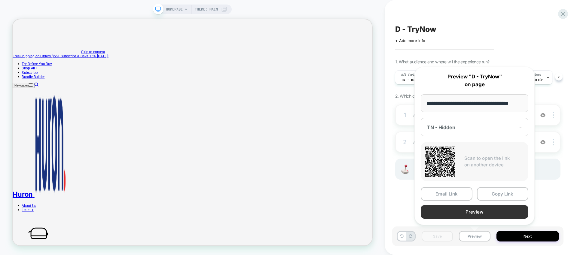
click at [467, 212] on button "Preview" at bounding box center [475, 212] width 108 height 14
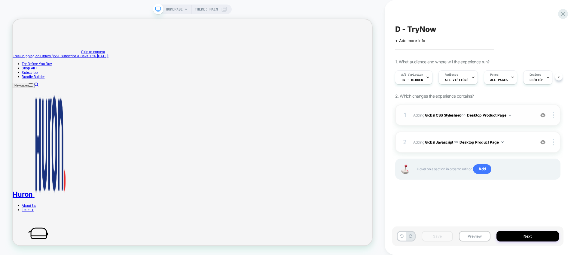
click at [468, 120] on div "1 Adding Global CSS Stylesheet on Desktop Product Page Copy to Mobile Target Al…" at bounding box center [477, 115] width 165 height 21
click at [449, 113] on b "Global CSS Stylesheet" at bounding box center [443, 115] width 36 height 5
click at [434, 120] on div "1 Adding Global CSS Stylesheet on Desktop Product Page Copy to Mobile Target Al…" at bounding box center [477, 115] width 165 height 21
click at [430, 148] on div "2 Adding Global Javascript on Desktop Product Page Copy to Mobile Target All De…" at bounding box center [477, 142] width 165 height 21
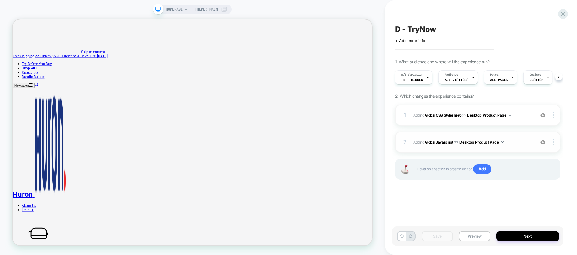
click at [430, 148] on div "2 Adding Global Javascript on Desktop Product Page Copy to Mobile Target All De…" at bounding box center [477, 142] width 165 height 21
click at [421, 142] on span "Adding Global Javascript on Desktop Product Page" at bounding box center [472, 143] width 119 height 8
click at [442, 146] on div "2 Adding Global Javascript on Desktop Product Page Copy to Mobile Target All De…" at bounding box center [477, 142] width 165 height 21
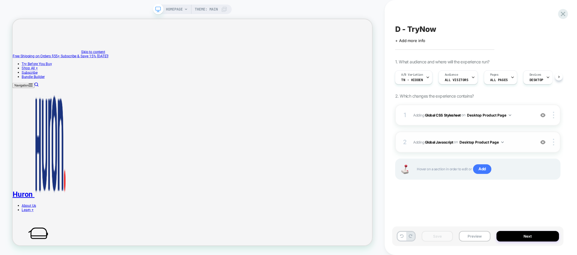
click at [442, 146] on div "2 Adding Global Javascript on Desktop Product Page Copy to Mobile Target All De…" at bounding box center [477, 142] width 165 height 21
click at [445, 120] on div "1 Adding Global CSS Stylesheet on Desktop Product Page Copy to Mobile Target Al…" at bounding box center [477, 115] width 165 height 21
click at [518, 119] on div "1 Adding Global CSS Stylesheet on Desktop Product Page Copy to Mobile Target Al…" at bounding box center [477, 115] width 165 height 21
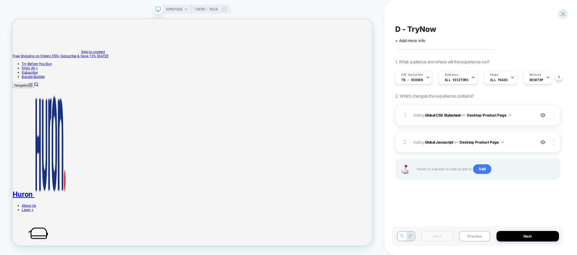
click at [551, 116] on div at bounding box center [554, 115] width 11 height 7
click at [450, 120] on div "1 Adding Global CSS Stylesheet on Desktop Product Page Copy to Mobile Target Al…" at bounding box center [477, 115] width 165 height 21
click at [479, 172] on span "Add" at bounding box center [482, 169] width 18 height 10
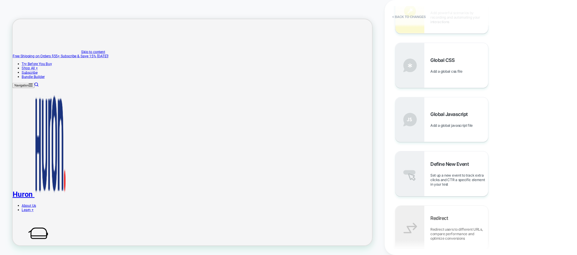
scroll to position [276, 0]
click at [467, 70] on div "Global CSS Add a global css file" at bounding box center [459, 65] width 58 height 17
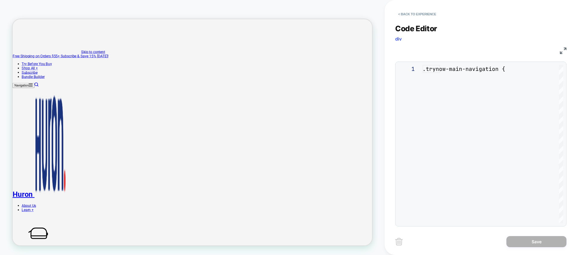
scroll to position [81, 0]
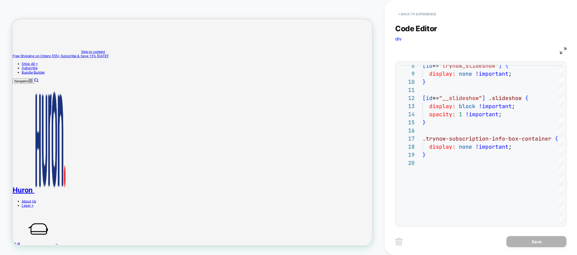
click at [398, 14] on button "< Back to experience" at bounding box center [417, 14] width 44 height 10
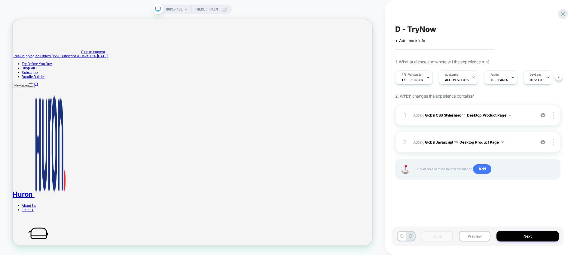
scroll to position [0, 0]
click at [486, 170] on span "Add" at bounding box center [482, 169] width 18 height 10
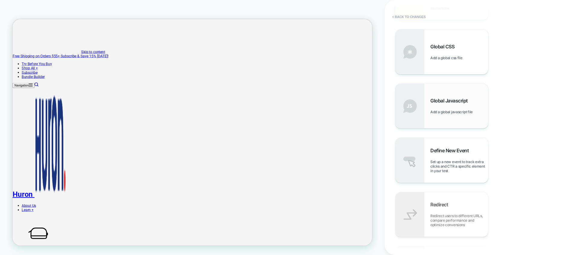
scroll to position [294, 0]
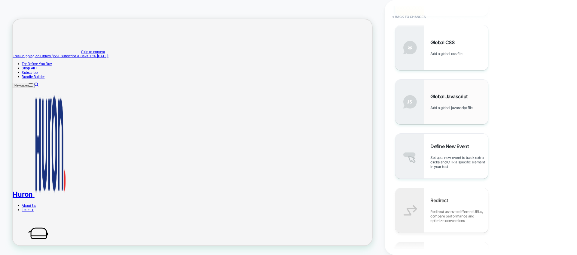
click at [445, 101] on div "Global Javascript Add a global javascript file" at bounding box center [459, 101] width 58 height 17
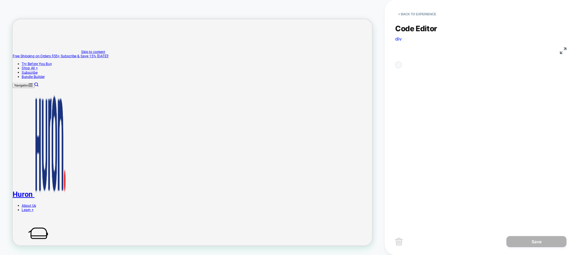
scroll to position [8, 0]
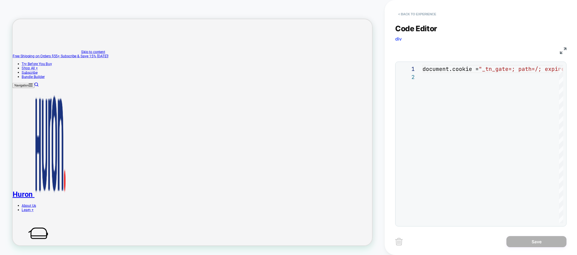
click at [416, 12] on button "< Back to experience" at bounding box center [417, 14] width 44 height 10
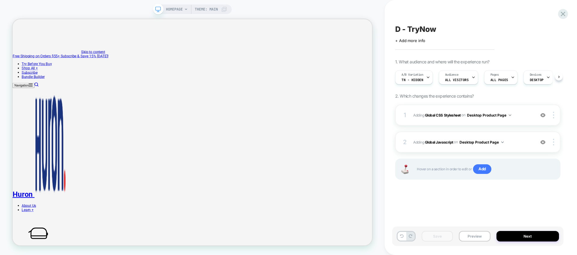
scroll to position [0, 0]
click at [478, 232] on button "Preview" at bounding box center [474, 236] width 31 height 11
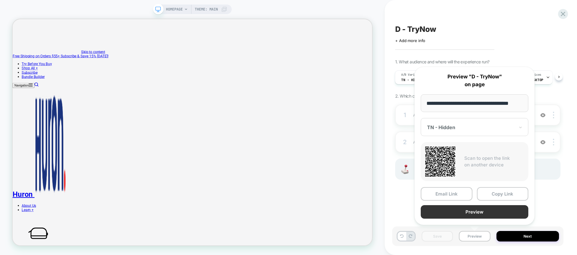
scroll to position [0, 0]
click at [473, 212] on button "Preview" at bounding box center [475, 212] width 108 height 14
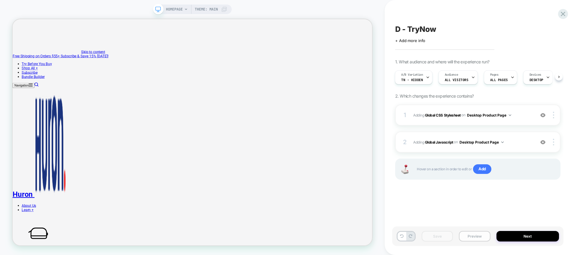
click at [470, 237] on button "Preview" at bounding box center [474, 236] width 31 height 11
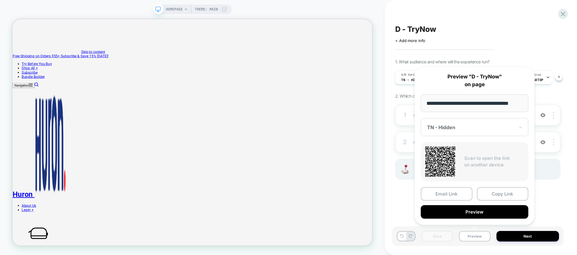
click at [488, 125] on div at bounding box center [471, 127] width 88 height 6
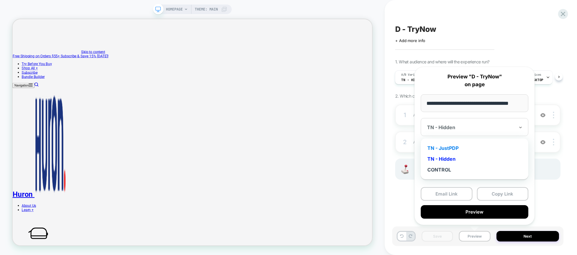
click at [462, 145] on div "TN - JustPDP" at bounding box center [475, 148] width 102 height 11
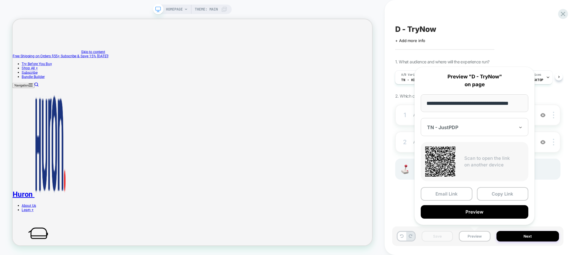
click at [557, 199] on div "D - TryNow Click to edit experience details + Add more info 1. What audience an…" at bounding box center [477, 127] width 171 height 243
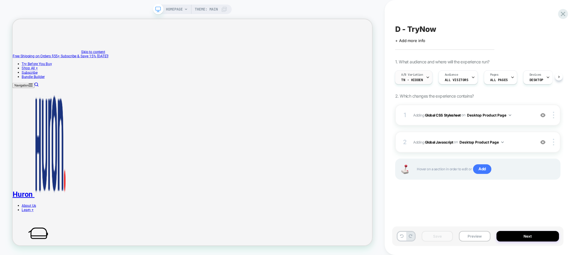
click at [426, 79] on div at bounding box center [428, 78] width 4 height 14
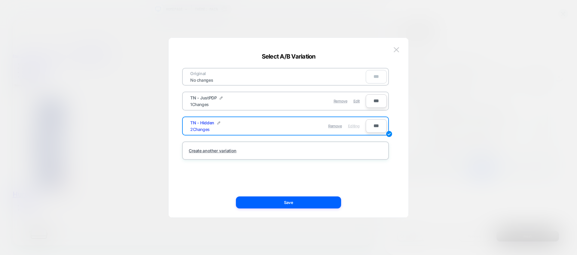
click at [253, 103] on div "TN - JustPDP 1 Changes" at bounding box center [234, 101] width 88 height 12
click at [400, 49] on button at bounding box center [396, 49] width 9 height 9
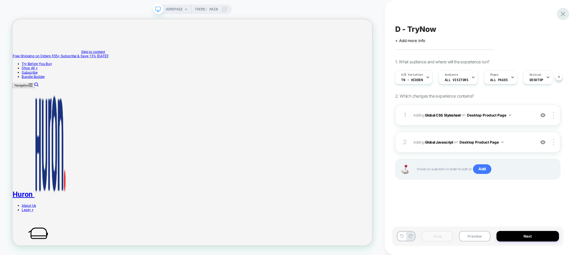
click at [565, 14] on icon at bounding box center [563, 14] width 8 height 8
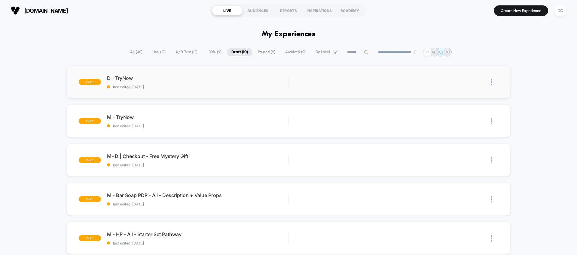
click at [491, 83] on img at bounding box center [492, 82] width 2 height 6
click at [466, 53] on div "Edit" at bounding box center [461, 55] width 54 height 14
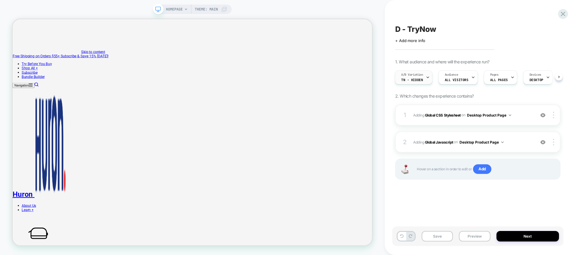
click at [421, 80] on span "TN - Hidden" at bounding box center [412, 80] width 22 height 4
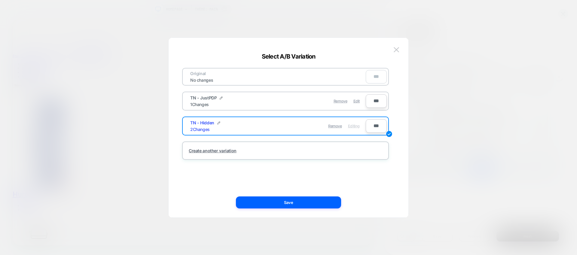
click at [385, 84] on div "Original No changes ***" at bounding box center [285, 77] width 207 height 18
click at [388, 108] on div "TN - JustPDP 1 Changes Remove Edit ***" at bounding box center [285, 101] width 207 height 19
click at [396, 48] on img at bounding box center [396, 49] width 5 height 5
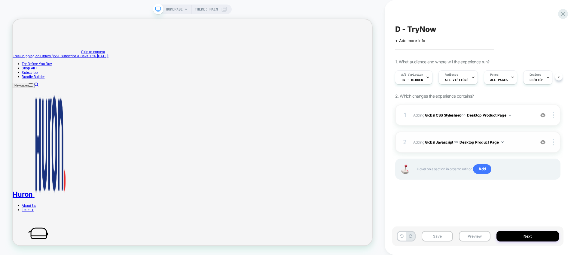
click at [491, 145] on button "Desktop Product Page" at bounding box center [481, 143] width 44 height 8
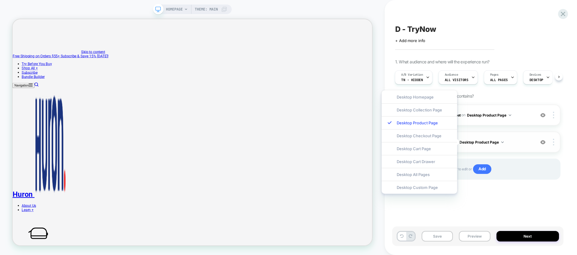
click at [532, 142] on span "Adding Global Javascript on Desktop Product Page" at bounding box center [472, 143] width 119 height 8
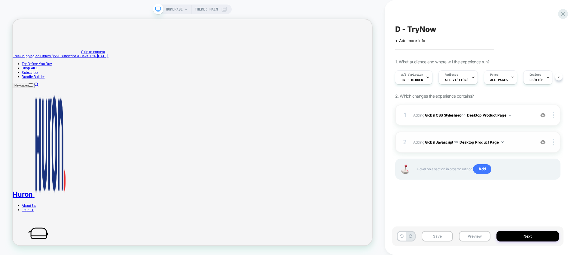
click at [529, 135] on div "2 Adding Global Javascript on Desktop Product Page Copy to Mobile Target All De…" at bounding box center [477, 142] width 165 height 21
click at [426, 142] on b "Global Javascript" at bounding box center [439, 142] width 28 height 5
click at [424, 133] on div "2 Adding Global Javascript on Desktop Product Page Copy to Mobile Target All De…" at bounding box center [477, 142] width 165 height 21
click at [419, 108] on div "1 Adding Global CSS Stylesheet on Desktop Product Page Copy to Mobile Target Al…" at bounding box center [477, 115] width 165 height 21
click at [417, 111] on span "Adding Global CSS Stylesheet on Desktop Product Page" at bounding box center [472, 115] width 119 height 8
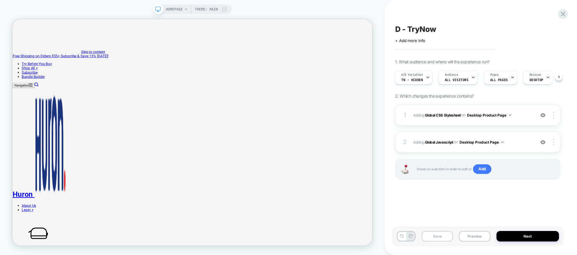
click at [444, 236] on button "Save" at bounding box center [437, 236] width 31 height 11
click at [416, 110] on div "1 Adding Global CSS Stylesheet on Desktop Product Page Copy to Mobile Target Al…" at bounding box center [477, 115] width 165 height 21
click at [506, 231] on button "Next" at bounding box center [527, 236] width 63 height 11
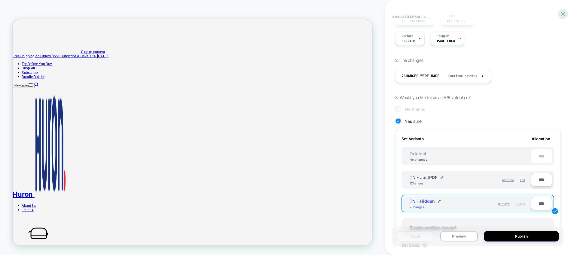
scroll to position [89, 0]
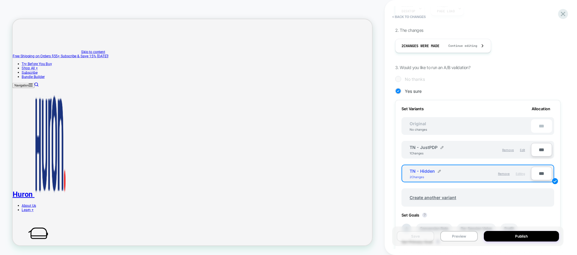
click at [463, 151] on div "TN - JustPDP 1 Changes" at bounding box center [440, 150] width 61 height 10
click at [463, 150] on div "TN - JustPDP 1 Changes" at bounding box center [440, 150] width 61 height 10
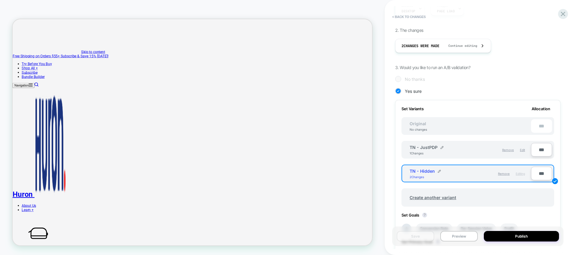
click at [453, 177] on div "TN - Hidden 2 Changes" at bounding box center [440, 174] width 61 height 10
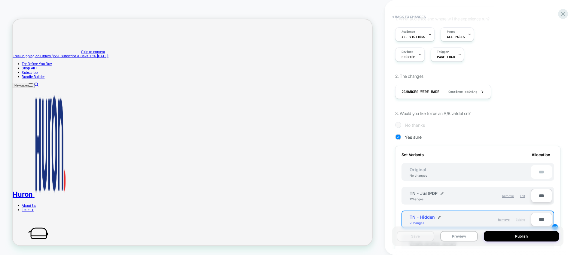
scroll to position [0, 0]
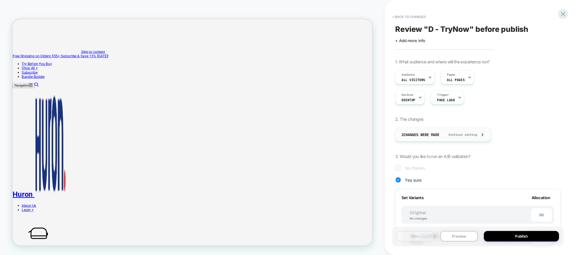
click at [482, 138] on div "2 Changes were made Continue editing" at bounding box center [442, 135] width 83 height 14
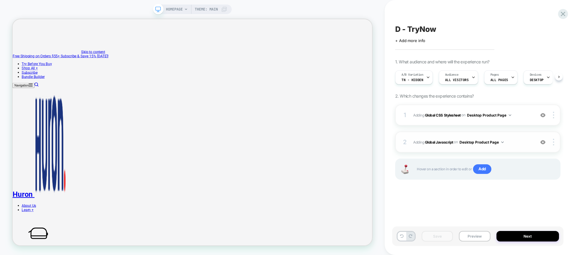
scroll to position [0, 0]
click at [524, 110] on div "1 Adding Global CSS Stylesheet on Desktop Product Page Copy to Mobile Target Al…" at bounding box center [477, 115] width 165 height 21
click at [402, 108] on div "1 Adding Global CSS Stylesheet on Desktop Product Page Copy to Mobile Target Al…" at bounding box center [477, 115] width 165 height 21
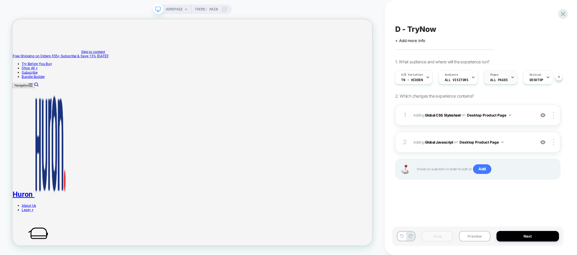
click at [510, 76] on icon at bounding box center [512, 77] width 4 height 4
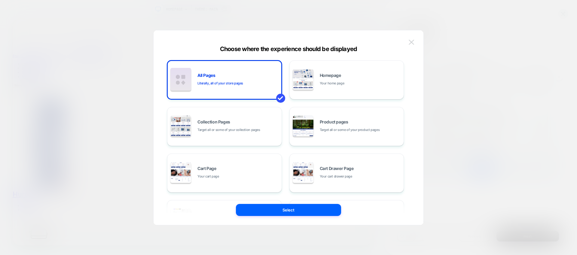
click at [412, 40] on img at bounding box center [411, 42] width 5 height 5
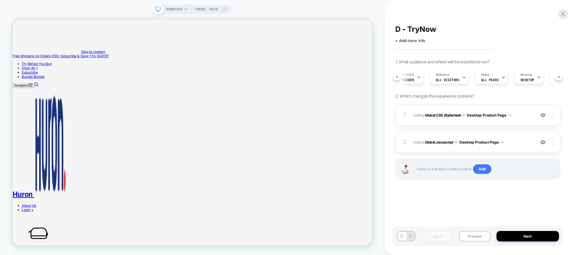
scroll to position [0, 12]
click at [535, 75] on icon at bounding box center [537, 77] width 4 height 4
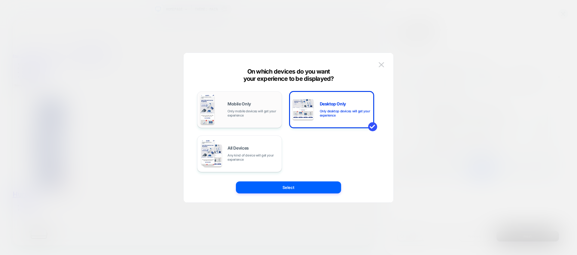
click at [249, 119] on div "Mobile Only Only mobile devices will get your experience" at bounding box center [239, 109] width 78 height 31
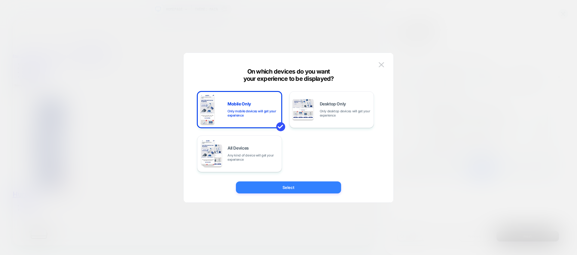
click at [306, 186] on button "Select" at bounding box center [288, 187] width 105 height 12
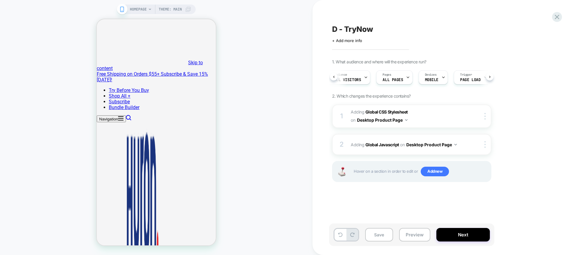
scroll to position [0, 60]
click at [428, 78] on div "Devices MOBILE" at bounding box center [423, 78] width 26 height 14
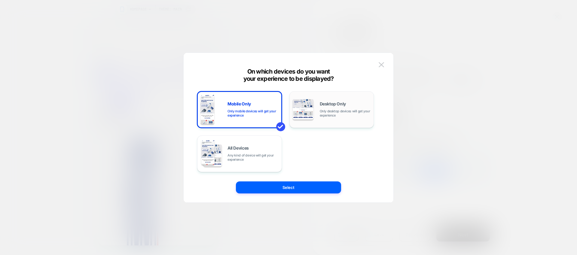
click at [332, 110] on span "Only desktop devices will get your experience" at bounding box center [345, 113] width 51 height 8
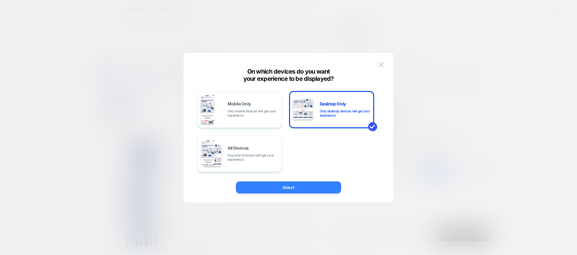
click at [314, 189] on button "Select" at bounding box center [288, 187] width 105 height 12
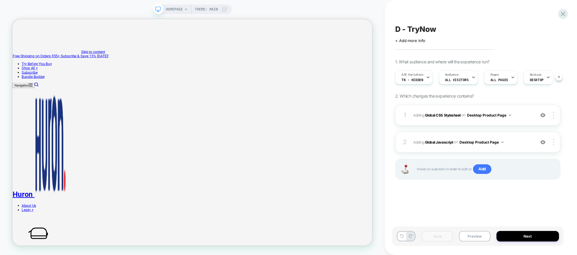
scroll to position [0, 0]
click at [552, 116] on div at bounding box center [554, 115] width 11 height 7
click at [554, 115] on div at bounding box center [554, 115] width 11 height 7
click at [535, 116] on div "Target All Devices" at bounding box center [517, 115] width 53 height 17
click at [446, 126] on div "1 Adding Global CSS Stylesheet on All Devices Product Page Target Desktop Delet…" at bounding box center [477, 150] width 165 height 90
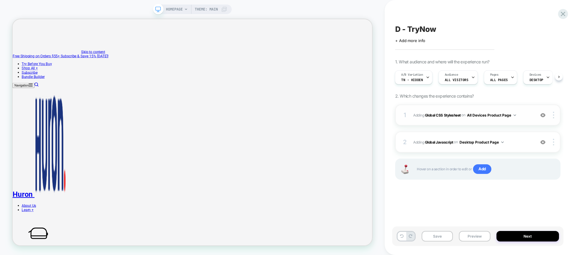
click at [445, 120] on div "1 Adding Global CSS Stylesheet on All Devices Product Page Target Desktop Delete" at bounding box center [477, 115] width 165 height 21
click at [555, 115] on div at bounding box center [554, 115] width 11 height 7
click at [523, 106] on div "Target Desktop" at bounding box center [517, 107] width 53 height 17
click at [478, 238] on button "Preview" at bounding box center [474, 236] width 31 height 11
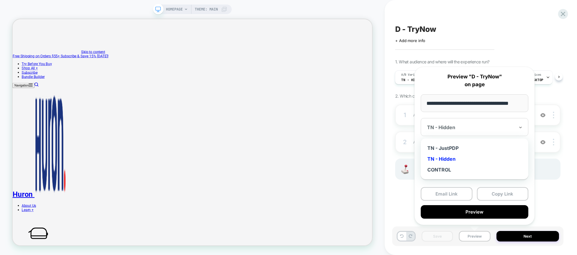
scroll to position [0, 0]
click at [486, 125] on div at bounding box center [471, 127] width 88 height 6
click at [459, 124] on div at bounding box center [471, 127] width 88 height 6
click at [443, 149] on div "TN - JustPDP" at bounding box center [475, 148] width 102 height 11
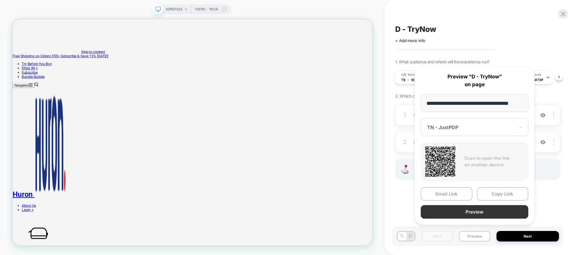
click at [467, 209] on button "Preview" at bounding box center [475, 212] width 108 height 14
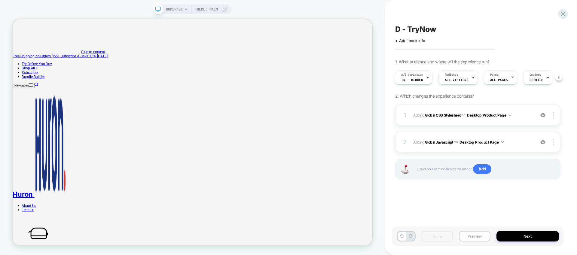
click at [476, 236] on button "Preview" at bounding box center [474, 236] width 31 height 11
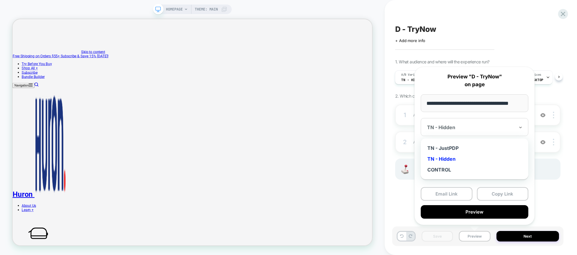
click at [501, 123] on div "TN - Hidden" at bounding box center [475, 127] width 108 height 18
click at [503, 125] on div at bounding box center [471, 127] width 88 height 6
click at [486, 215] on button "Preview" at bounding box center [475, 212] width 108 height 14
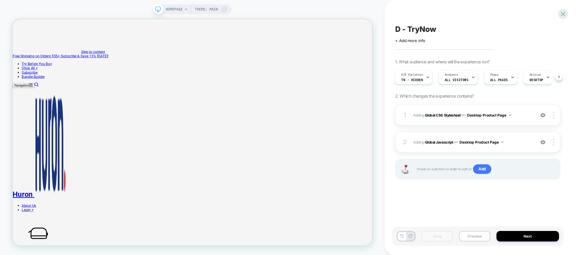
click at [481, 236] on button "Preview" at bounding box center [474, 236] width 31 height 11
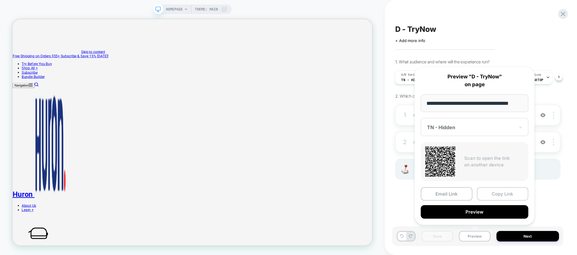
click at [482, 192] on button "Copy Link" at bounding box center [503, 194] width 52 height 14
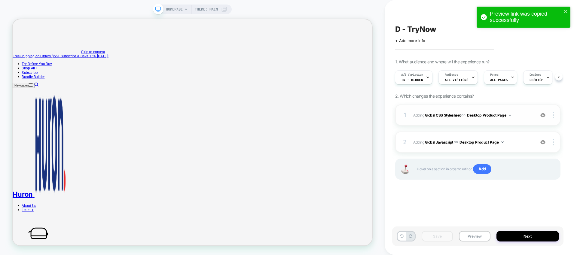
click at [430, 111] on span "Adding Global CSS Stylesheet on Desktop Product Page" at bounding box center [472, 115] width 119 height 8
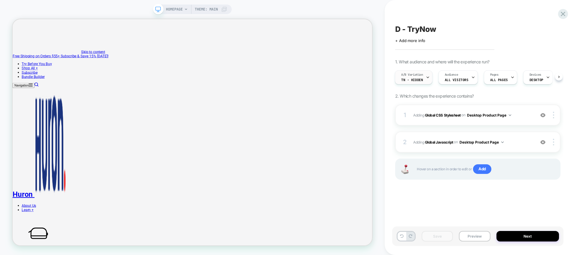
click at [427, 80] on div at bounding box center [428, 78] width 4 height 14
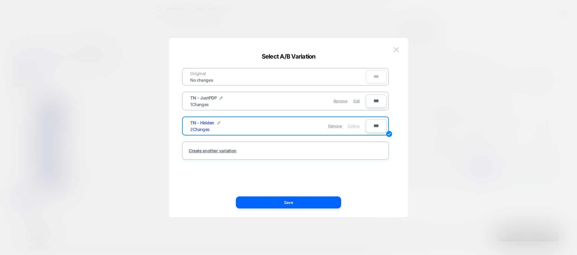
click at [245, 107] on div "TN - JustPDP 1 Changes Remove Edit" at bounding box center [274, 101] width 181 height 15
click at [245, 108] on div "TN - JustPDP 1 Changes Remove Edit" at bounding box center [274, 101] width 181 height 15
click at [187, 98] on div "TN - JustPDP 1 Changes Remove Edit" at bounding box center [274, 101] width 181 height 15
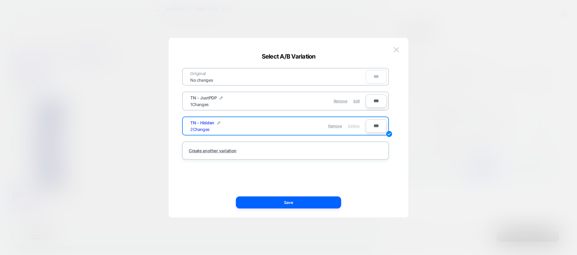
click at [187, 98] on div "TN - JustPDP 1 Changes Remove Edit" at bounding box center [274, 101] width 181 height 15
click at [356, 100] on span "Edit" at bounding box center [356, 101] width 6 height 5
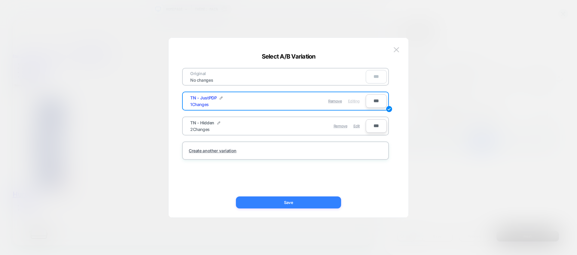
click at [289, 204] on button "Save" at bounding box center [288, 203] width 105 height 12
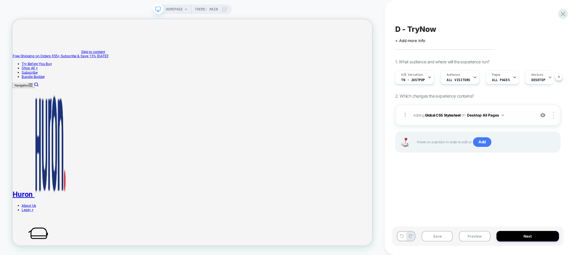
click at [501, 122] on div "1 Adding Global CSS Stylesheet on Desktop All Pages Copy to Mobile Target All D…" at bounding box center [477, 115] width 165 height 21
click at [553, 114] on img at bounding box center [553, 115] width 1 height 7
click at [487, 165] on div "1 Adding Global CSS Stylesheet on Desktop All Pages Copy to Mobile Target All D…" at bounding box center [477, 136] width 165 height 63
click at [405, 113] on div "1" at bounding box center [405, 115] width 6 height 11
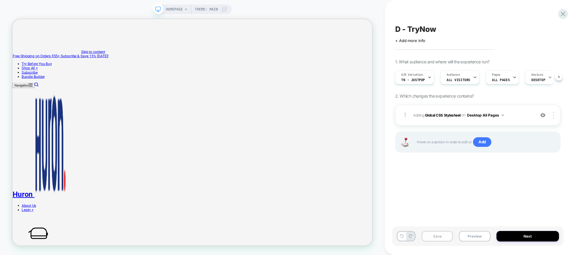
click at [437, 236] on button "Save" at bounding box center [437, 236] width 31 height 11
click at [468, 237] on button "Preview" at bounding box center [474, 236] width 31 height 11
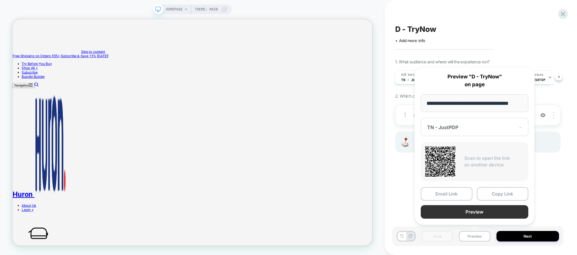
click at [467, 210] on button "Preview" at bounding box center [475, 212] width 108 height 14
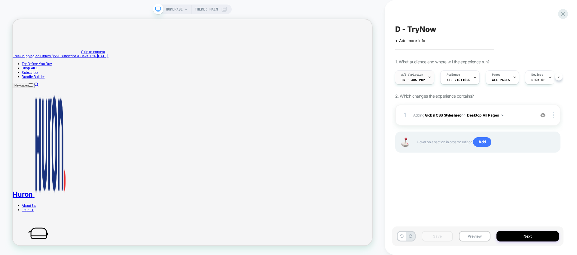
click at [425, 79] on div "A/B Variation TN - JustPDP" at bounding box center [413, 78] width 36 height 14
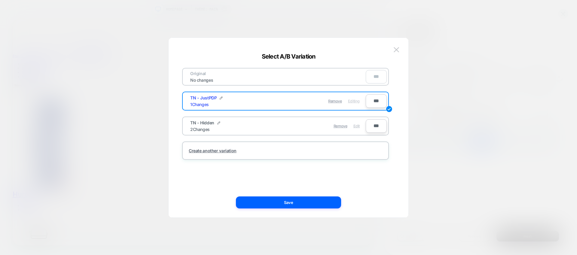
click at [353, 127] on span "Edit" at bounding box center [356, 126] width 6 height 5
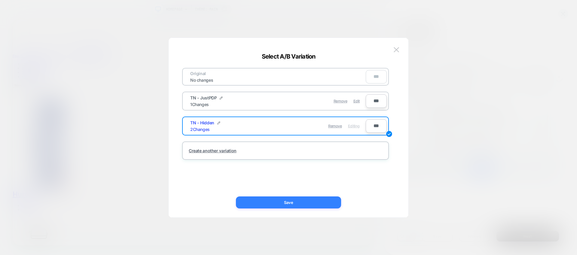
click at [290, 201] on button "Save" at bounding box center [288, 203] width 105 height 12
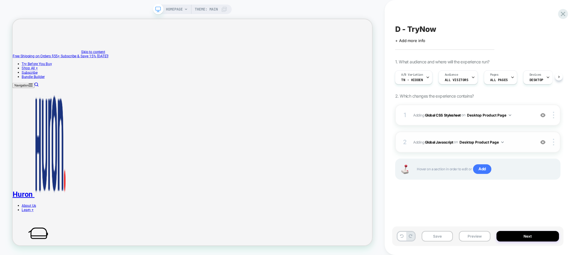
click at [502, 142] on img at bounding box center [502, 143] width 2 height 2
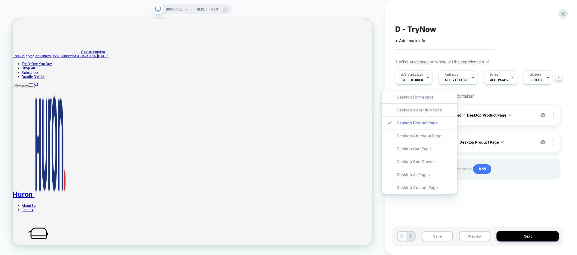
click at [428, 123] on div "Desktop Product Page" at bounding box center [419, 122] width 75 height 13
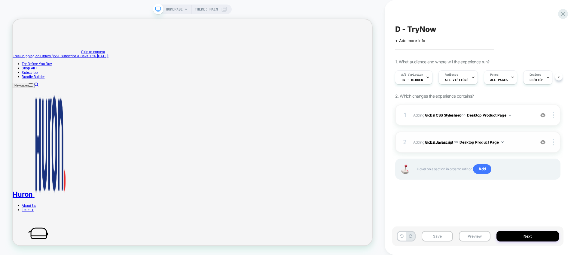
click at [436, 142] on b "Global Javascript" at bounding box center [439, 142] width 28 height 5
click at [482, 236] on button "Preview" at bounding box center [474, 236] width 31 height 11
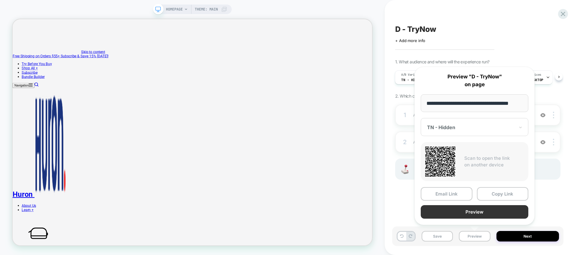
click at [485, 214] on button "Preview" at bounding box center [475, 212] width 108 height 14
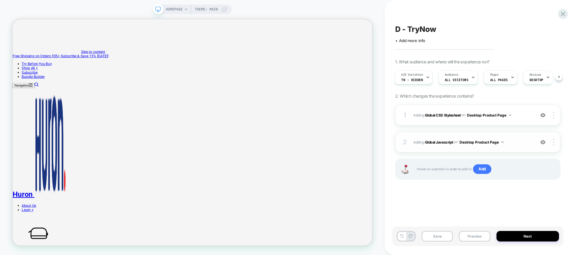
click at [553, 146] on div "2 Adding Global Javascript on Desktop Product Page Copy to Mobile Target All De…" at bounding box center [477, 142] width 165 height 21
click at [554, 144] on div at bounding box center [554, 142] width 11 height 7
click at [553, 114] on img at bounding box center [553, 115] width 1 height 7
click at [555, 115] on div at bounding box center [554, 115] width 11 height 7
click at [444, 122] on div "1 Adding Global CSS Stylesheet on Desktop Product Page Copy to Mobile Target Al…" at bounding box center [477, 115] width 165 height 21
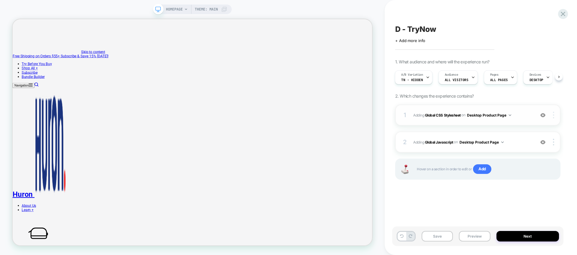
click at [553, 115] on img at bounding box center [553, 115] width 1 height 7
click at [514, 131] on div "Delete" at bounding box center [517, 131] width 53 height 16
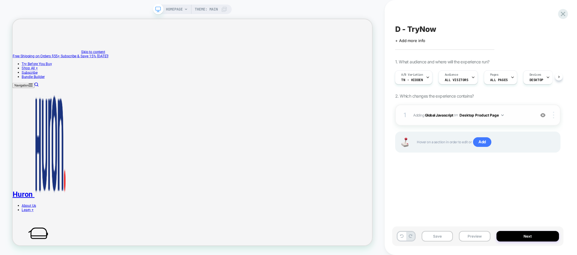
click at [552, 116] on div at bounding box center [554, 115] width 11 height 7
click at [553, 117] on img at bounding box center [553, 115] width 1 height 7
click at [507, 133] on div "Delete" at bounding box center [517, 131] width 53 height 16
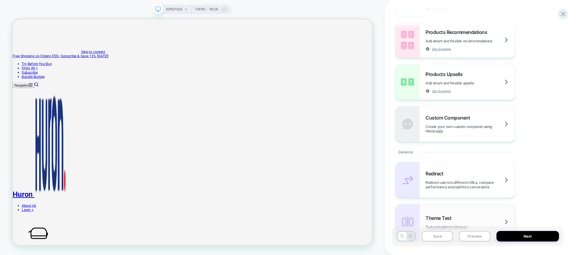
scroll to position [129, 0]
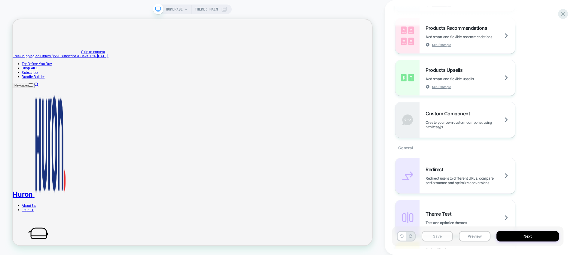
click at [437, 236] on button "Save" at bounding box center [437, 236] width 31 height 11
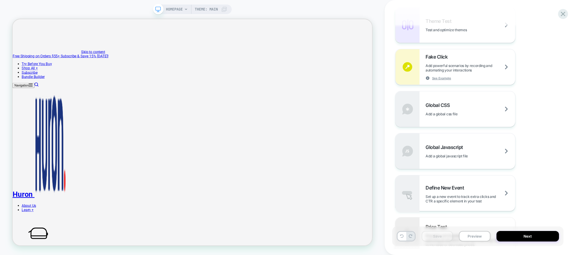
scroll to position [353, 0]
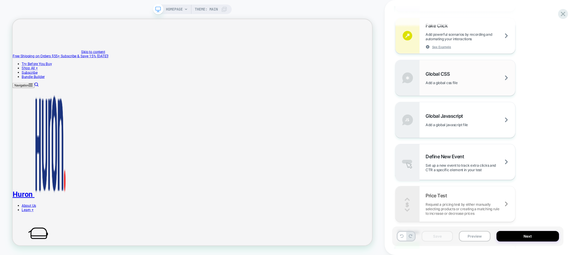
click at [457, 84] on span "Add a global css file" at bounding box center [448, 83] width 47 height 5
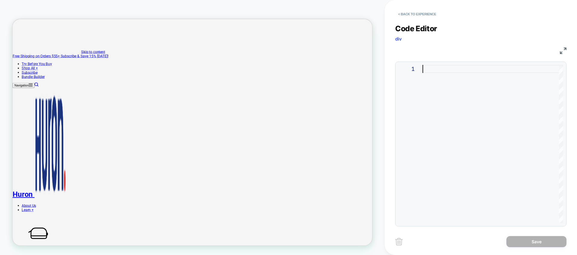
click at [454, 90] on div at bounding box center [492, 144] width 141 height 158
type textarea "**********"
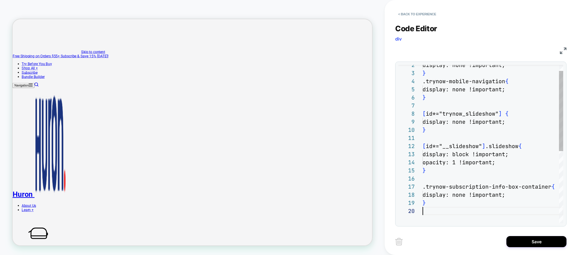
scroll to position [73, 0]
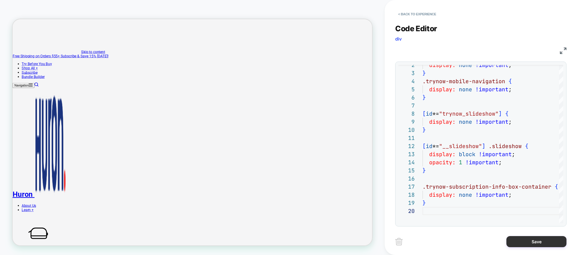
click at [534, 242] on button "Save" at bounding box center [536, 241] width 60 height 11
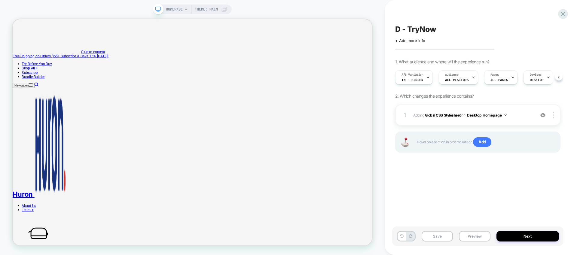
scroll to position [0, 0]
click at [504, 115] on button "Desktop Homepage" at bounding box center [487, 115] width 40 height 8
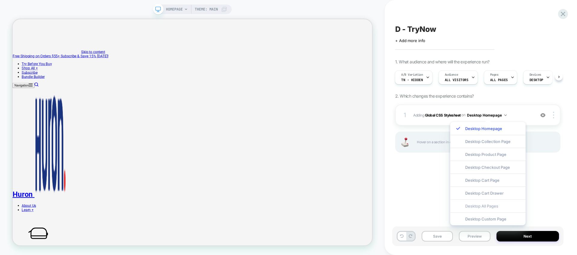
click at [495, 206] on div "Desktop All Pages" at bounding box center [487, 206] width 75 height 13
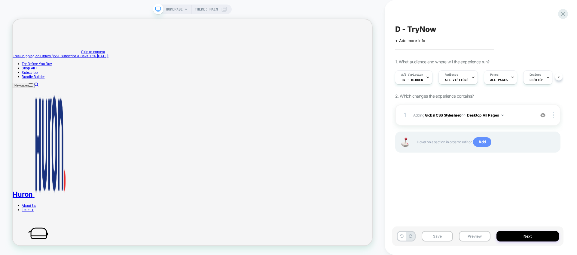
click at [483, 146] on span "Add" at bounding box center [482, 142] width 18 height 10
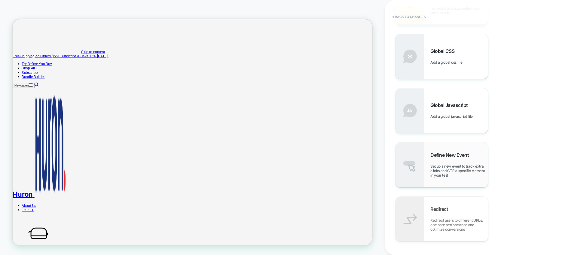
scroll to position [296, 0]
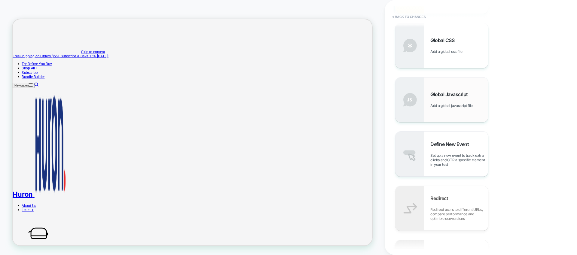
click at [448, 98] on div "Global Javascript Add a global javascript file" at bounding box center [459, 99] width 58 height 17
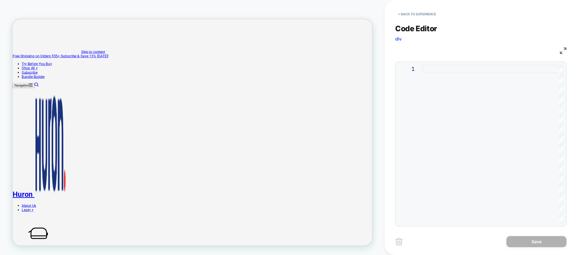
click at [457, 114] on div at bounding box center [492, 144] width 141 height 158
type textarea "**********"
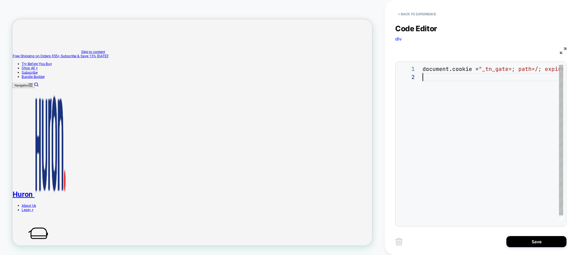
scroll to position [8, 0]
click at [527, 239] on button "Save" at bounding box center [536, 241] width 60 height 11
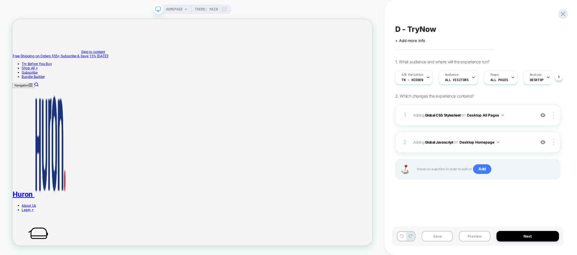
scroll to position [0, 0]
click at [505, 236] on button "Next" at bounding box center [527, 236] width 63 height 11
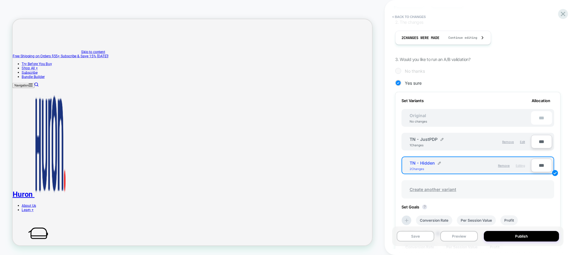
scroll to position [97, 0]
click at [448, 238] on button "Preview" at bounding box center [459, 236] width 38 height 11
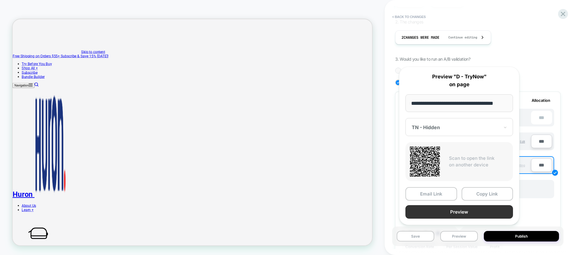
scroll to position [0, 0]
click at [457, 213] on button "Preview" at bounding box center [459, 212] width 108 height 14
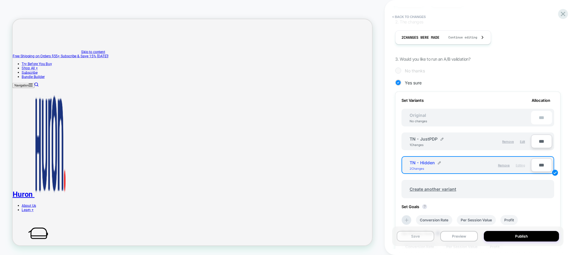
click at [414, 240] on button "Save" at bounding box center [416, 236] width 38 height 11
click at [563, 18] on div at bounding box center [563, 14] width 12 height 12
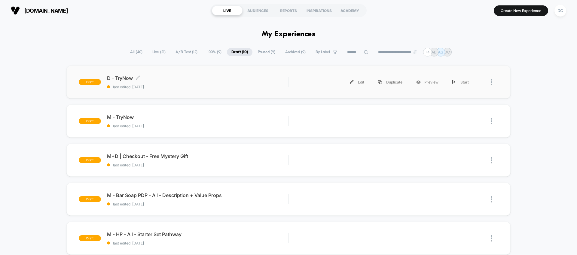
click at [211, 84] on div "D - TryNow Click to edit experience details Click to edit experience details la…" at bounding box center [197, 82] width 181 height 14
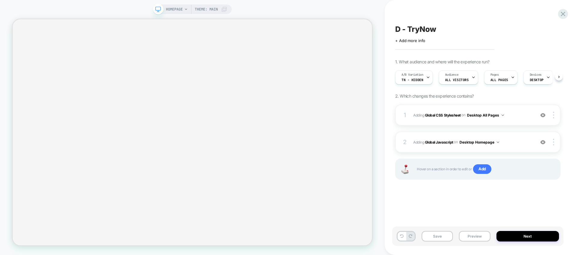
scroll to position [0, 0]
click at [518, 141] on span "Adding Global Javascript on Desktop Homepage" at bounding box center [472, 143] width 119 height 8
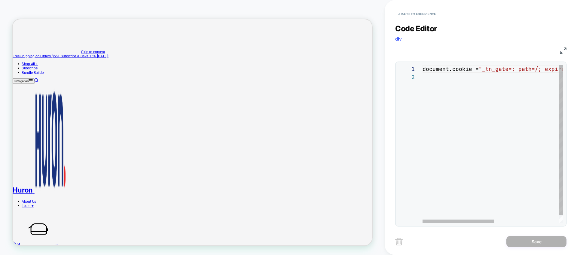
scroll to position [0, 0]
click at [445, 221] on div at bounding box center [481, 222] width 72 height 4
click at [401, 13] on button "< Back to experience" at bounding box center [417, 14] width 44 height 10
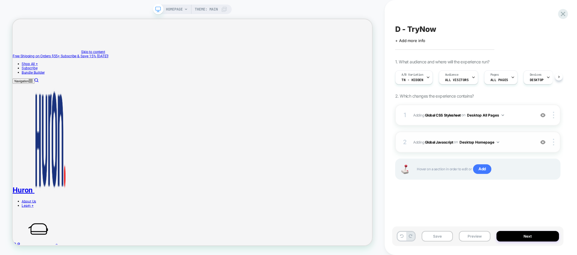
scroll to position [0, 0]
click at [496, 142] on button "Desktop Homepage" at bounding box center [479, 143] width 40 height 8
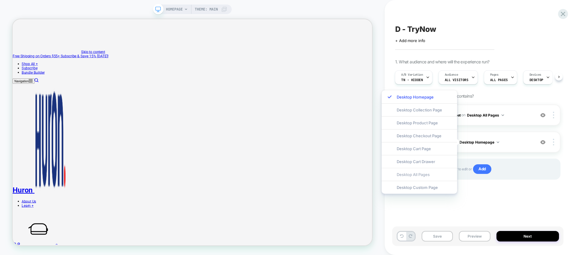
click at [424, 175] on div "Desktop All Pages" at bounding box center [419, 174] width 75 height 13
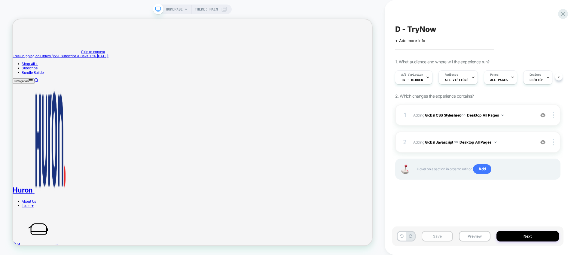
click at [443, 236] on button "Save" at bounding box center [437, 236] width 31 height 11
click at [466, 234] on button "Preview" at bounding box center [474, 236] width 31 height 11
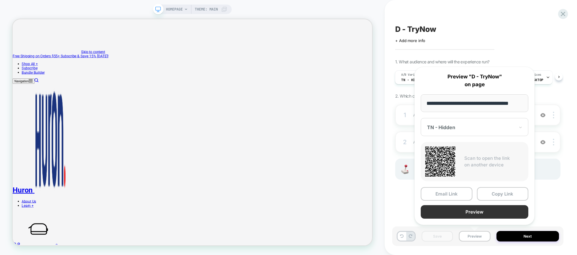
scroll to position [0, 0]
click at [475, 214] on button "Preview" at bounding box center [475, 212] width 108 height 14
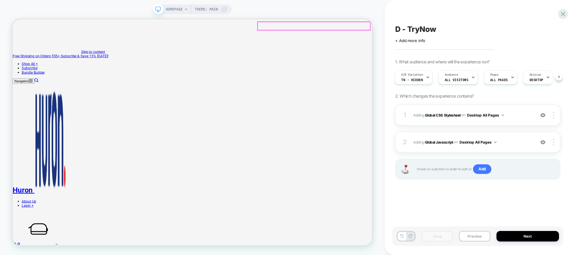
click at [426, 78] on icon at bounding box center [428, 77] width 4 height 4
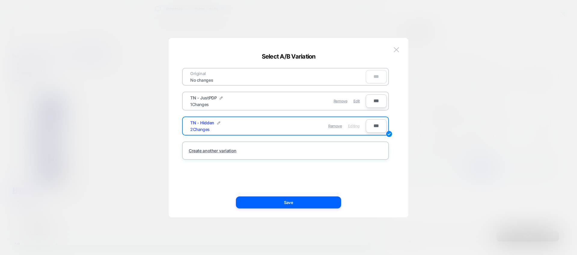
click at [277, 108] on div "TN - JustPDP 1 Changes Remove Edit ***" at bounding box center [285, 101] width 207 height 19
click at [355, 101] on span "Edit" at bounding box center [356, 101] width 6 height 5
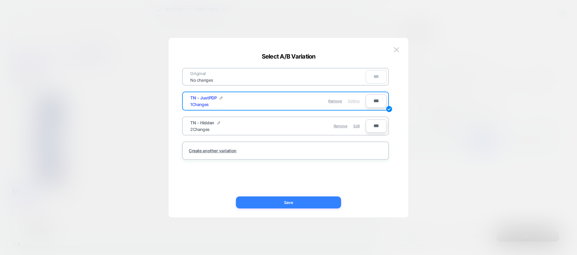
click at [308, 203] on button "Save" at bounding box center [288, 203] width 105 height 12
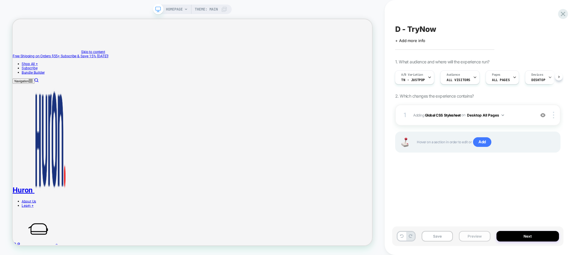
click at [468, 239] on button "Preview" at bounding box center [474, 236] width 31 height 11
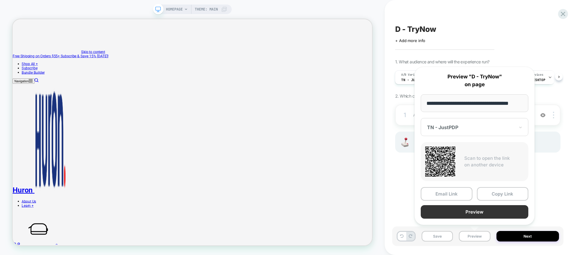
click at [470, 215] on button "Preview" at bounding box center [475, 212] width 108 height 14
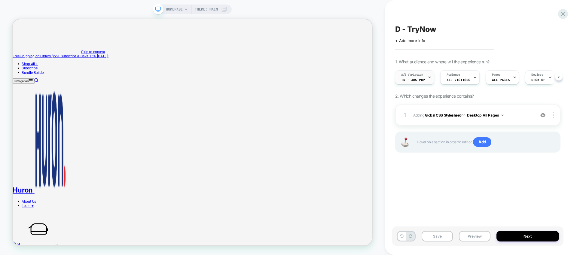
click at [428, 81] on div at bounding box center [430, 78] width 4 height 14
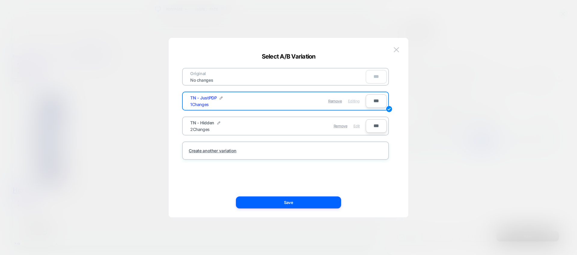
click at [357, 128] on span "Edit" at bounding box center [356, 126] width 6 height 5
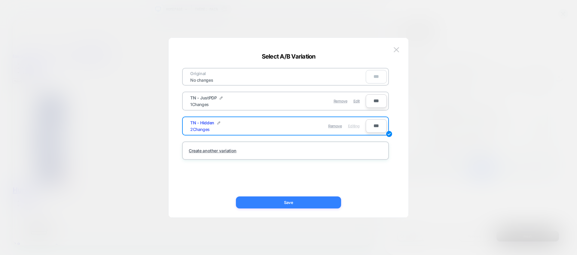
click at [285, 201] on button "Save" at bounding box center [288, 203] width 105 height 12
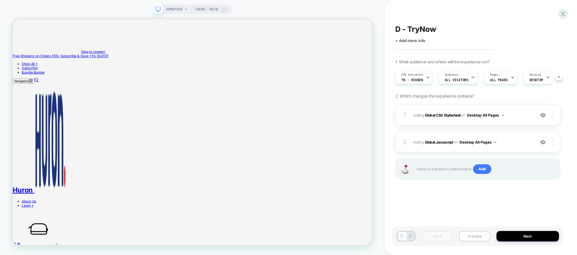
click at [469, 233] on button "Preview" at bounding box center [474, 236] width 31 height 11
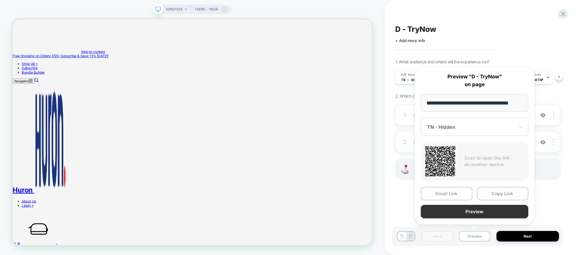
scroll to position [0, 6]
click at [469, 211] on button "Preview" at bounding box center [475, 212] width 108 height 14
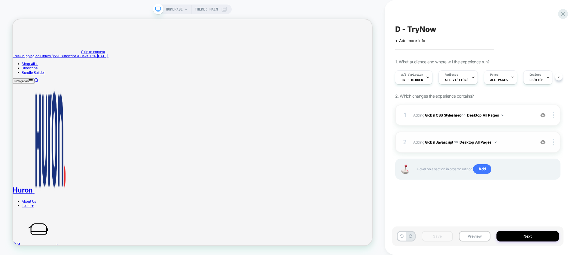
click at [503, 141] on span "Adding Global Javascript on Desktop All Pages" at bounding box center [472, 143] width 119 height 8
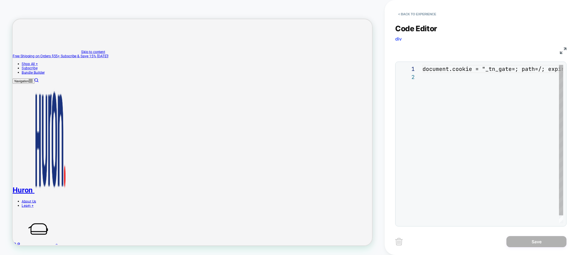
scroll to position [8, 0]
click at [440, 81] on div "document.cookie = "_tn_gate=; path=/; expires=[DATE] 00:00 :00 GMT" ;" at bounding box center [555, 148] width 267 height 166
click at [433, 77] on div "document.cookie = "_tn_gate=; path=/; expires=[DATE] 00:00 :00 GMT" ;" at bounding box center [555, 148] width 267 height 166
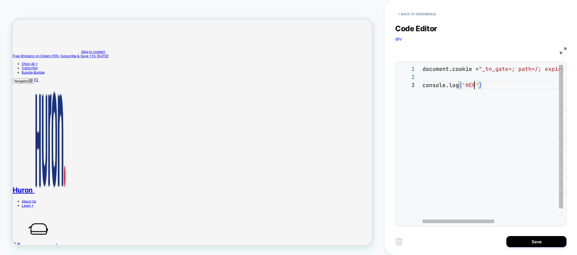
scroll to position [16, 55]
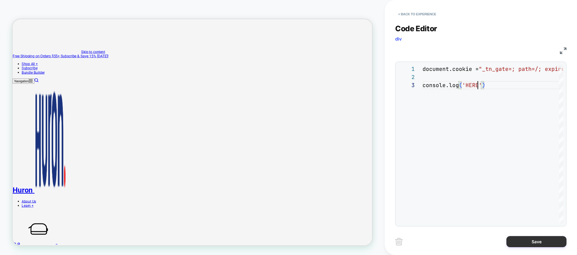
type textarea "**********"
click at [529, 240] on button "Save" at bounding box center [536, 241] width 60 height 11
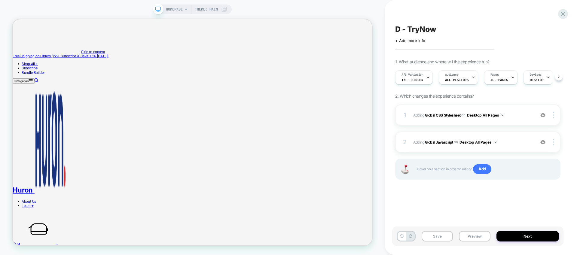
scroll to position [0, 0]
click at [446, 237] on button "Save" at bounding box center [437, 236] width 31 height 11
click at [469, 236] on button "Preview" at bounding box center [474, 236] width 31 height 11
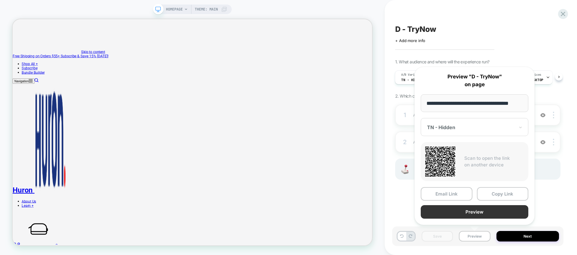
scroll to position [0, 0]
click at [476, 212] on button "Preview" at bounding box center [475, 212] width 108 height 14
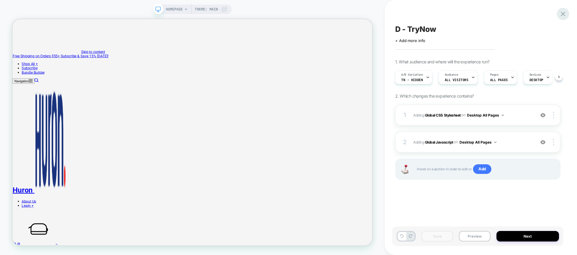
click at [567, 12] on icon at bounding box center [563, 14] width 8 height 8
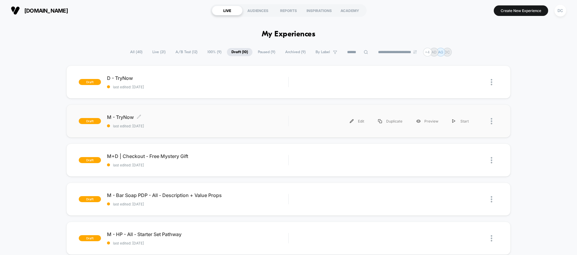
click at [237, 121] on div "M - TryNow Click to edit experience details Click to edit experience details la…" at bounding box center [197, 121] width 181 height 14
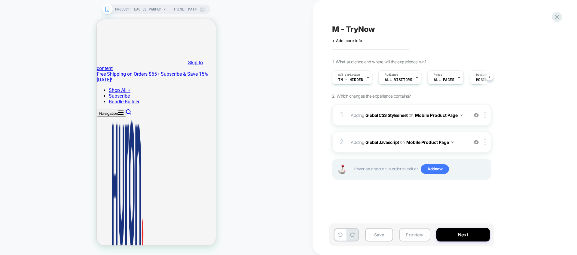
click at [412, 233] on button "Preview" at bounding box center [414, 235] width 31 height 14
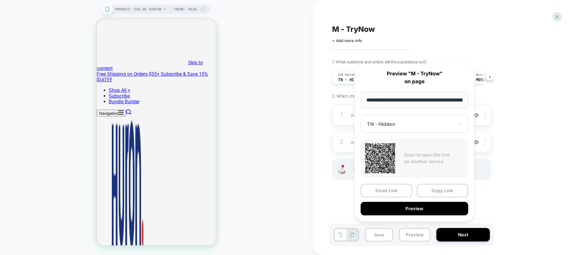
scroll to position [0, 64]
click at [399, 121] on div "TN - Hidden" at bounding box center [410, 124] width 89 height 7
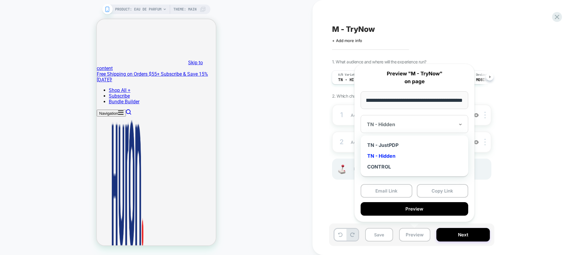
scroll to position [0, 0]
click at [389, 146] on div "TN - JustPDP" at bounding box center [415, 145] width 102 height 11
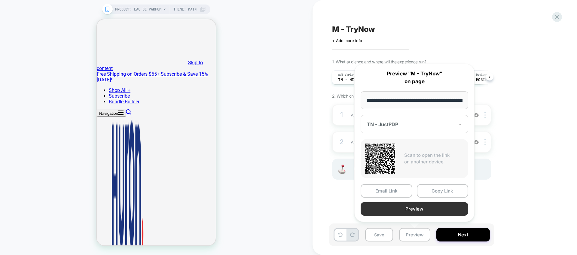
click at [405, 209] on button "Preview" at bounding box center [415, 209] width 108 height 14
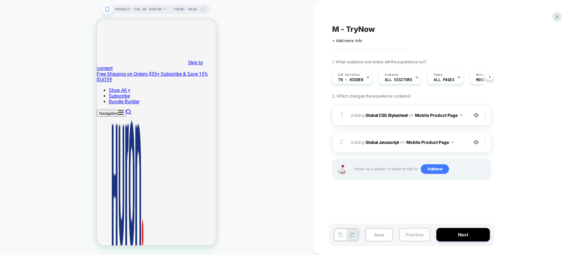
click at [405, 232] on button "Preview" at bounding box center [414, 235] width 31 height 14
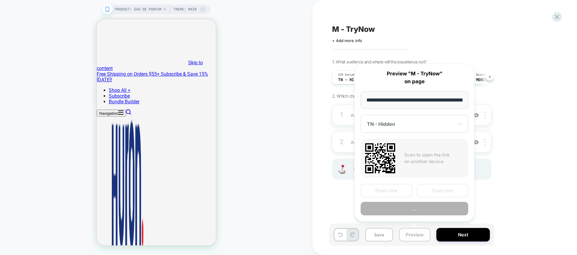
scroll to position [0, 64]
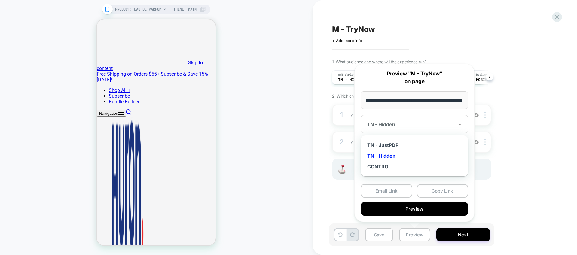
click at [385, 121] on div "TN - Hidden" at bounding box center [410, 124] width 89 height 7
click at [394, 146] on div "TN - JustPDP" at bounding box center [415, 145] width 102 height 11
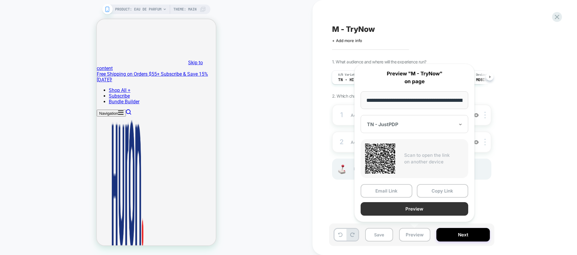
click at [409, 208] on button "Preview" at bounding box center [415, 209] width 108 height 14
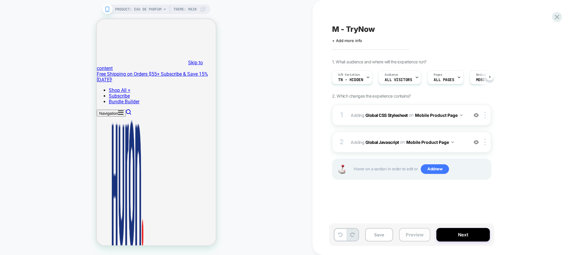
click at [418, 236] on button "Preview" at bounding box center [414, 235] width 31 height 14
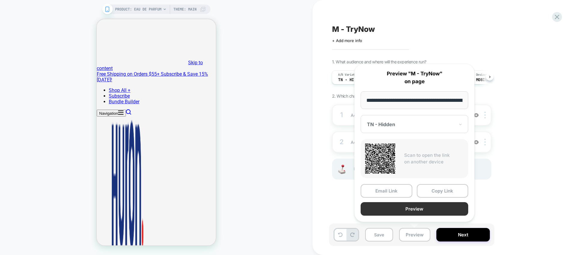
click at [402, 209] on button "Preview" at bounding box center [415, 209] width 108 height 14
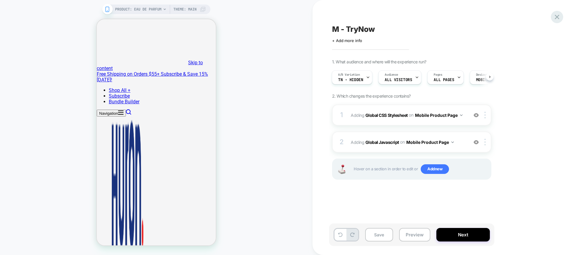
click at [560, 18] on icon at bounding box center [557, 17] width 8 height 8
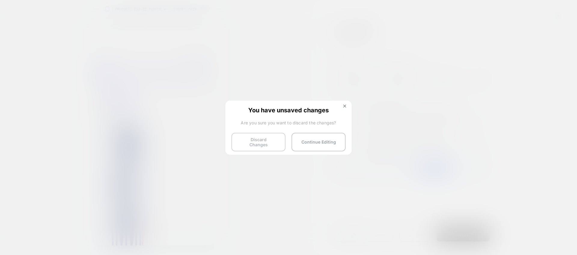
click at [277, 140] on button "Discard Changes" at bounding box center [258, 142] width 54 height 19
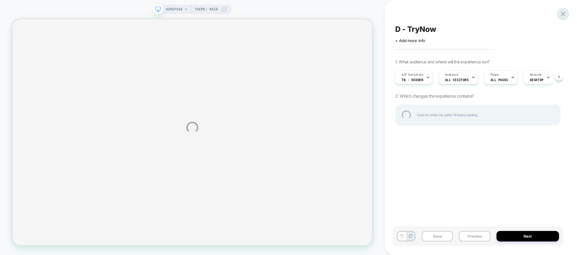
click at [565, 15] on div at bounding box center [563, 14] width 12 height 12
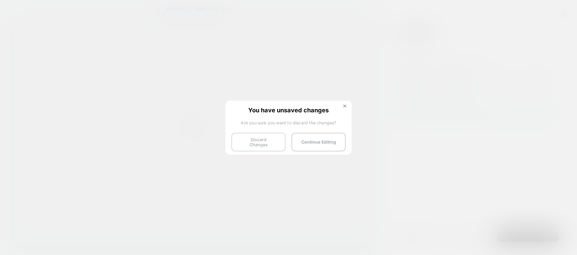
click at [255, 138] on button "Discard Changes" at bounding box center [258, 142] width 54 height 19
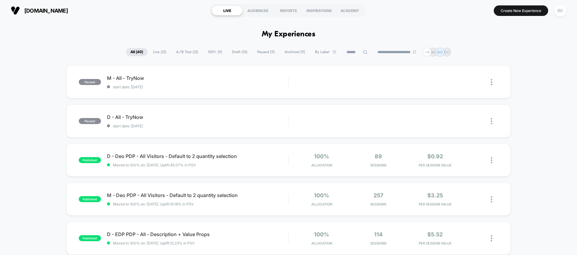
click at [180, 53] on span "A/B Test ( 12 )" at bounding box center [187, 52] width 31 height 8
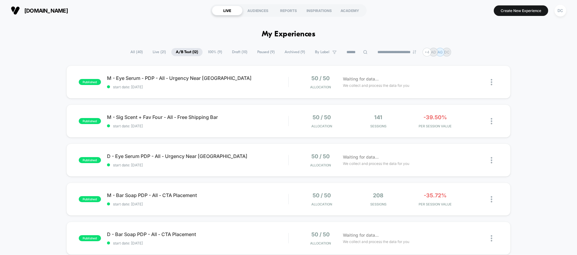
click at [233, 54] on span "Draft ( 10 )" at bounding box center [239, 52] width 24 height 8
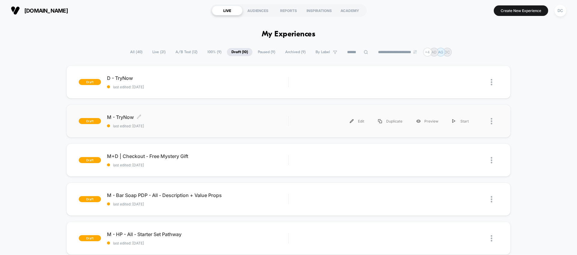
click at [123, 120] on div "M - TryNow Click to edit experience details Click to edit experience details la…" at bounding box center [197, 121] width 181 height 14
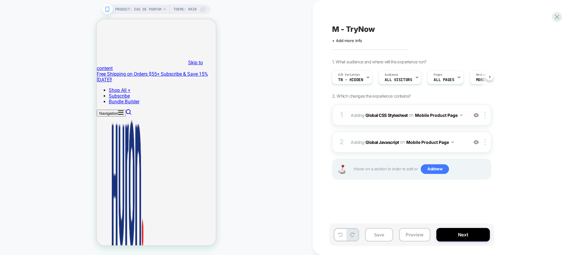
click at [390, 123] on div "1 Adding Global CSS Stylesheet on Mobile Product Page Add Before Add After Copy…" at bounding box center [411, 115] width 159 height 21
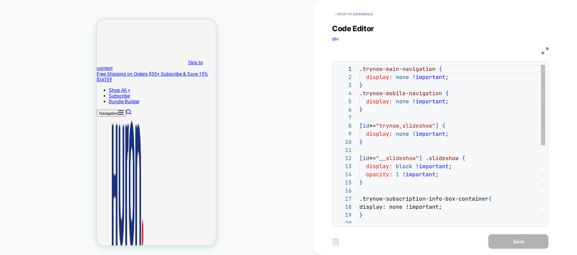
scroll to position [81, 0]
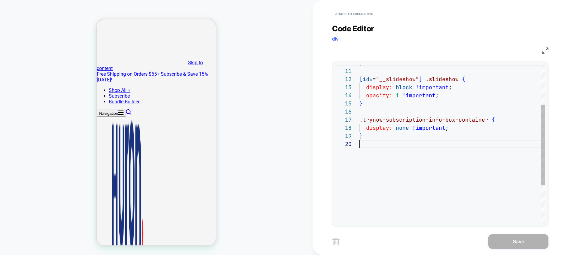
type textarea "**********"
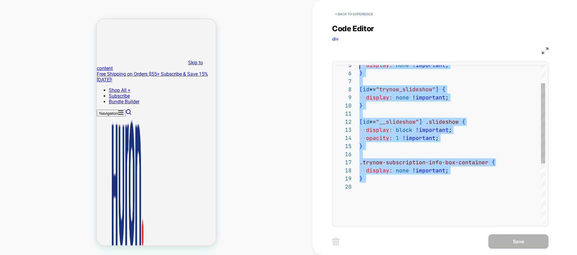
scroll to position [0, 0]
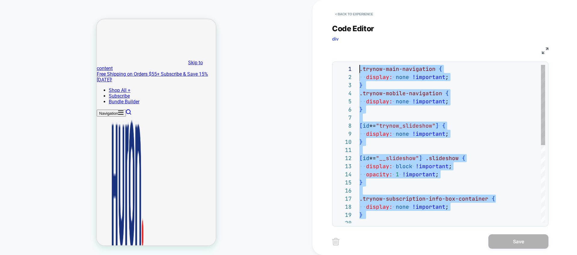
drag, startPoint x: 396, startPoint y: 164, endPoint x: 325, endPoint y: 29, distance: 152.4
click at [359, 65] on div "display: none !important ; } .trynow-subscription-info-box-container { } [ id *…" at bounding box center [452, 221] width 186 height 312
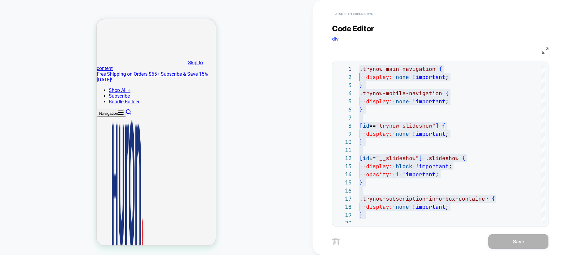
click at [339, 12] on button "< Back to experience" at bounding box center [354, 14] width 44 height 10
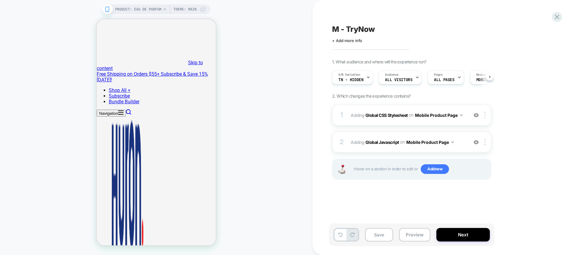
scroll to position [0, 0]
click at [422, 147] on div "2 Adding Global Javascript on Mobile Product Page Add Before Add After Copy to …" at bounding box center [411, 142] width 159 height 21
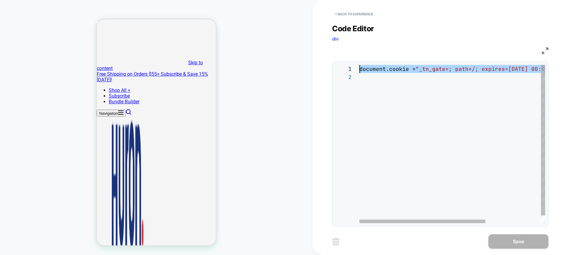
scroll to position [0, 0]
drag, startPoint x: 407, startPoint y: 113, endPoint x: 320, endPoint y: 49, distance: 107.8
click at [359, 65] on div "document.cookie = "_tn_gate=; path=/; expires=[DATE] 00:00 :00 GMT" ;" at bounding box center [492, 148] width 267 height 166
